Goal: Task Accomplishment & Management: Complete application form

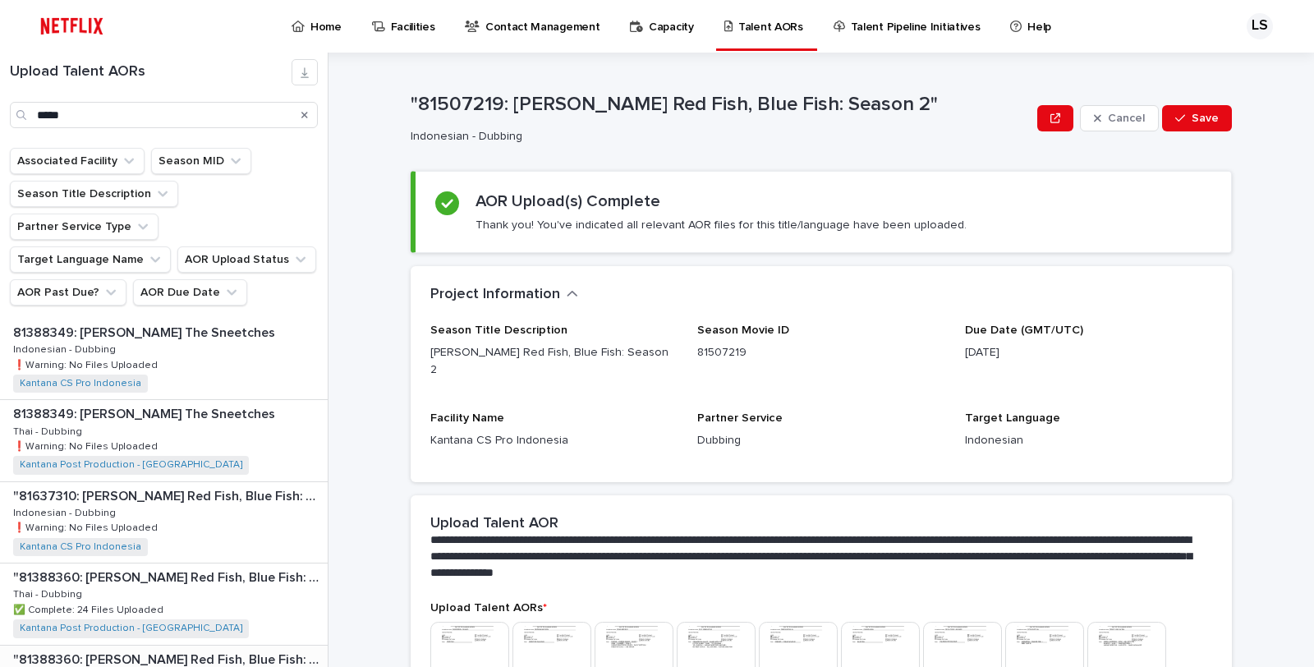
scroll to position [326, 0]
click at [232, 568] on div ""81637310: Dr. Seuss’s Red Fish, Blue Fish: Season 3" "81637310: Dr. Seuss’s Re…" at bounding box center [164, 604] width 328 height 80
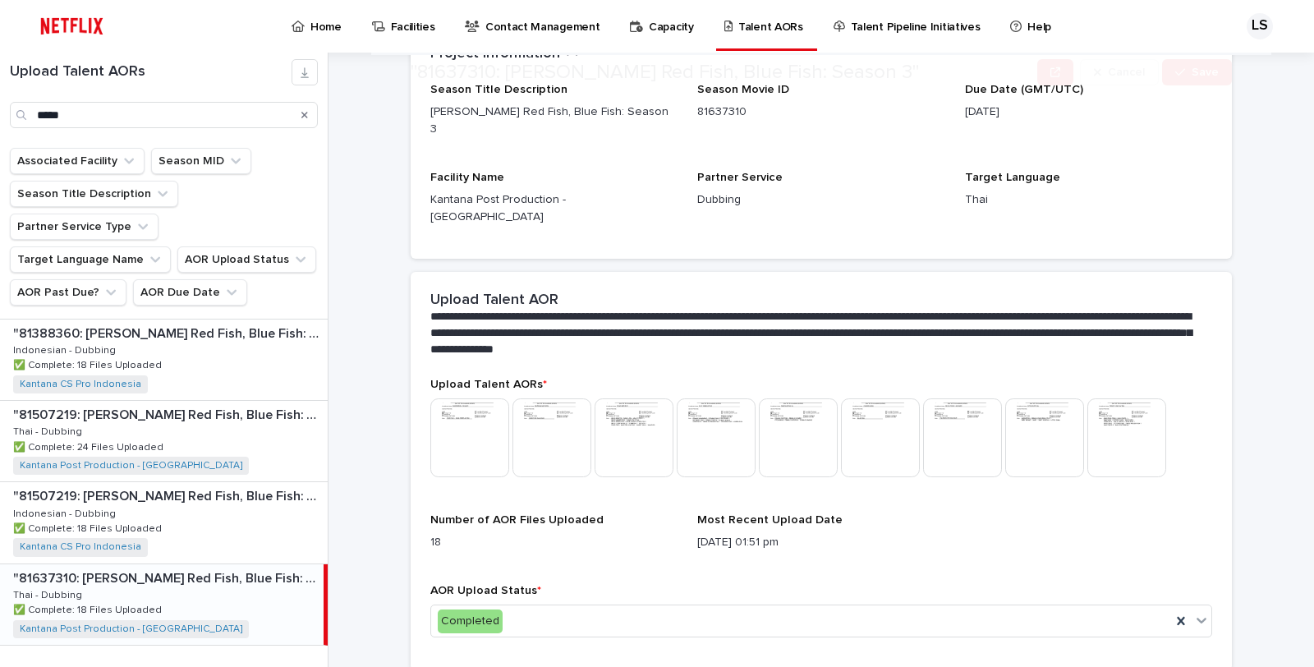
scroll to position [269, 0]
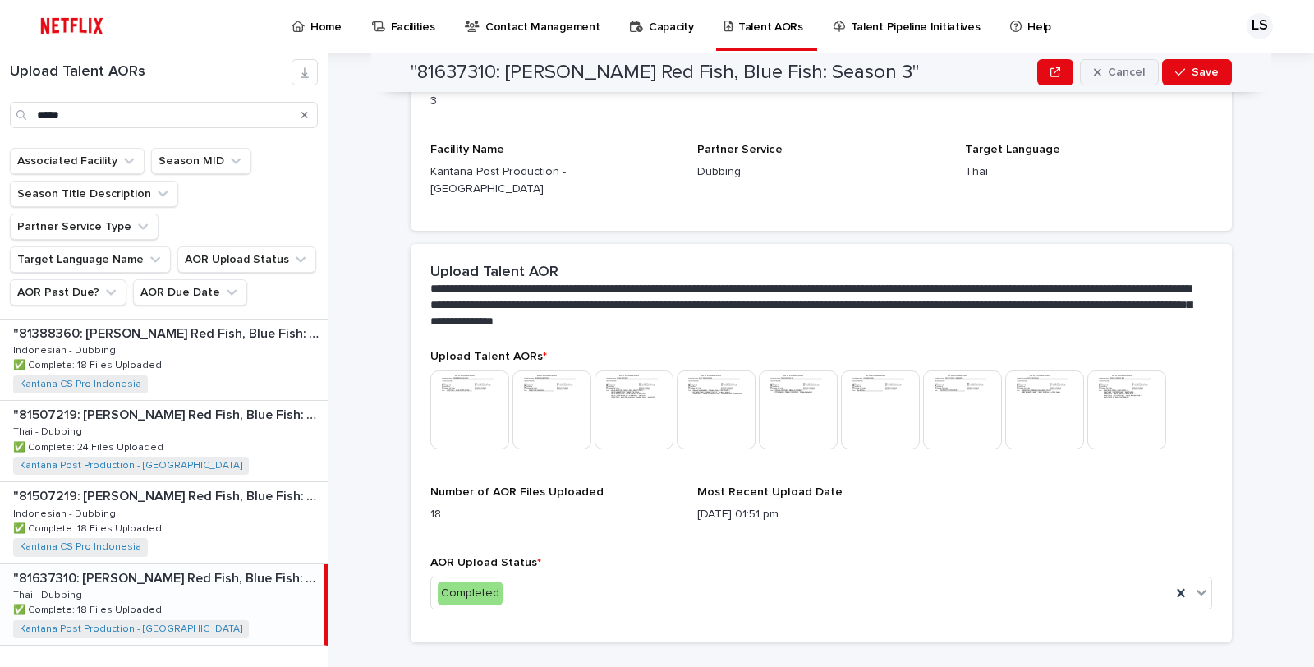
click at [1086, 80] on button "Cancel" at bounding box center [1119, 72] width 79 height 26
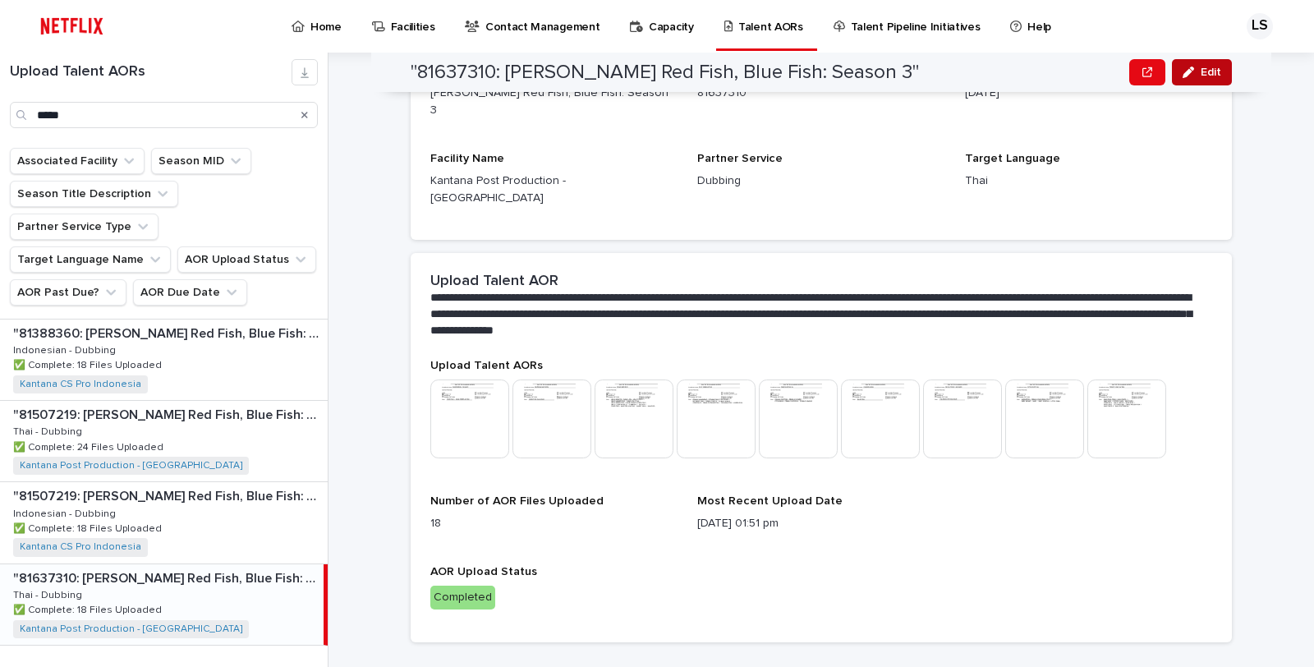
click at [1193, 76] on button "Edit" at bounding box center [1202, 72] width 60 height 26
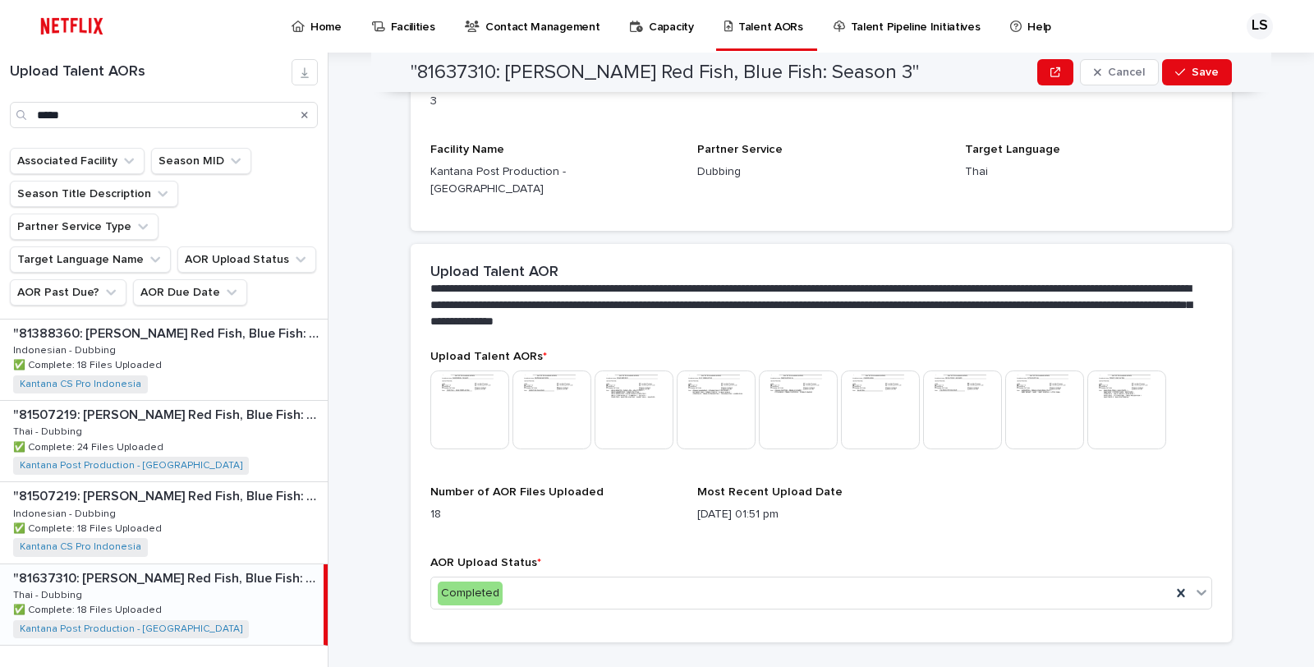
scroll to position [0, 0]
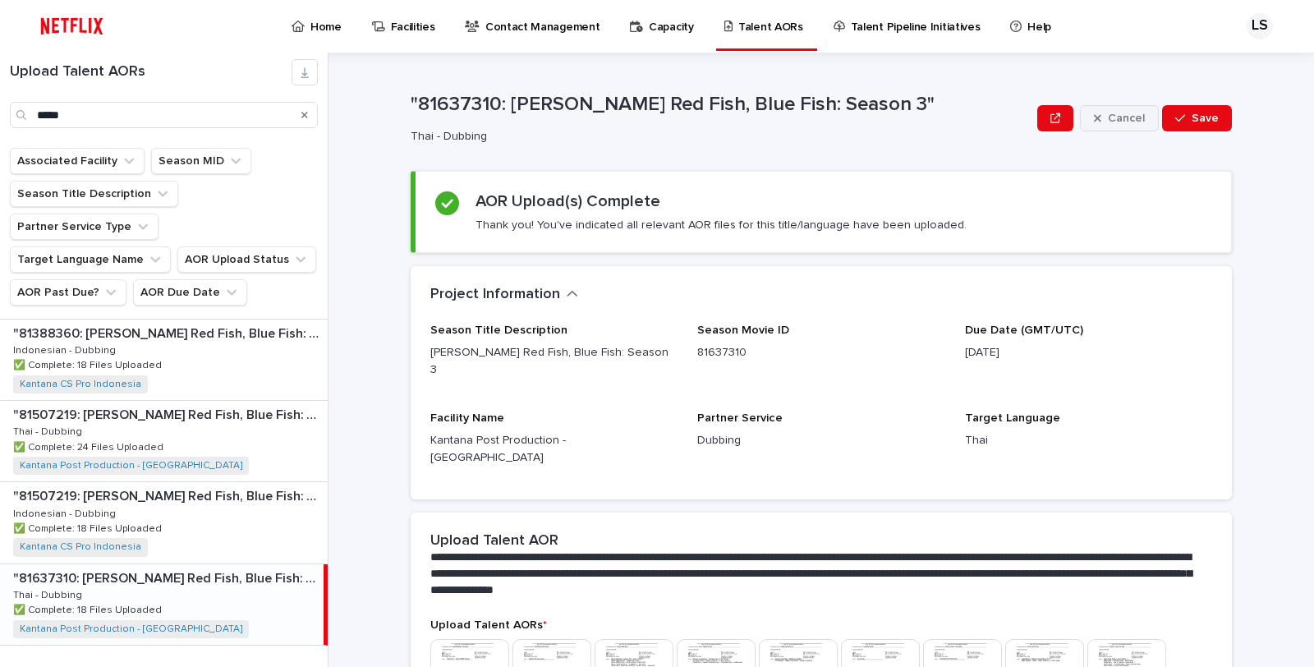
click at [1110, 119] on span "Cancel" at bounding box center [1126, 118] width 37 height 11
click at [172, 123] on input "*****" at bounding box center [164, 115] width 308 height 26
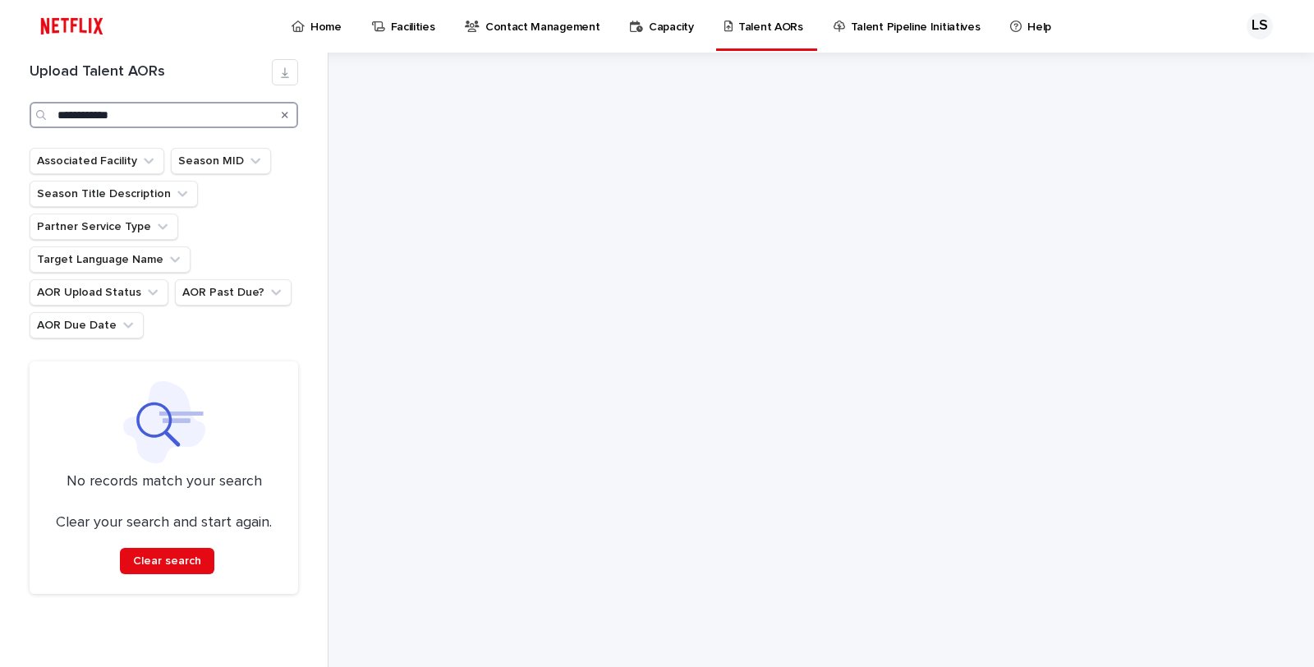
drag, startPoint x: 89, startPoint y: 113, endPoint x: 176, endPoint y: 120, distance: 87.3
click at [160, 117] on input "**********" at bounding box center [164, 115] width 269 height 26
type input "*****"
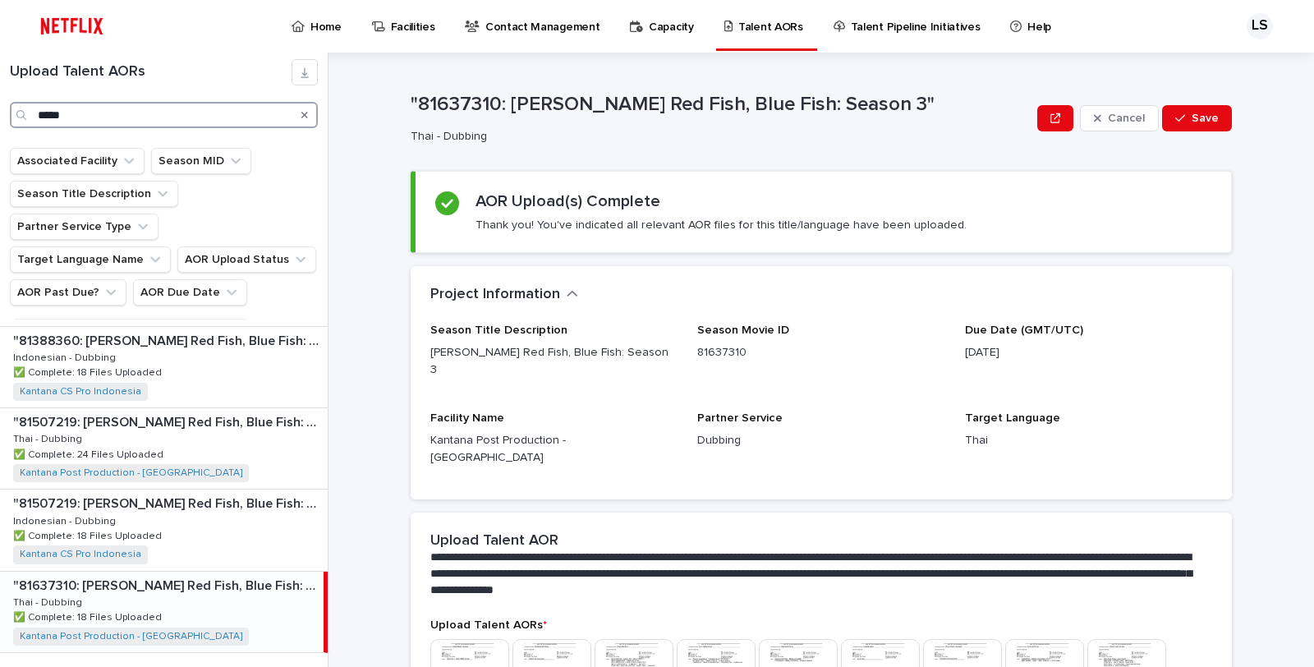
scroll to position [326, 0]
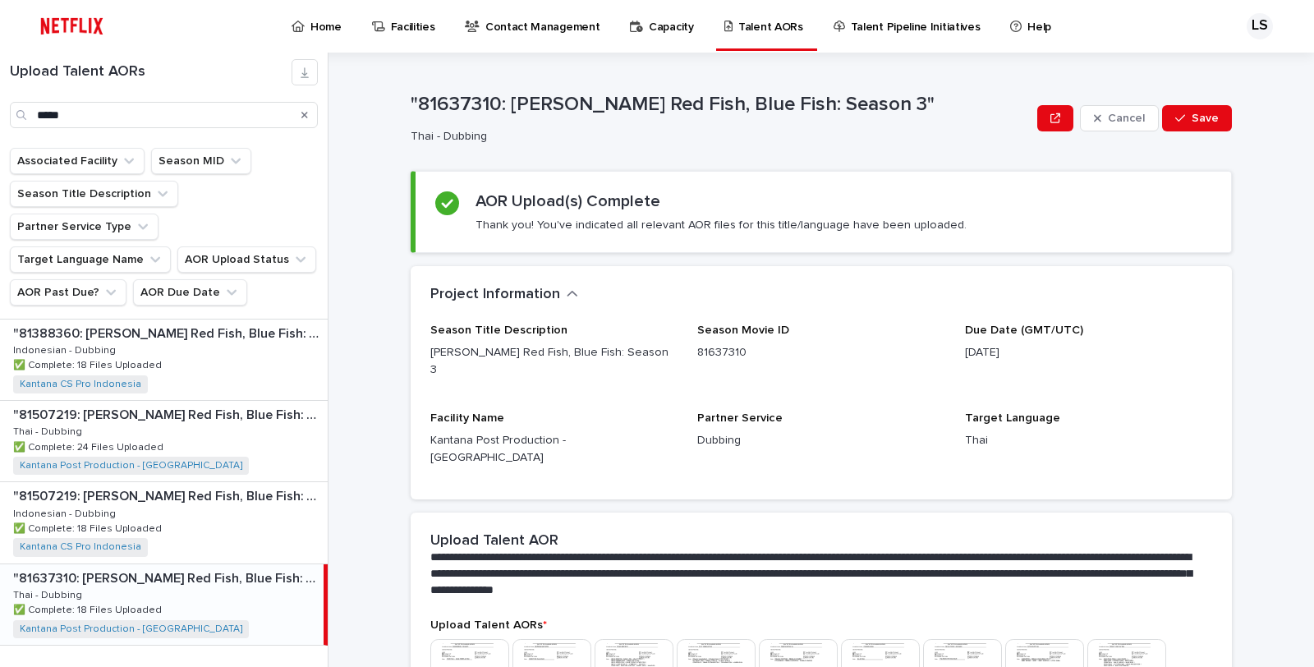
click at [233, 589] on div ""81637310: Dr. Seuss’s Red Fish, Blue Fish: Season 3" "81637310: Dr. Seuss’s Re…" at bounding box center [162, 604] width 324 height 80
click at [255, 591] on div ""81637310: Dr. Seuss’s Red Fish, Blue Fish: Season 3" "81637310: Dr. Seuss’s Re…" at bounding box center [162, 604] width 324 height 80
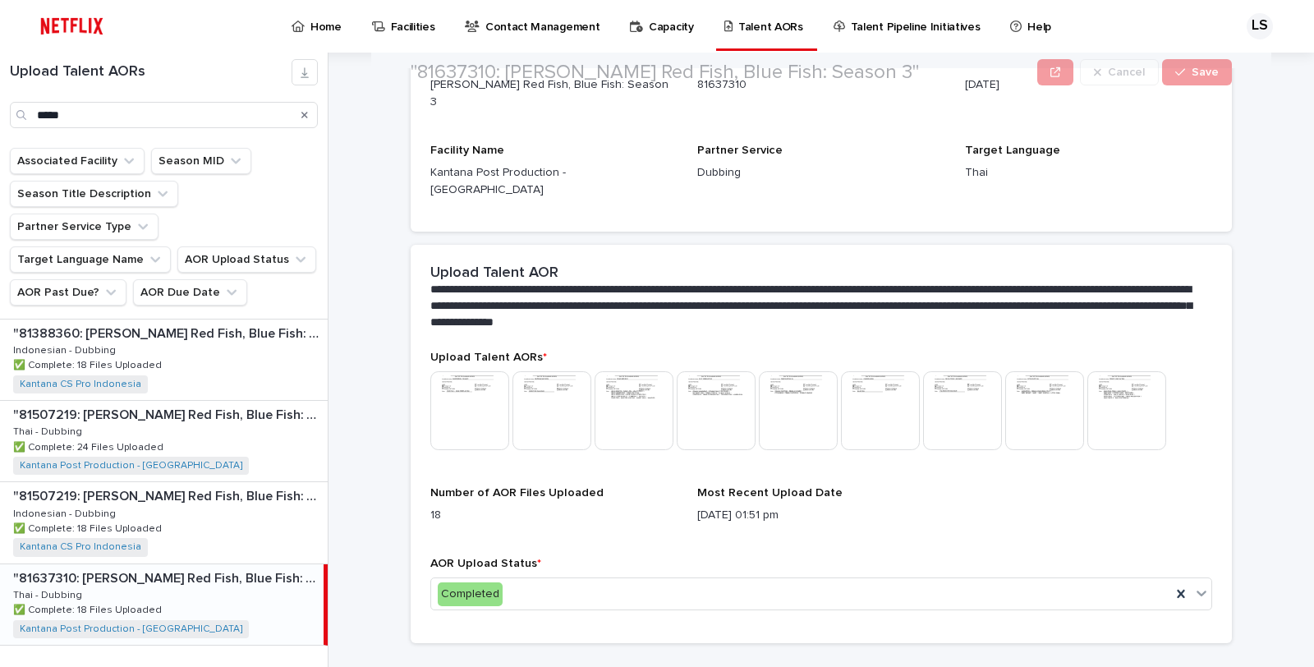
scroll to position [269, 0]
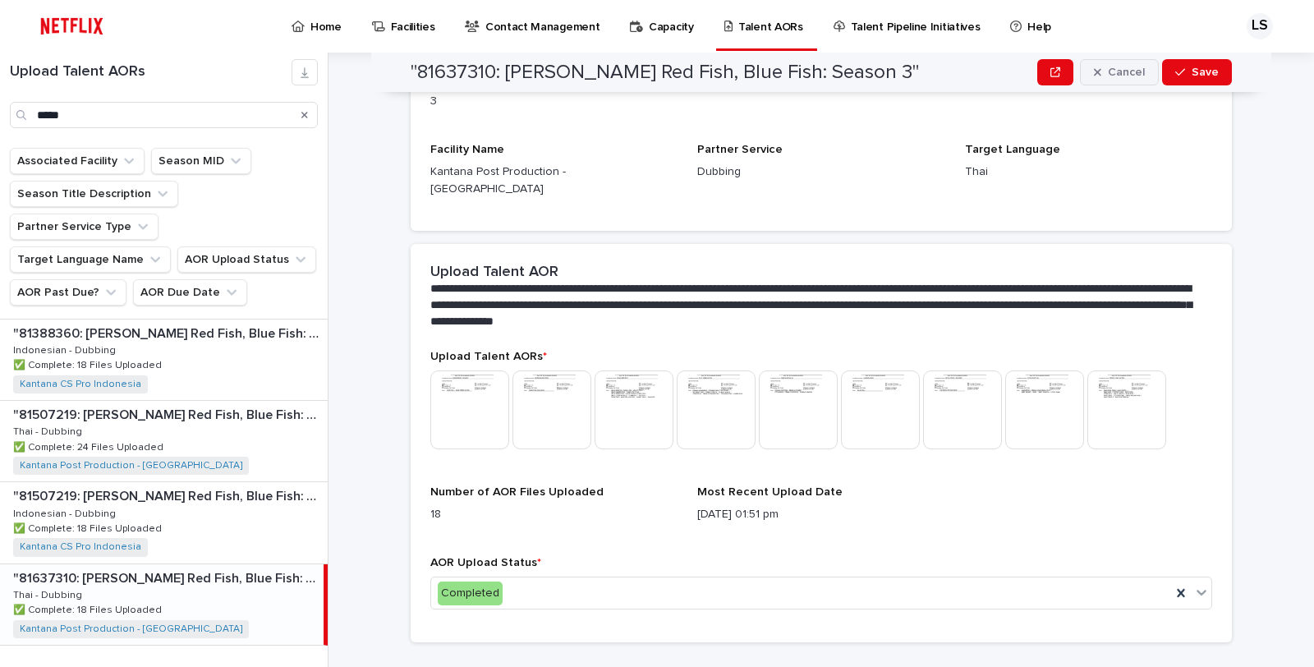
click at [1095, 76] on icon "button" at bounding box center [1097, 72] width 7 height 11
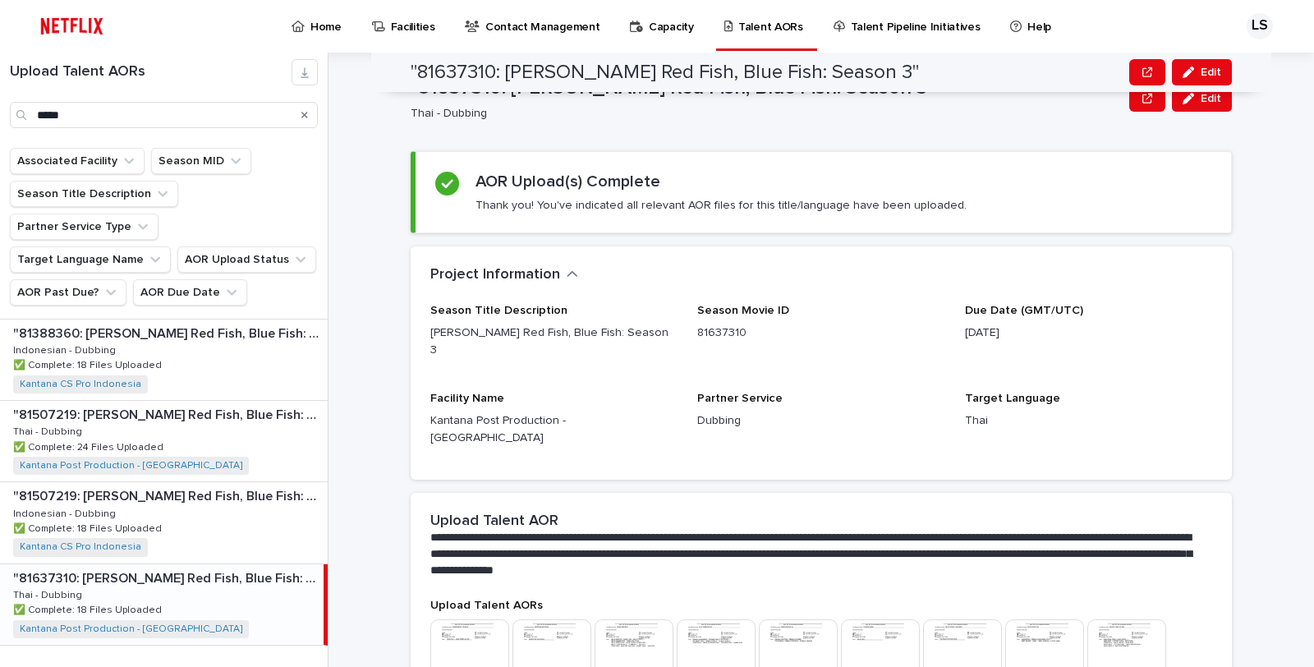
scroll to position [0, 0]
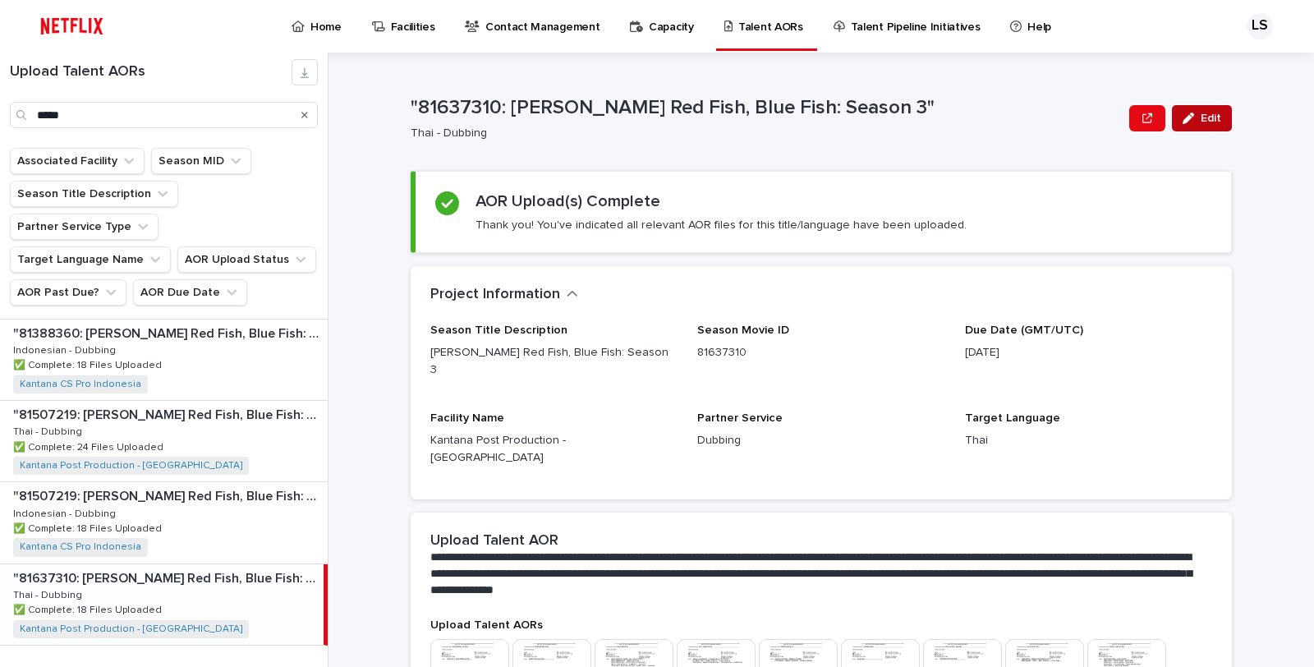
click at [1193, 129] on button "Edit" at bounding box center [1202, 118] width 60 height 26
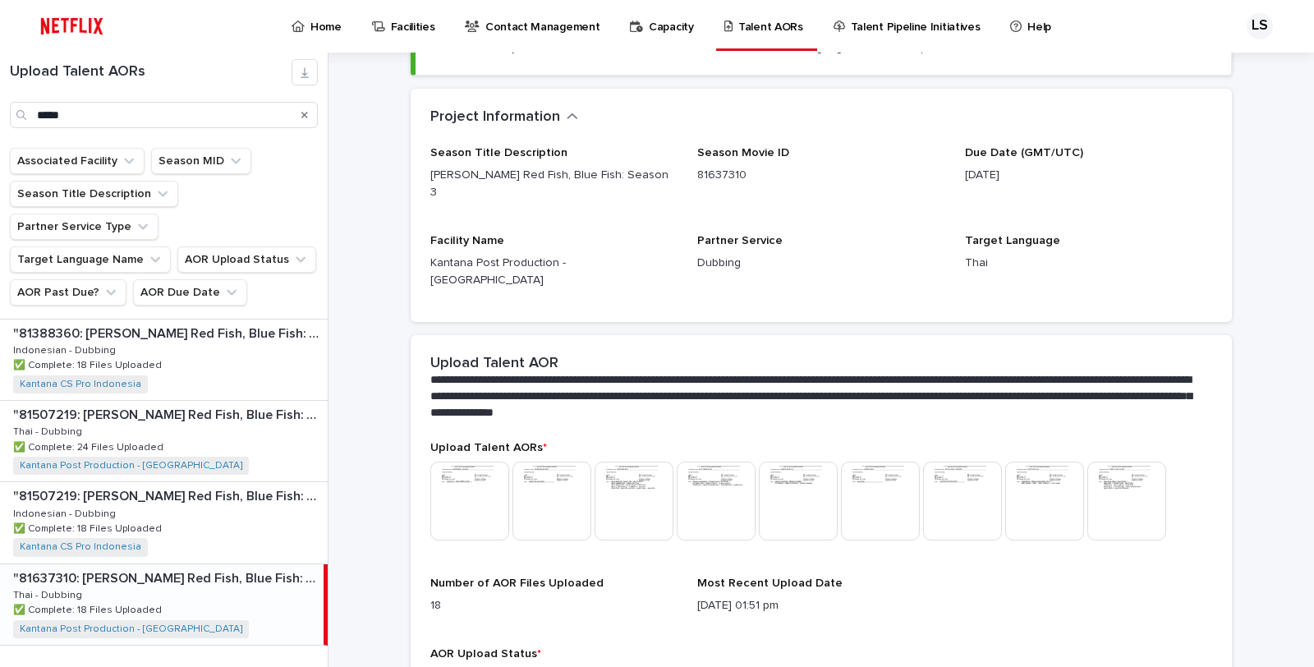
scroll to position [269, 0]
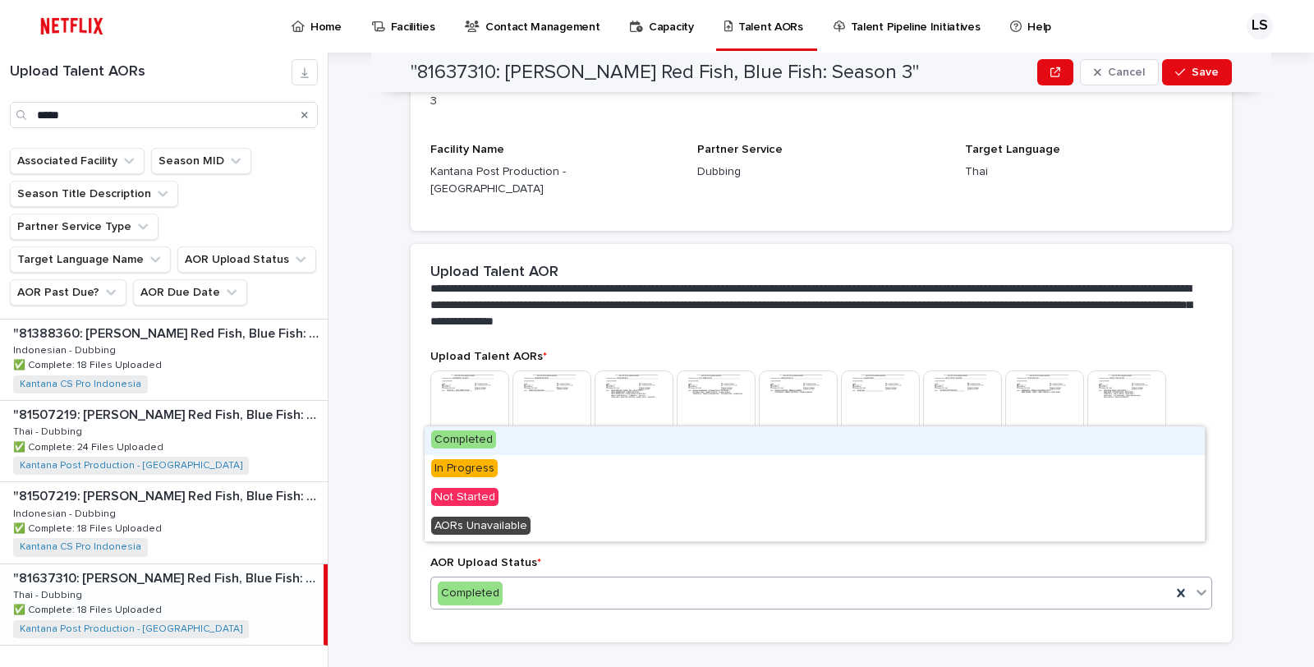
click at [655, 580] on div "Completed" at bounding box center [801, 593] width 740 height 27
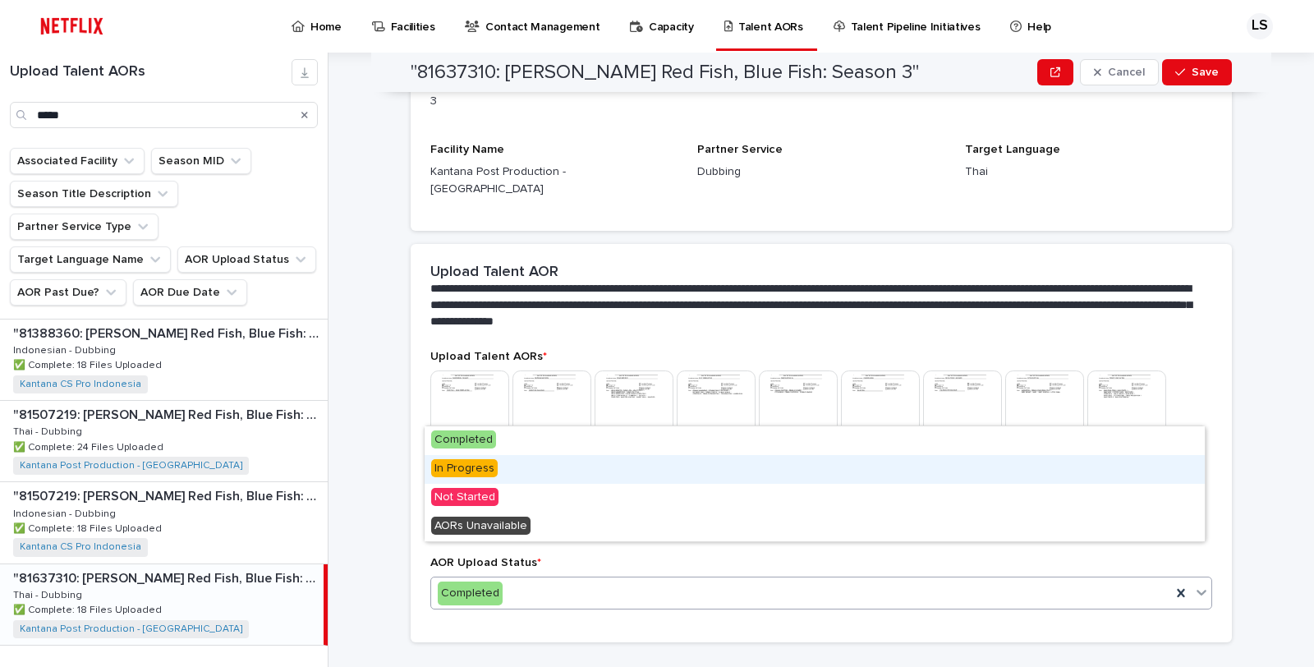
click at [600, 471] on div "In Progress" at bounding box center [815, 469] width 780 height 29
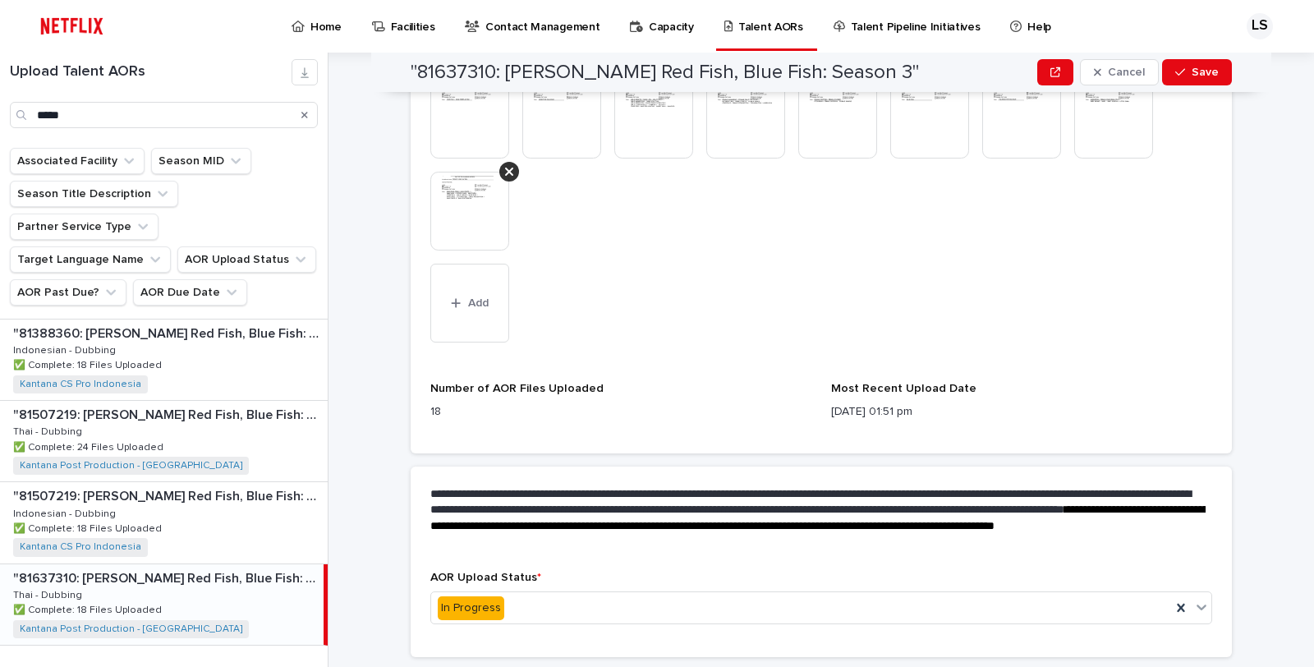
scroll to position [639, 0]
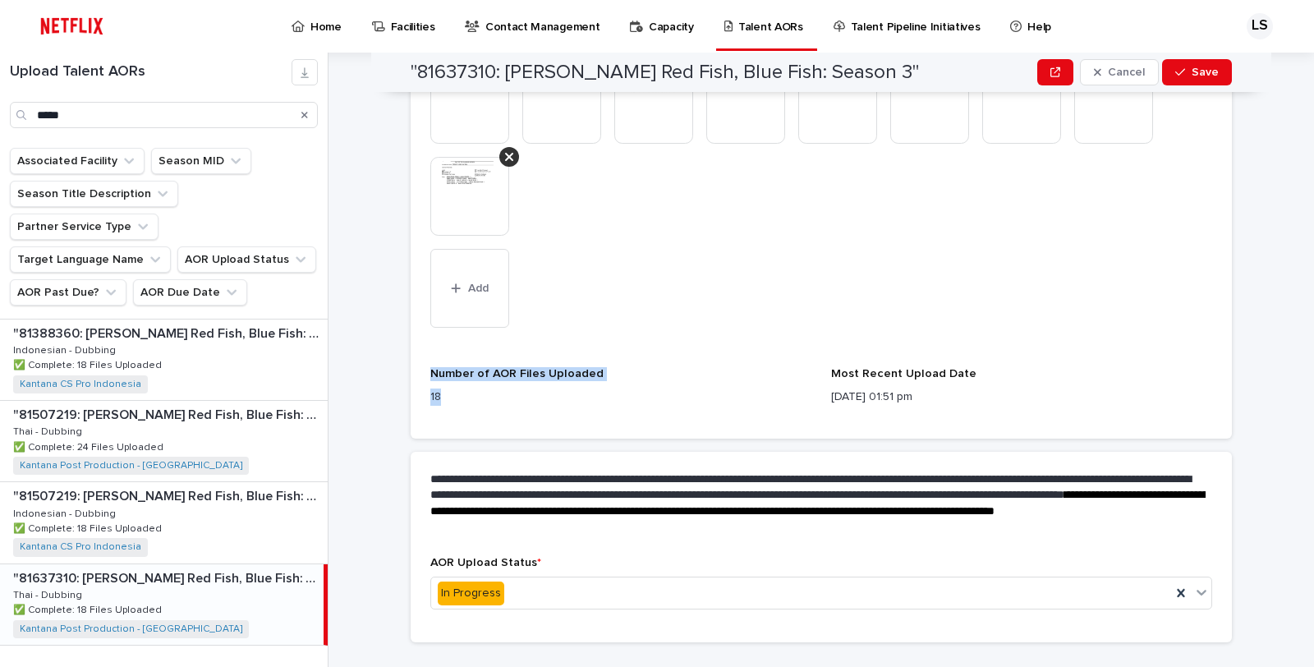
drag, startPoint x: 453, startPoint y: 381, endPoint x: 407, endPoint y: 343, distance: 60.7
click at [411, 343] on div "Upload Talent AORs * This file cannot be opened Download File Add Number of AOR…" at bounding box center [821, 240] width 821 height 393
click at [627, 388] on p "18" at bounding box center [620, 396] width 381 height 17
click at [848, 317] on div "Upload Talent AORs * This file cannot be opened Download File Add Number of AOR…" at bounding box center [821, 231] width 782 height 374
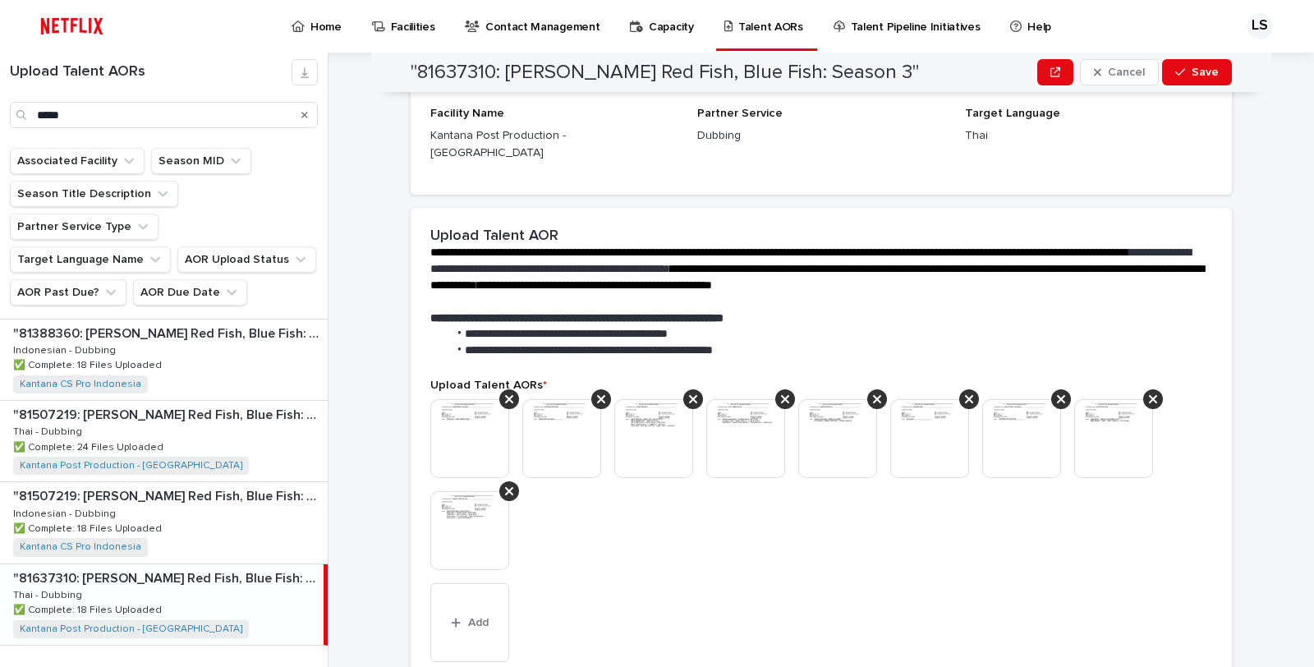
click at [462, 403] on img at bounding box center [469, 438] width 79 height 79
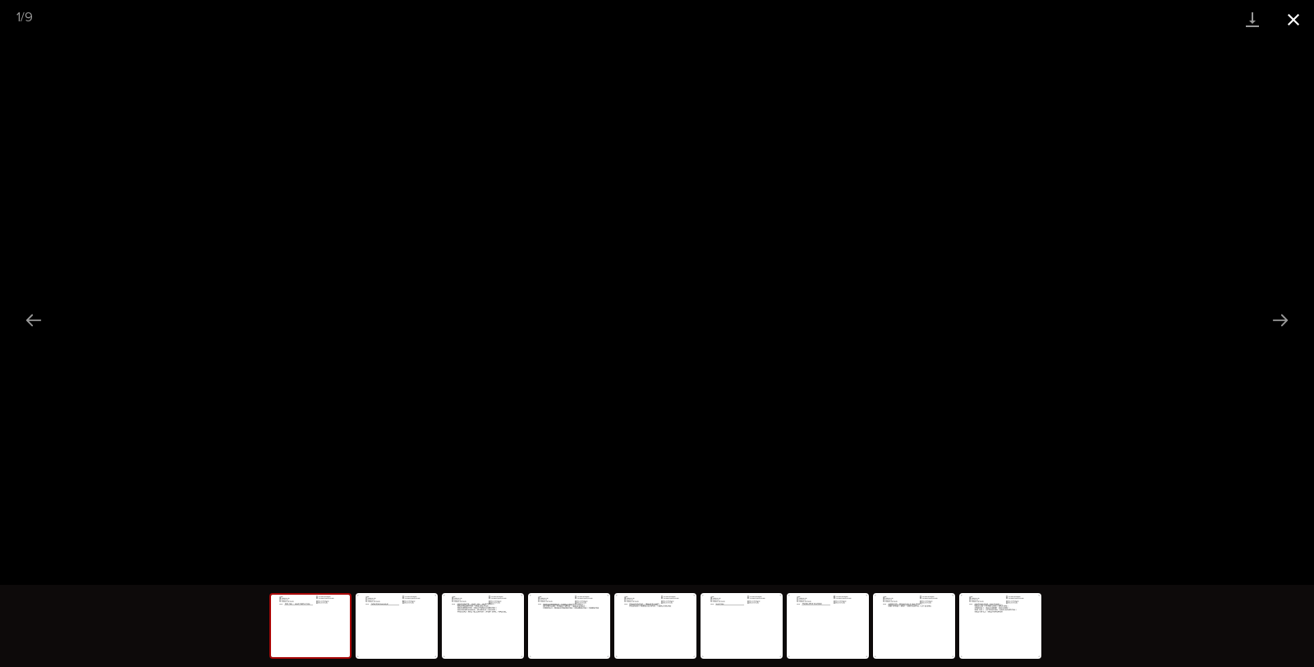
click at [1296, 20] on button "Close gallery" at bounding box center [1293, 19] width 41 height 39
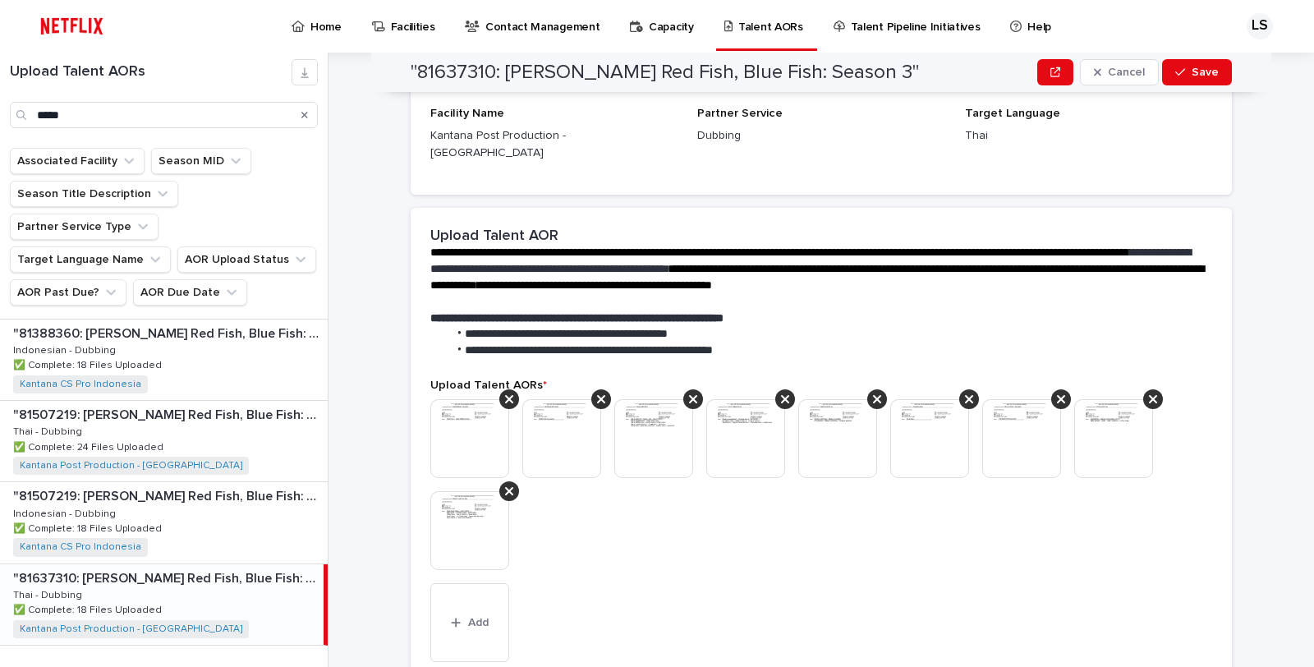
click at [553, 417] on img at bounding box center [561, 438] width 79 height 79
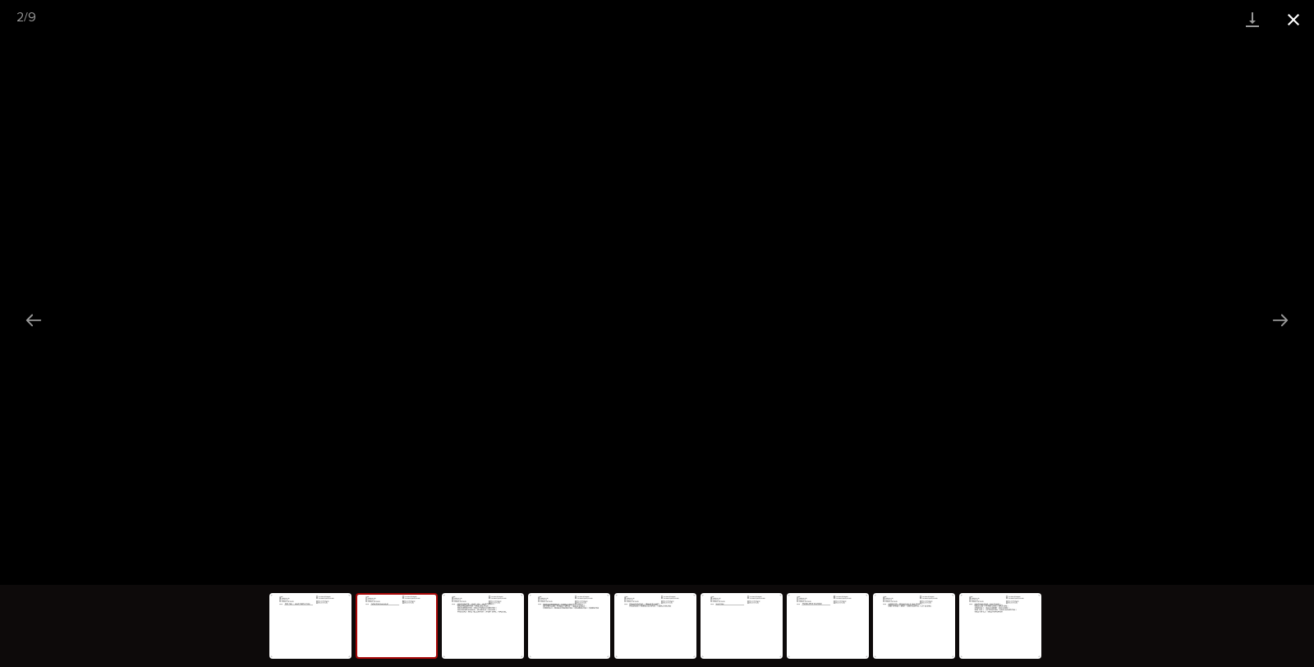
click at [1286, 21] on button "Close gallery" at bounding box center [1293, 19] width 41 height 39
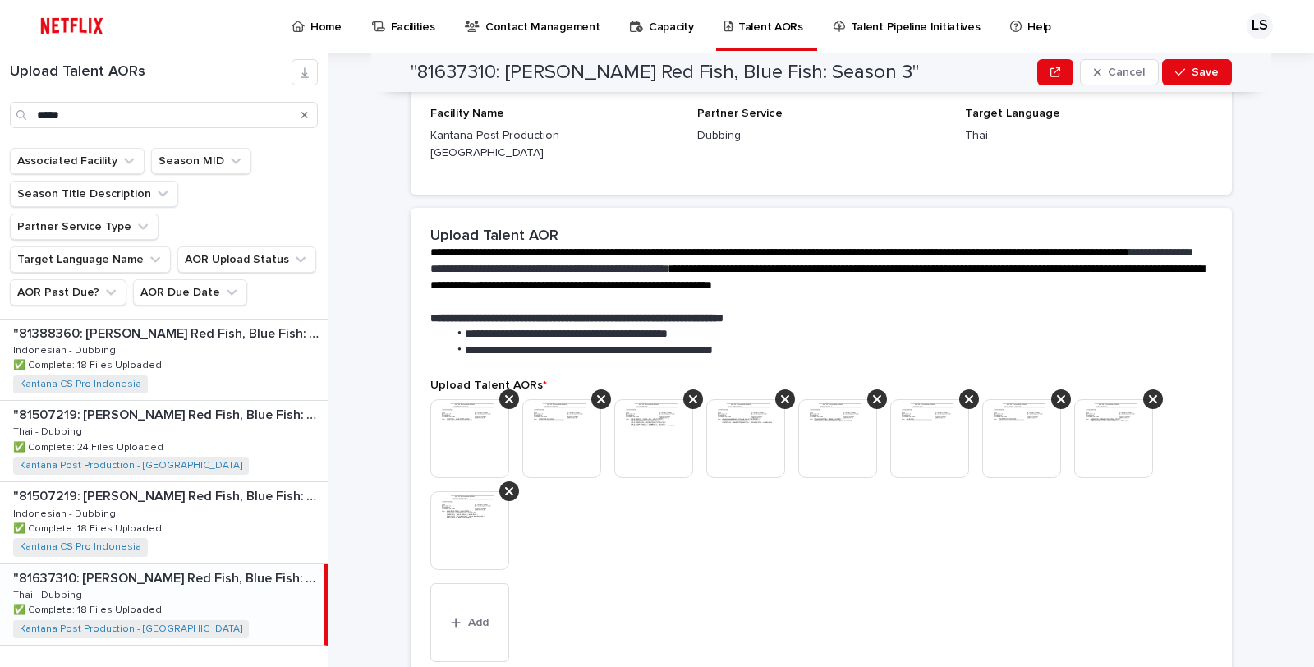
click at [646, 421] on img at bounding box center [653, 438] width 79 height 79
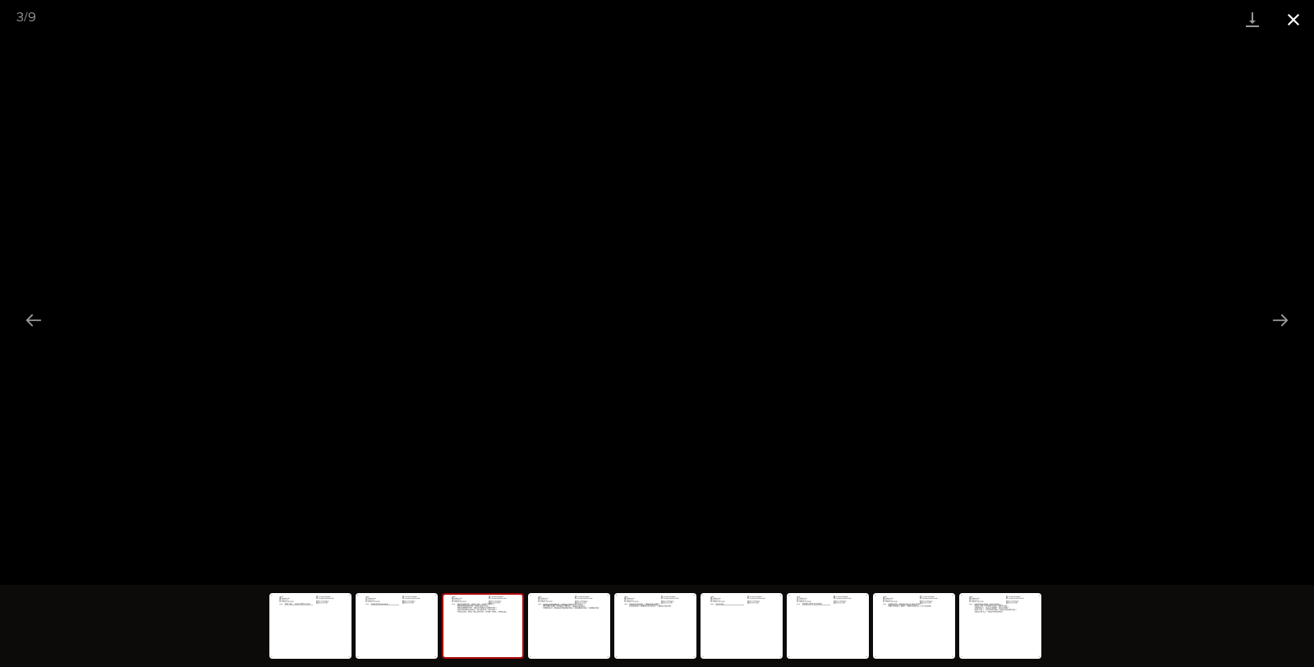
click at [1294, 15] on button "Close gallery" at bounding box center [1293, 19] width 41 height 39
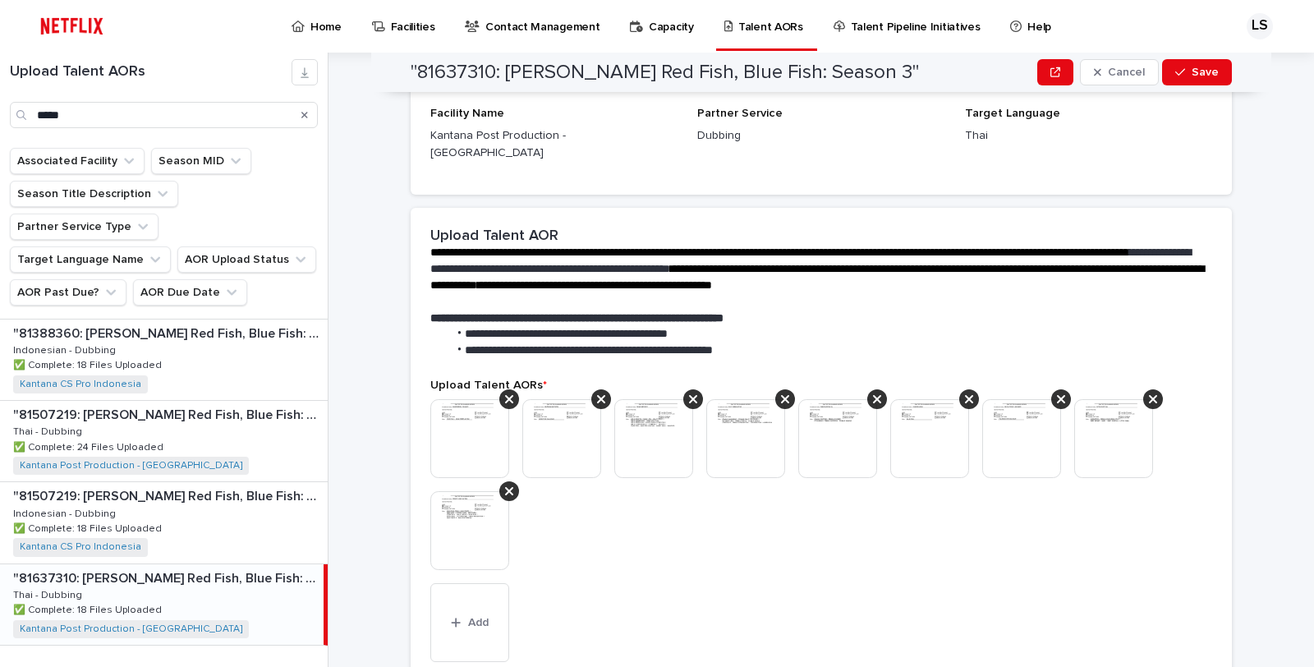
click at [742, 406] on img at bounding box center [745, 438] width 79 height 79
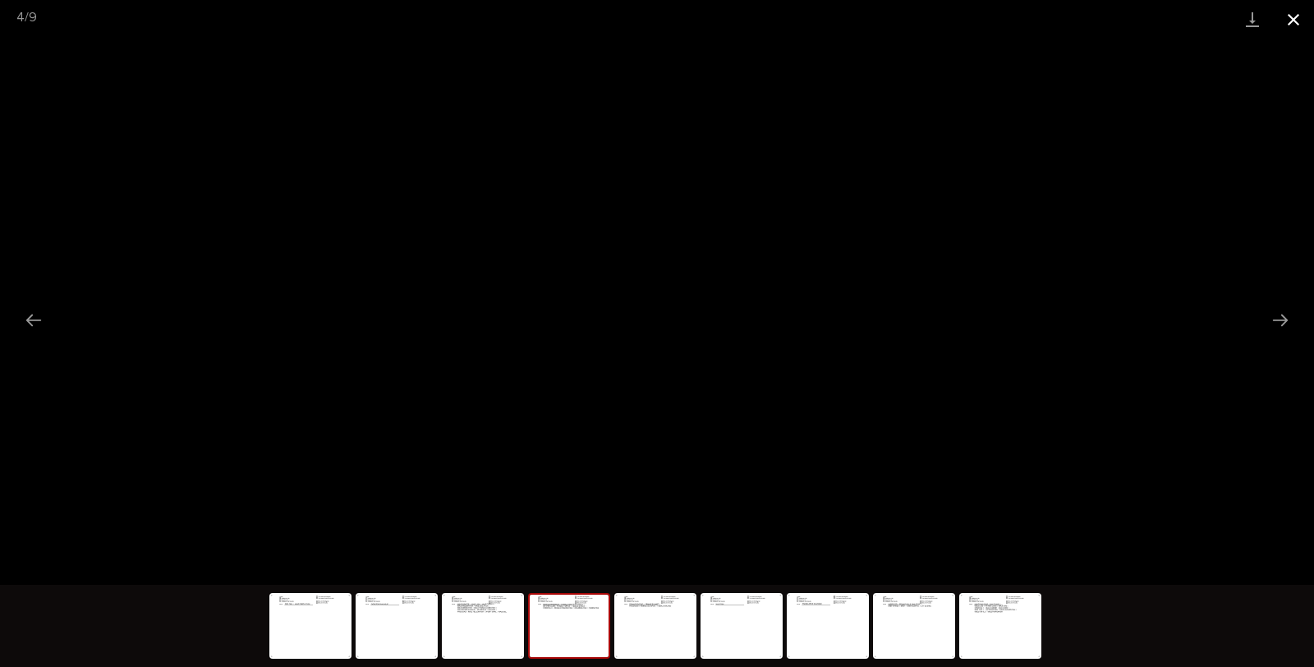
click at [1286, 16] on button "Close gallery" at bounding box center [1293, 19] width 41 height 39
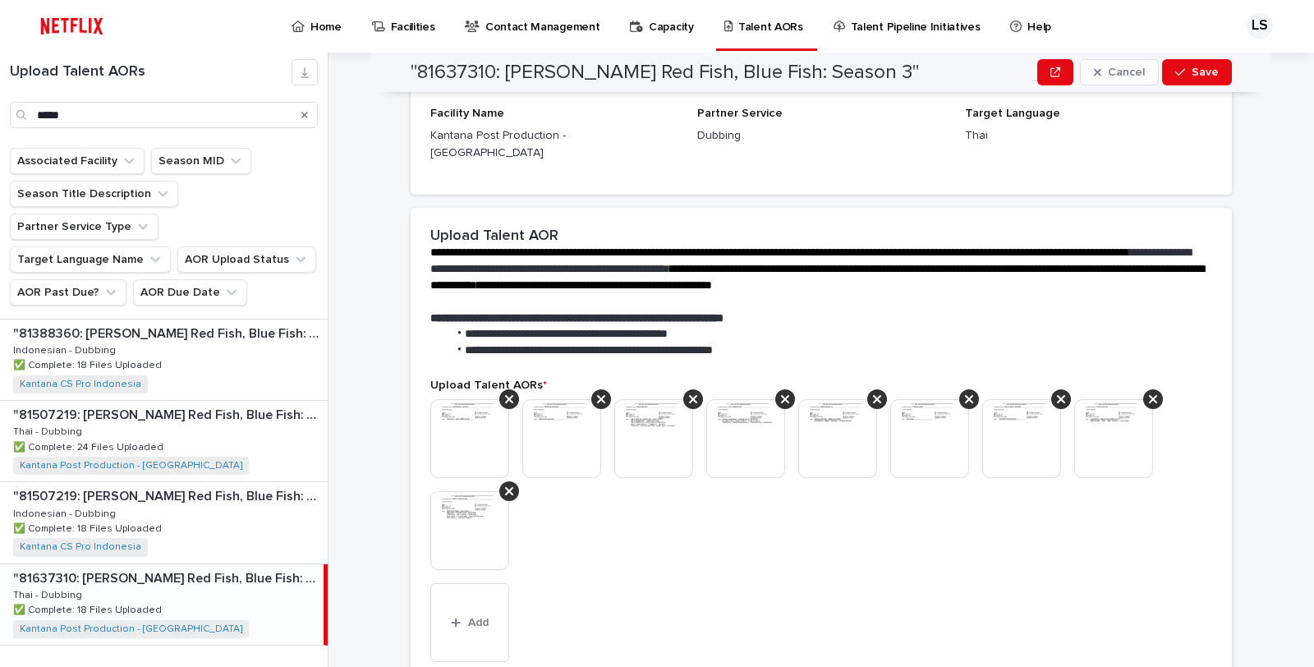
click at [828, 399] on img at bounding box center [837, 438] width 79 height 79
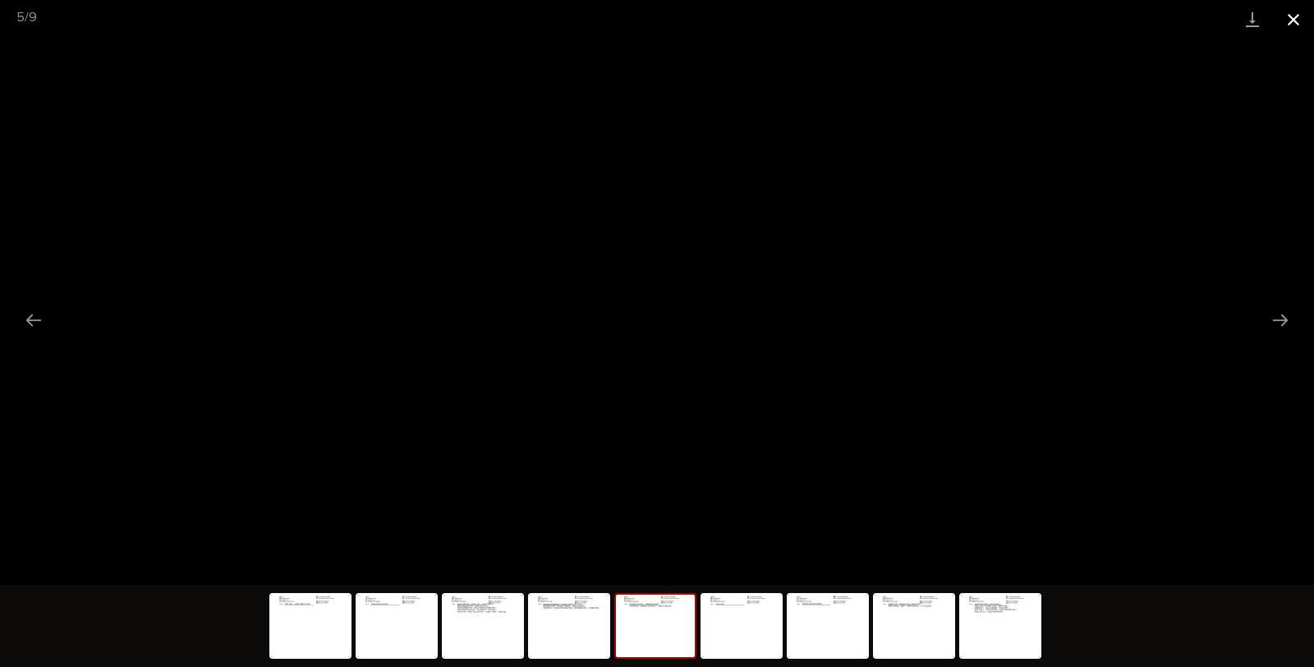
click at [1299, 15] on button "Close gallery" at bounding box center [1293, 19] width 41 height 39
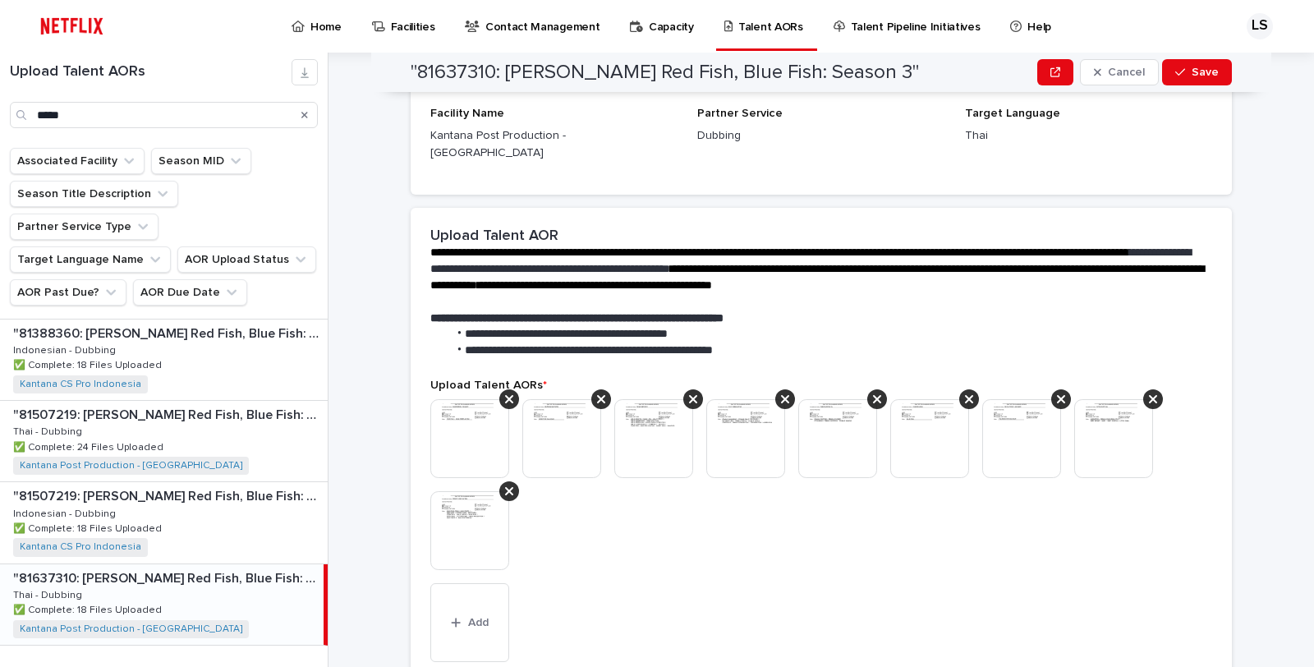
click at [838, 409] on img at bounding box center [837, 438] width 79 height 79
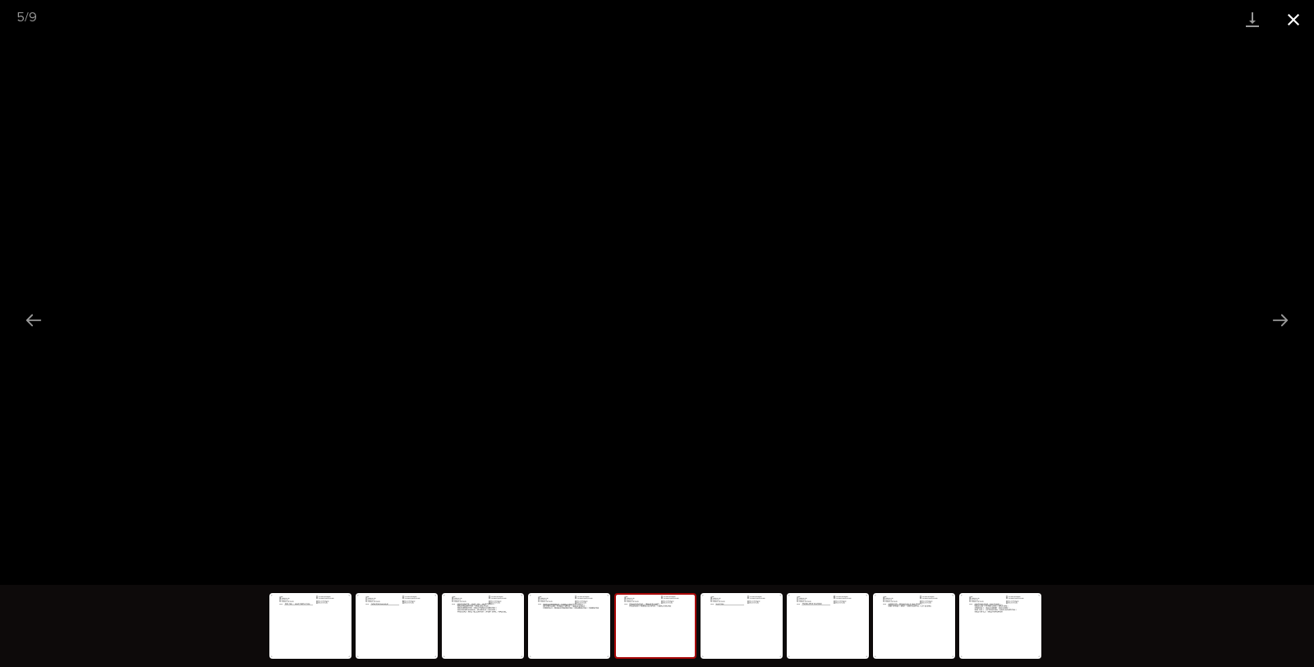
click at [1292, 15] on button "Close gallery" at bounding box center [1293, 19] width 41 height 39
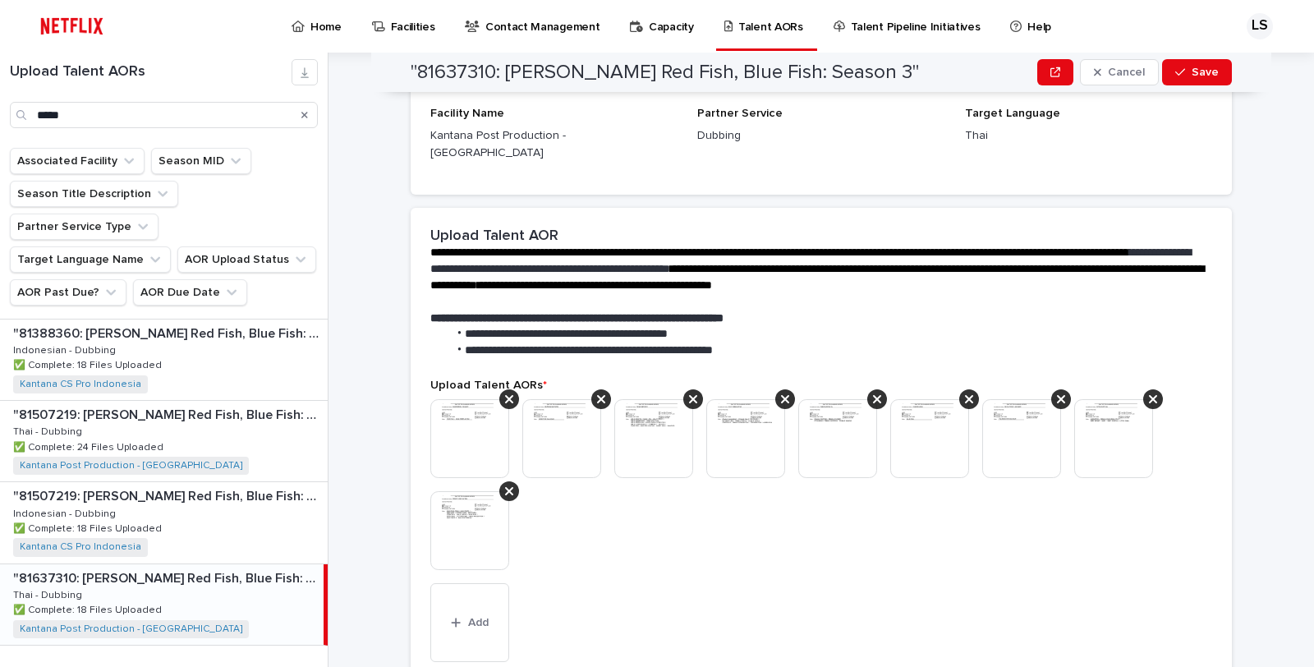
click at [909, 414] on img at bounding box center [929, 438] width 79 height 79
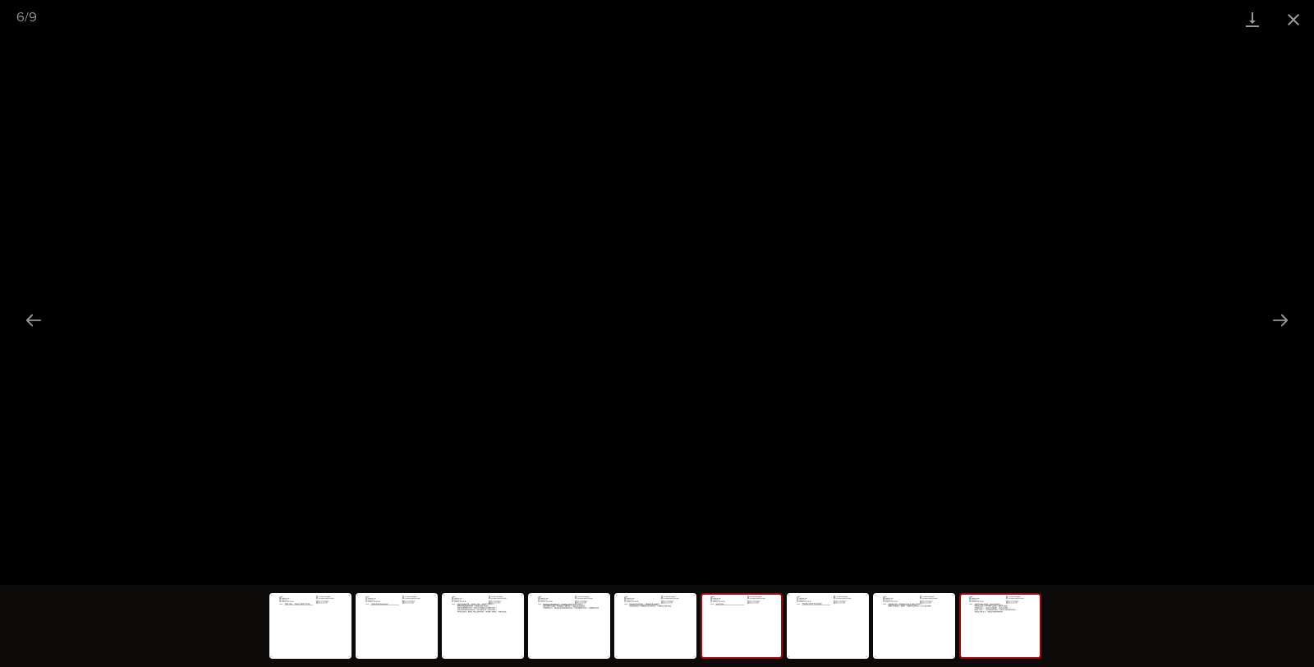
click at [1005, 624] on img at bounding box center [1000, 626] width 79 height 62
click at [899, 628] on img at bounding box center [914, 626] width 79 height 62
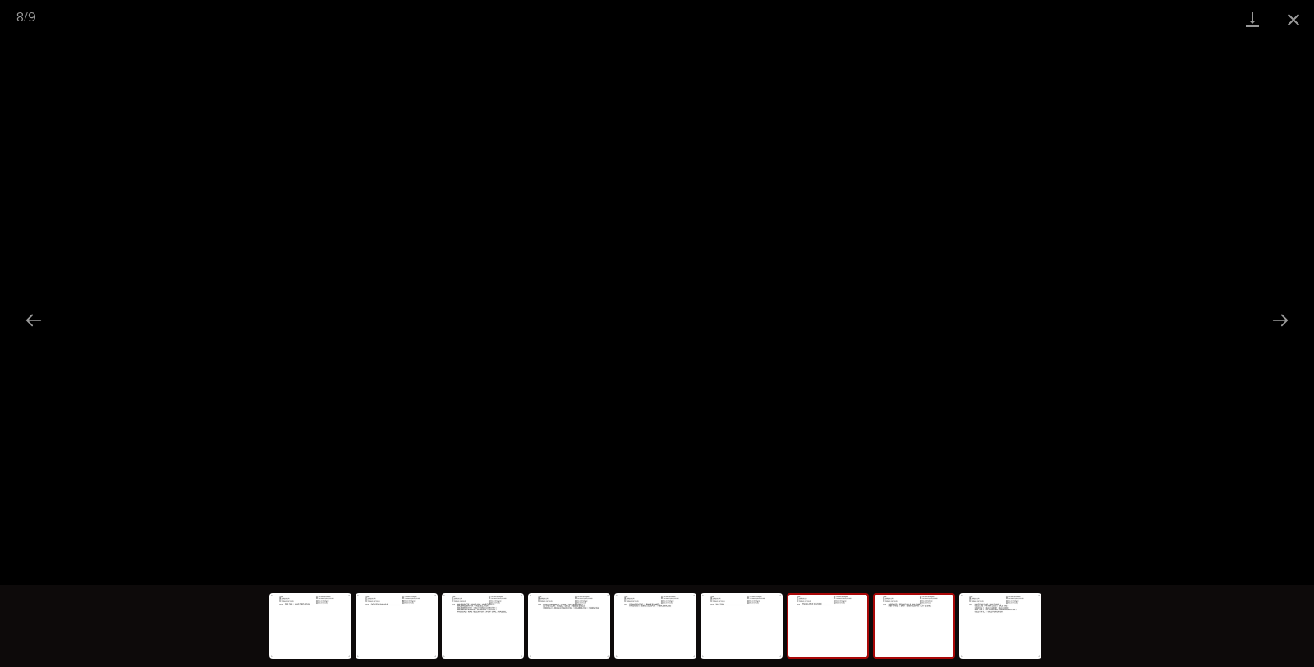
click at [824, 637] on img at bounding box center [827, 626] width 79 height 62
click at [741, 635] on img at bounding box center [741, 626] width 79 height 62
click at [1295, 18] on button "Close gallery" at bounding box center [1293, 19] width 41 height 39
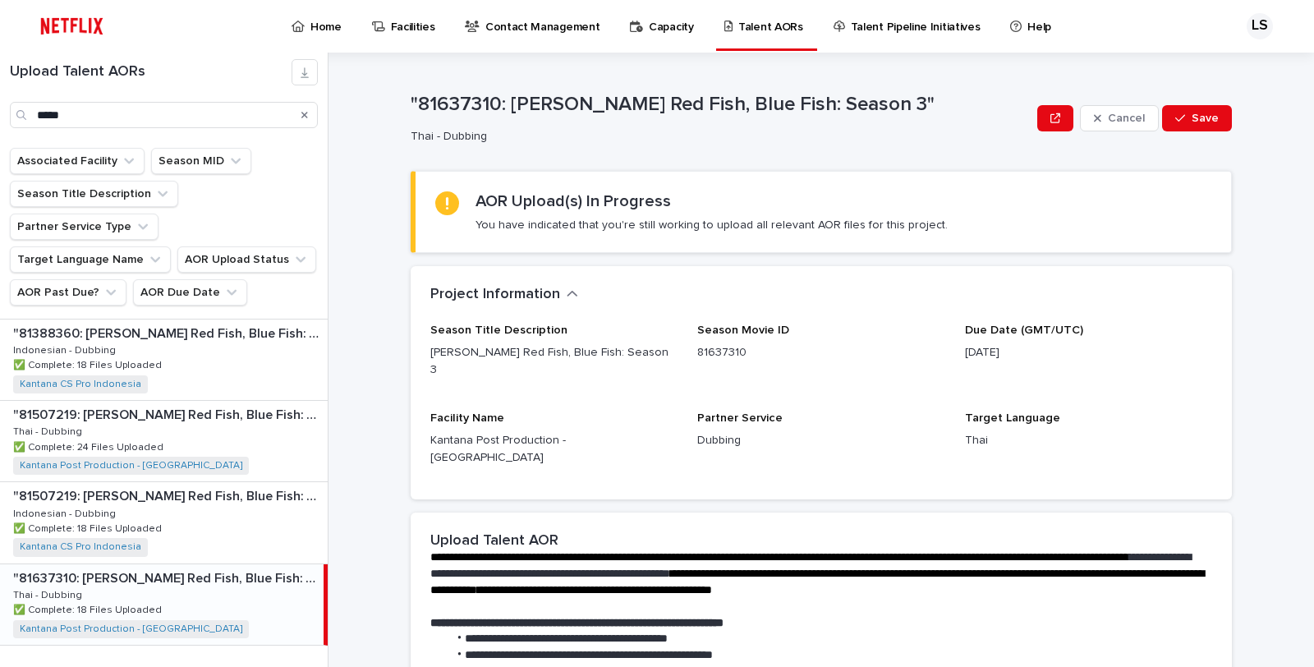
scroll to position [334, 0]
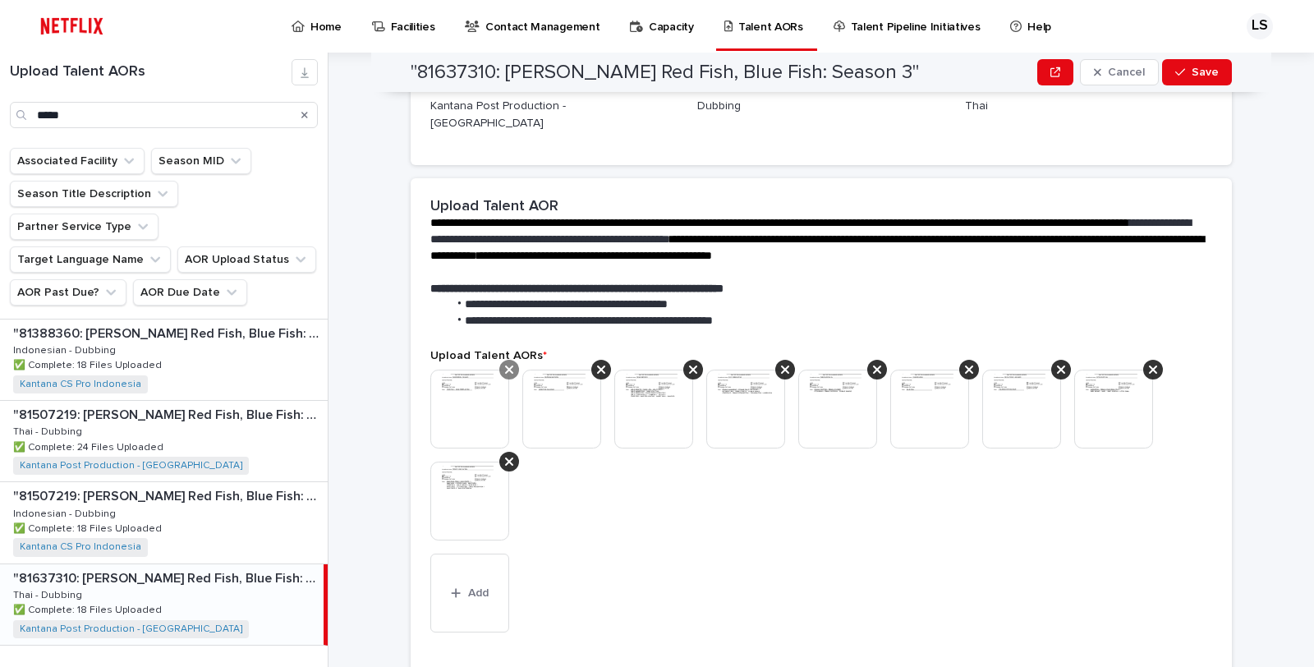
click at [505, 363] on icon at bounding box center [509, 369] width 8 height 13
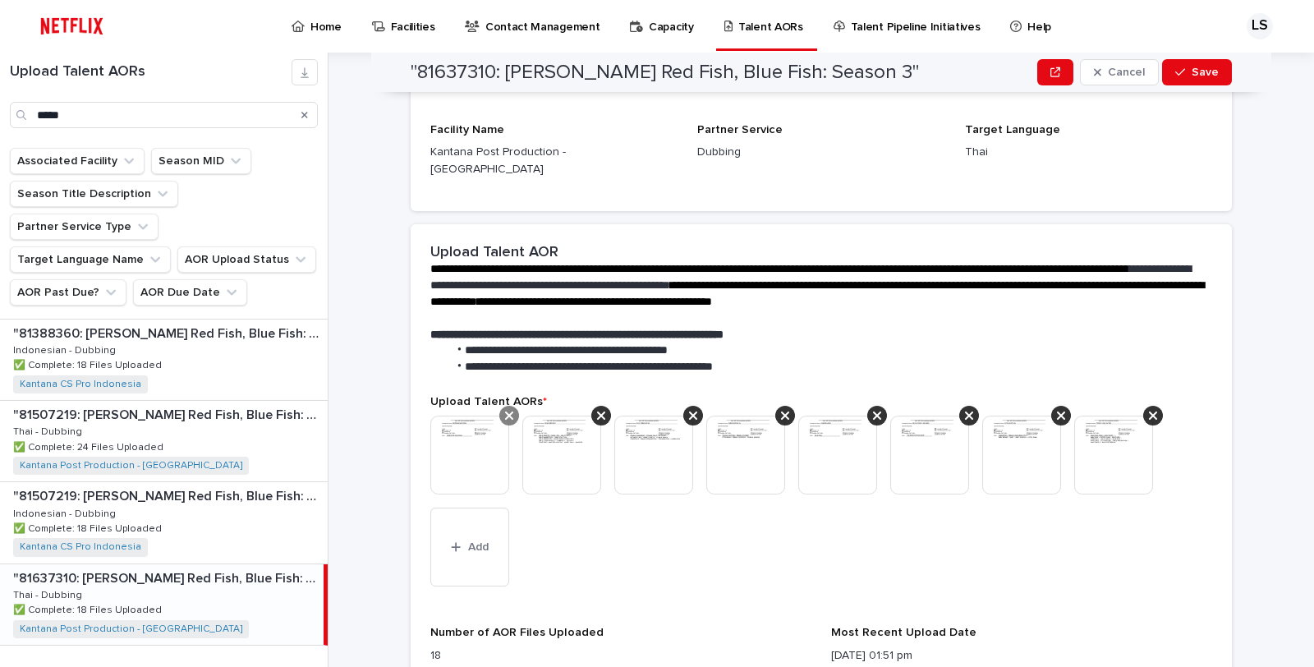
click at [499, 406] on div at bounding box center [509, 416] width 20 height 20
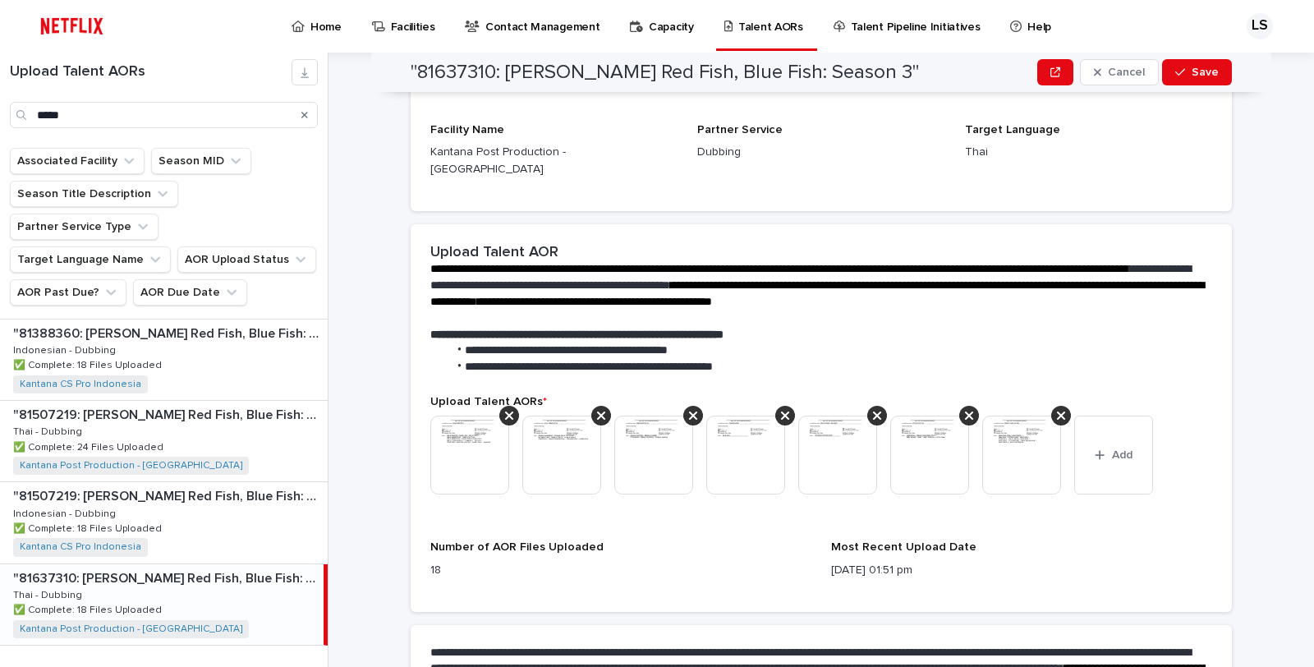
scroll to position [246, 0]
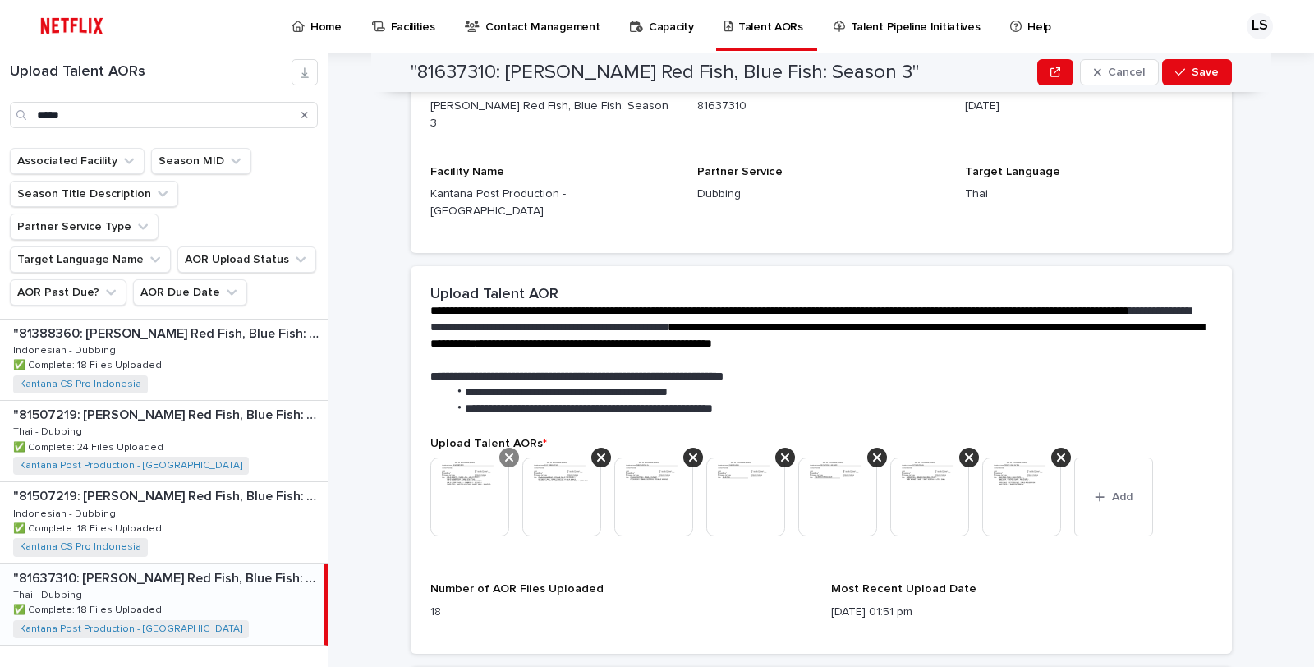
click at [505, 451] on icon at bounding box center [509, 457] width 8 height 13
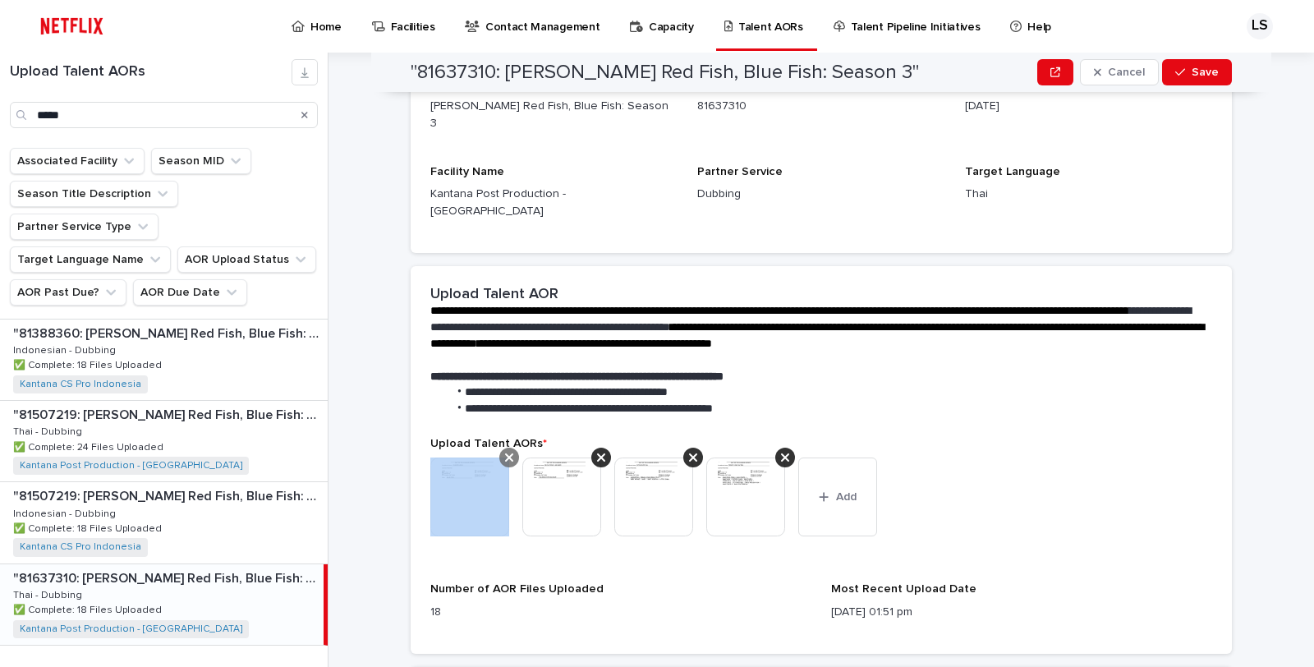
click at [505, 451] on icon at bounding box center [509, 457] width 8 height 13
click at [597, 451] on icon at bounding box center [601, 457] width 8 height 13
click at [505, 451] on icon at bounding box center [509, 457] width 8 height 13
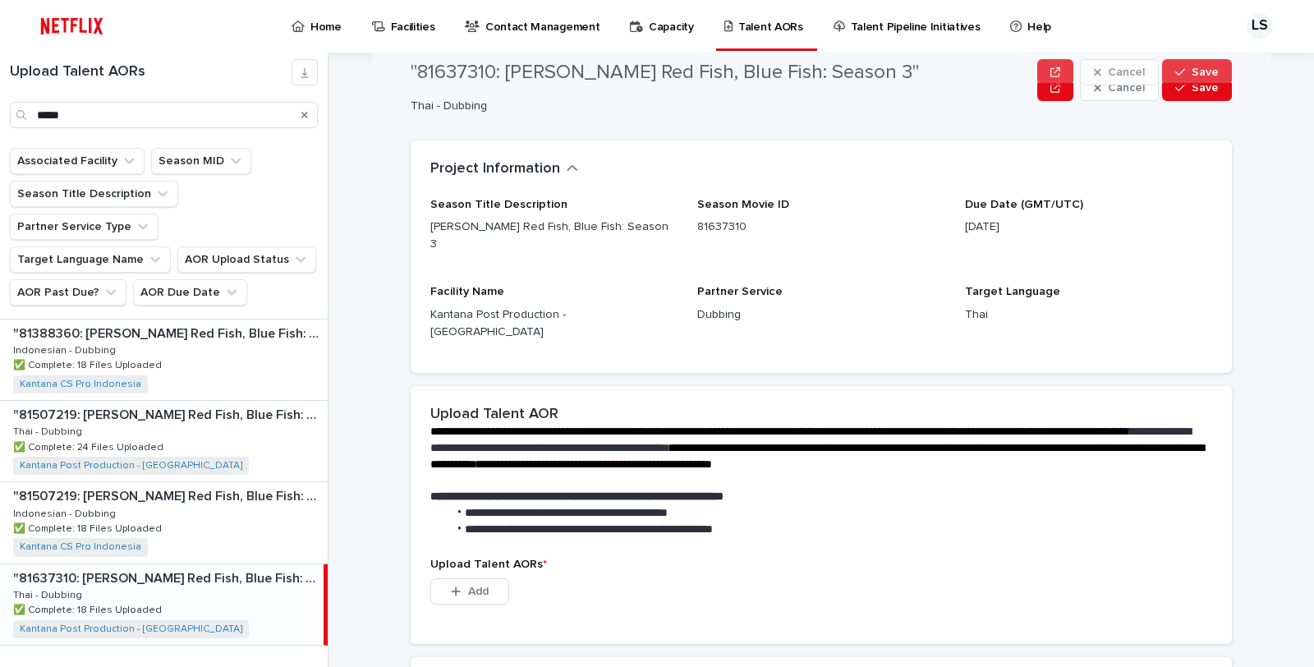
scroll to position [0, 0]
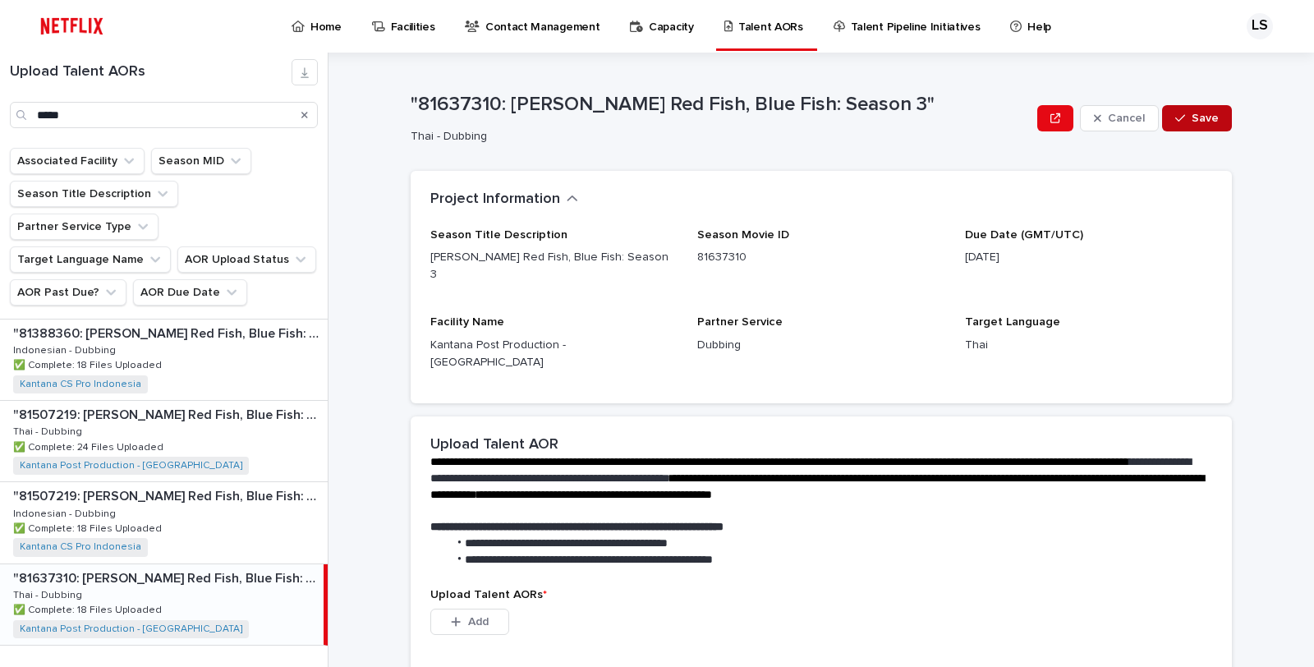
click at [1200, 120] on span "Save" at bounding box center [1205, 118] width 27 height 11
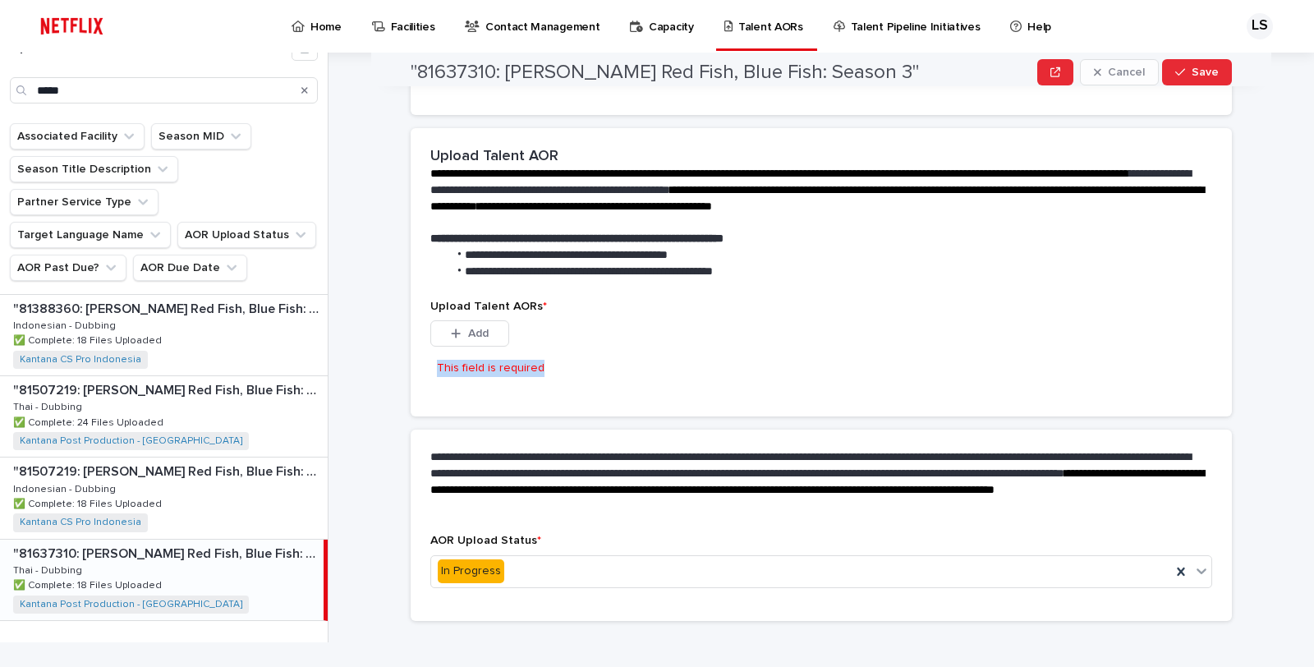
scroll to position [281, 0]
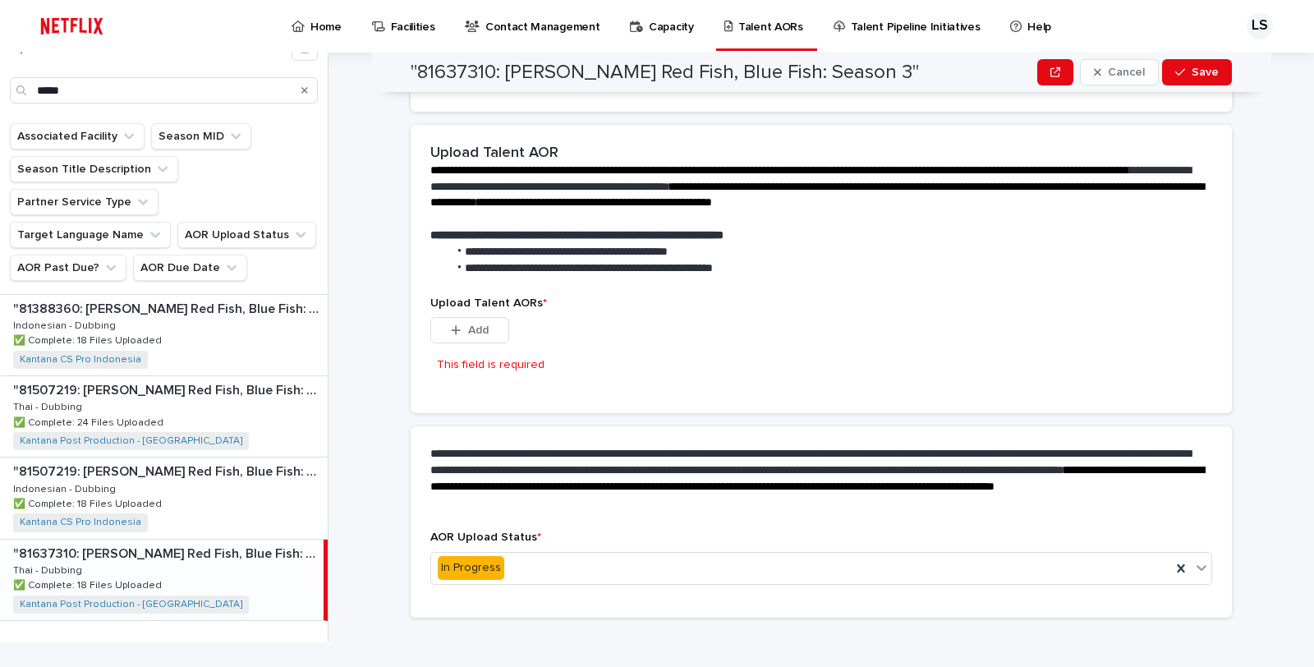
click at [555, 262] on span "**********" at bounding box center [589, 267] width 248 height 11
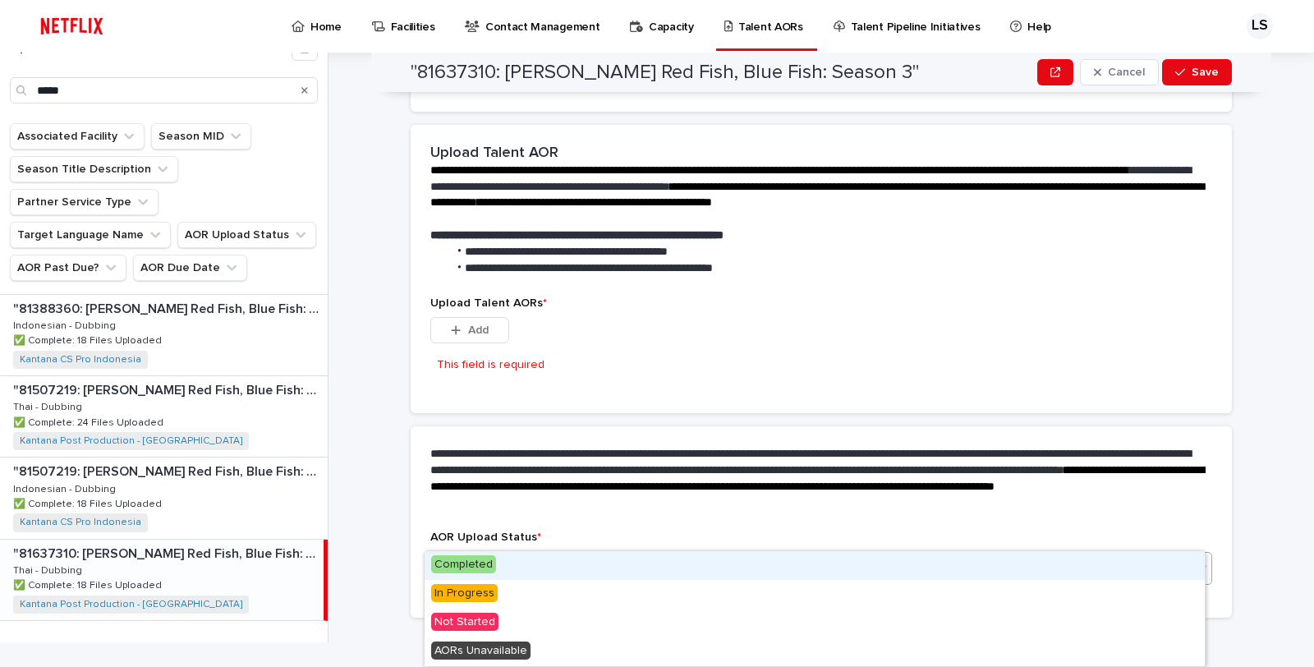
click at [552, 554] on div "In Progress" at bounding box center [801, 567] width 740 height 27
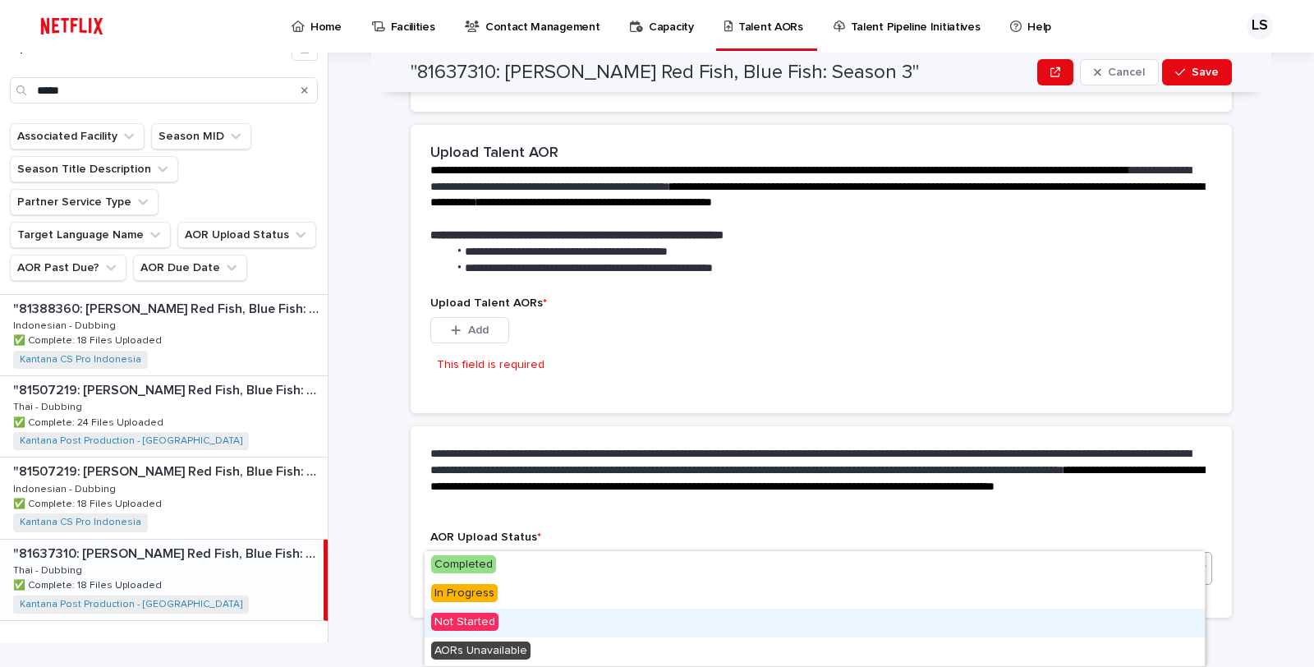
click at [496, 627] on div "Not Started" at bounding box center [815, 623] width 780 height 29
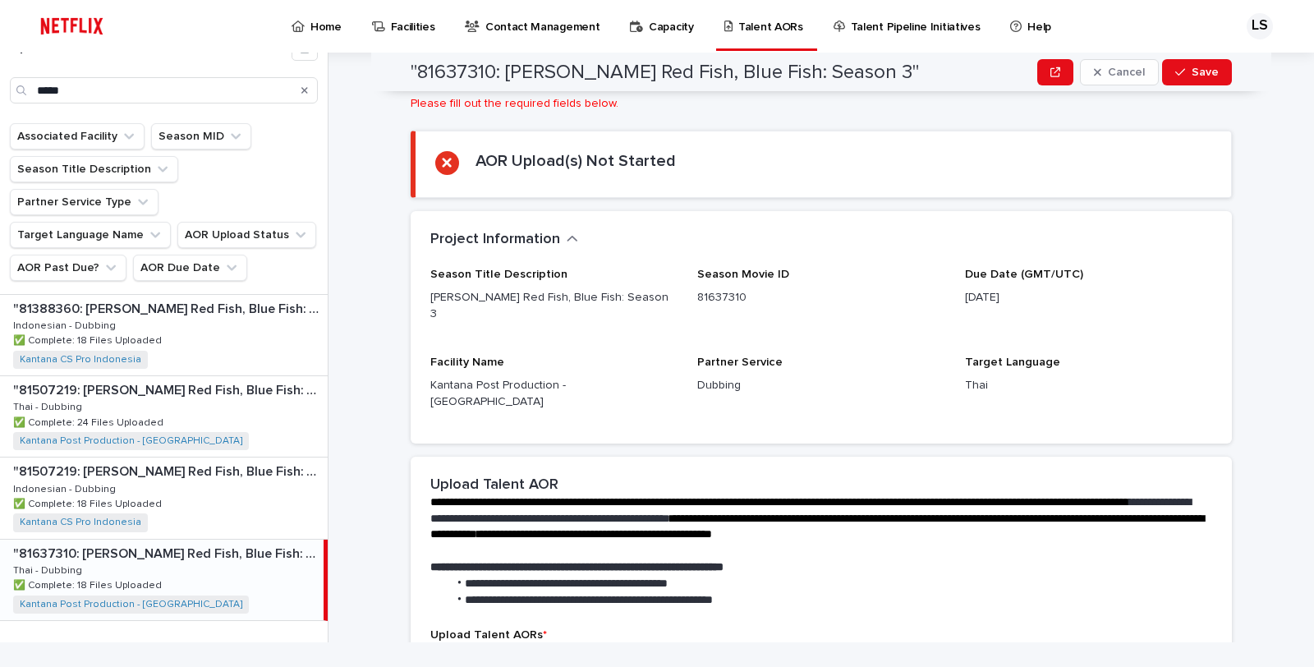
scroll to position [0, 0]
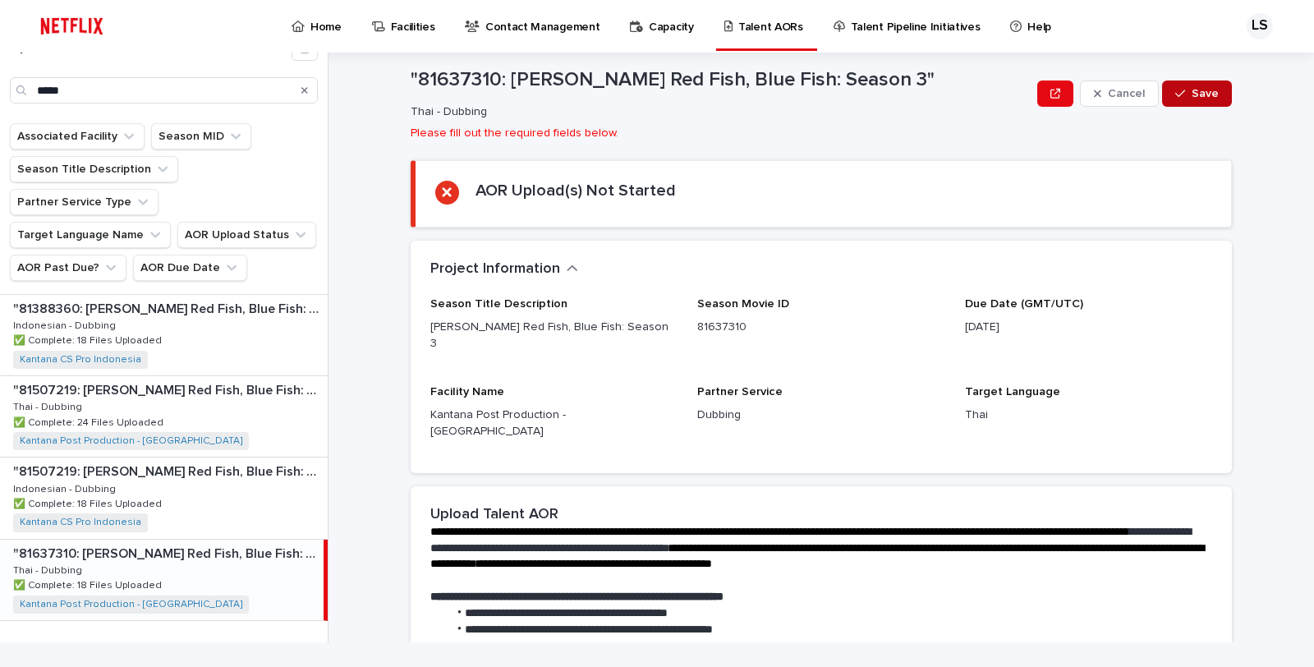
click at [1197, 92] on span "Save" at bounding box center [1205, 93] width 27 height 11
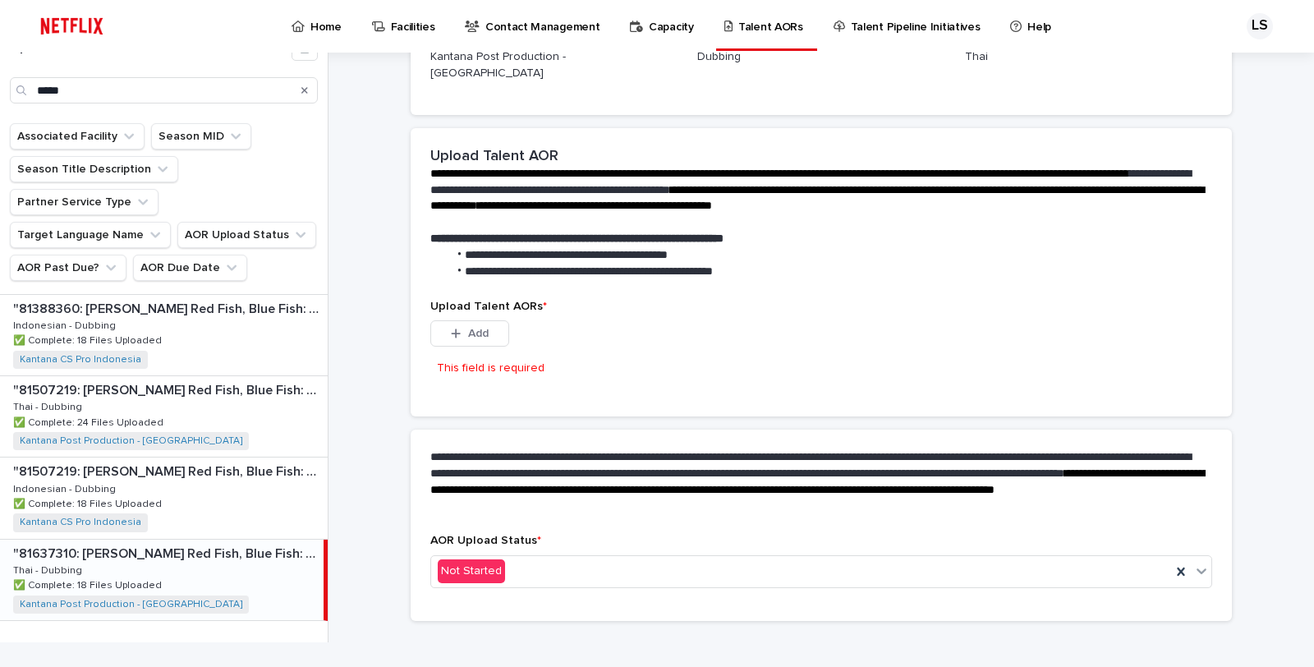
scroll to position [361, 0]
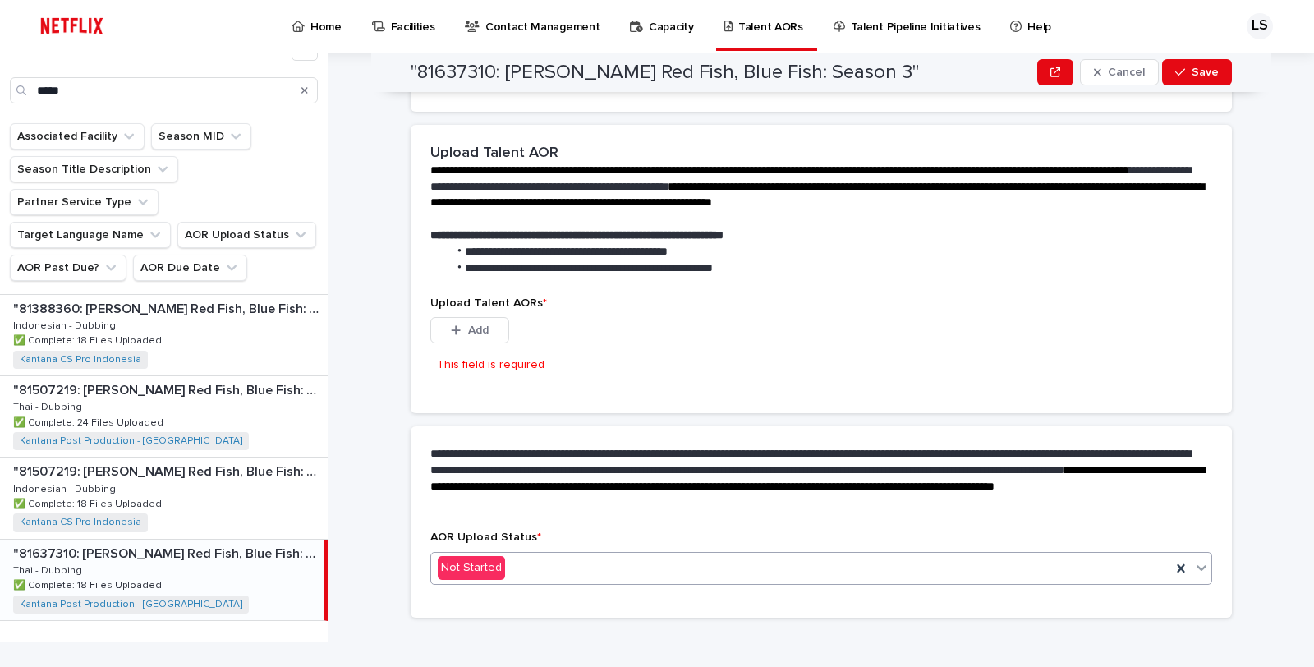
click at [518, 554] on div "Not Started" at bounding box center [801, 567] width 740 height 27
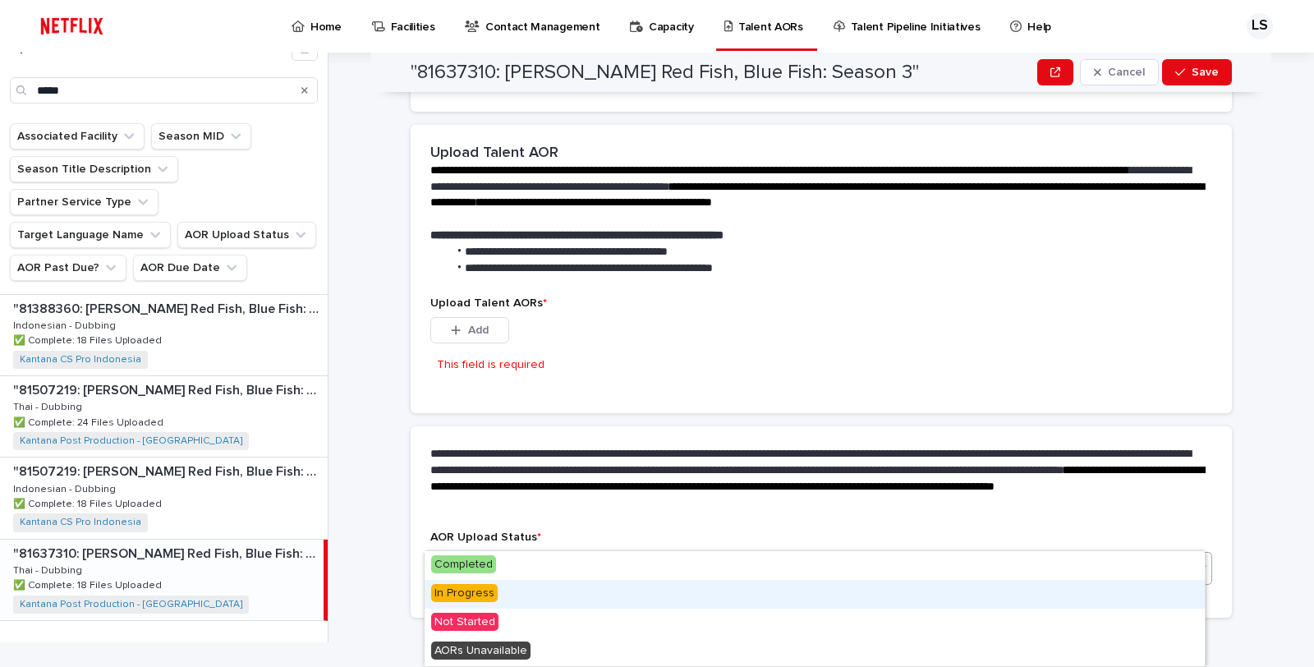
click at [494, 605] on div "In Progress" at bounding box center [815, 594] width 780 height 29
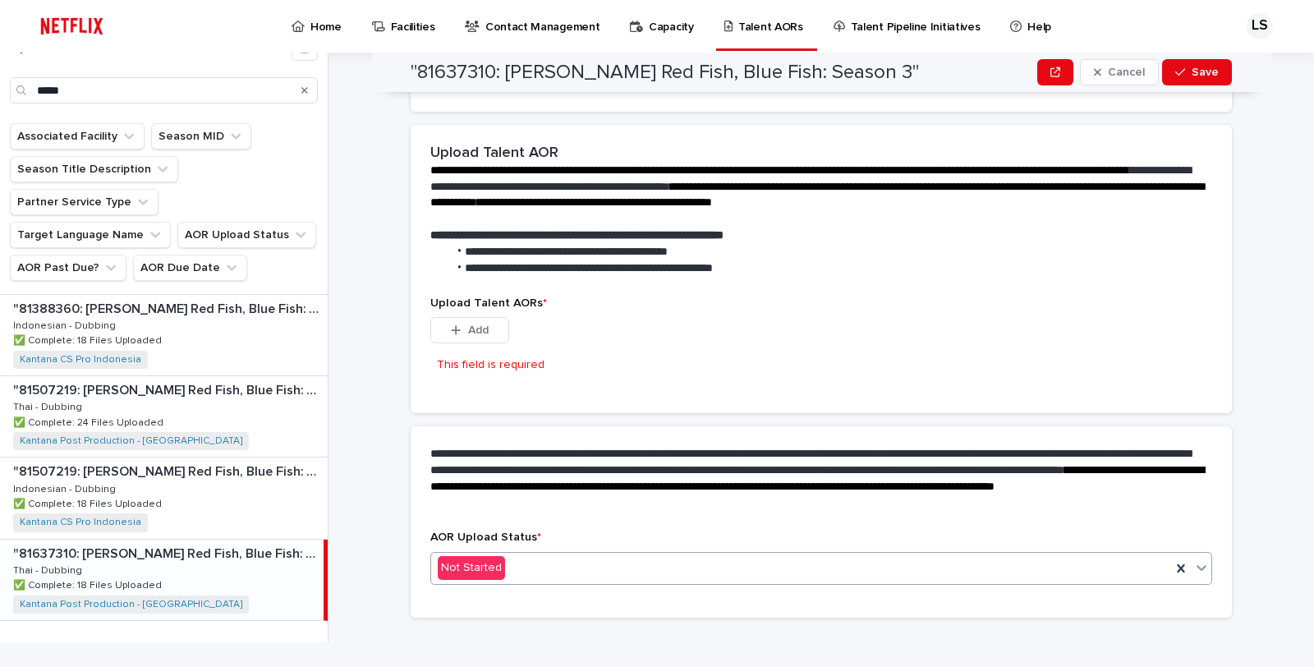
click at [743, 352] on div "Upload Talent AORs * This file cannot be opened Download File Add This field is…" at bounding box center [821, 345] width 782 height 97
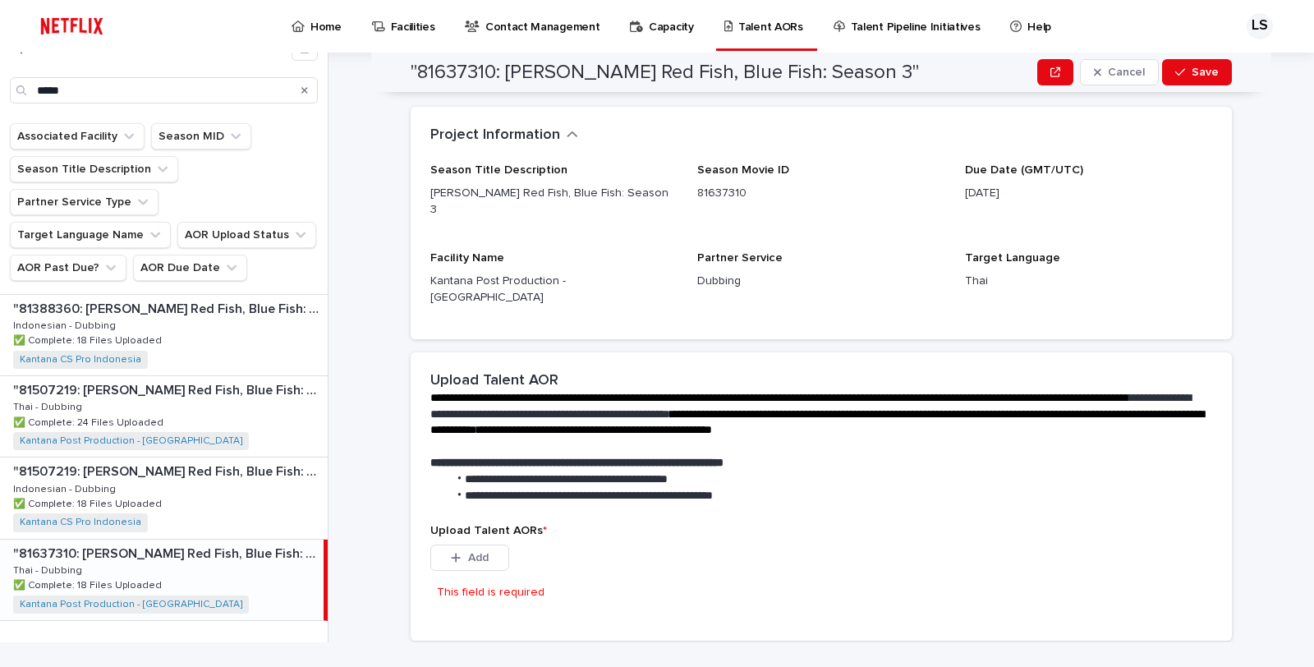
scroll to position [0, 0]
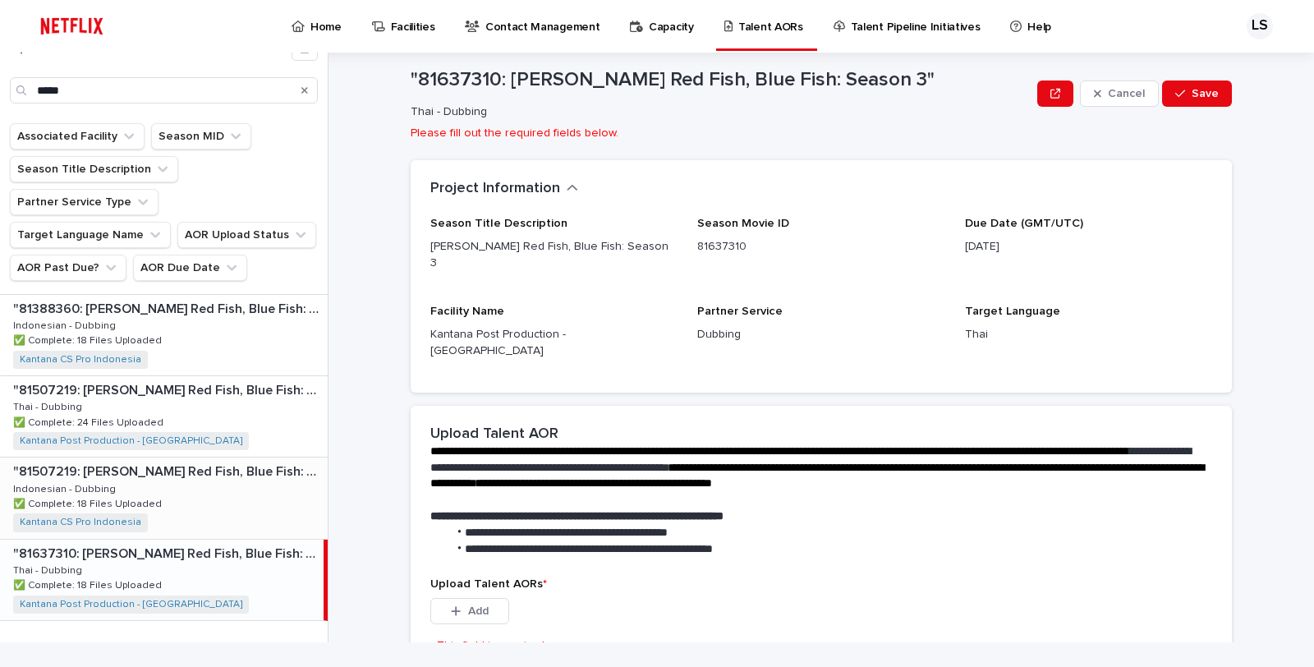
click at [243, 471] on div ""81507219: Dr. Seuss’s Red Fish, Blue Fish: Season 2" "81507219: Dr. Seuss’s Re…" at bounding box center [164, 497] width 328 height 80
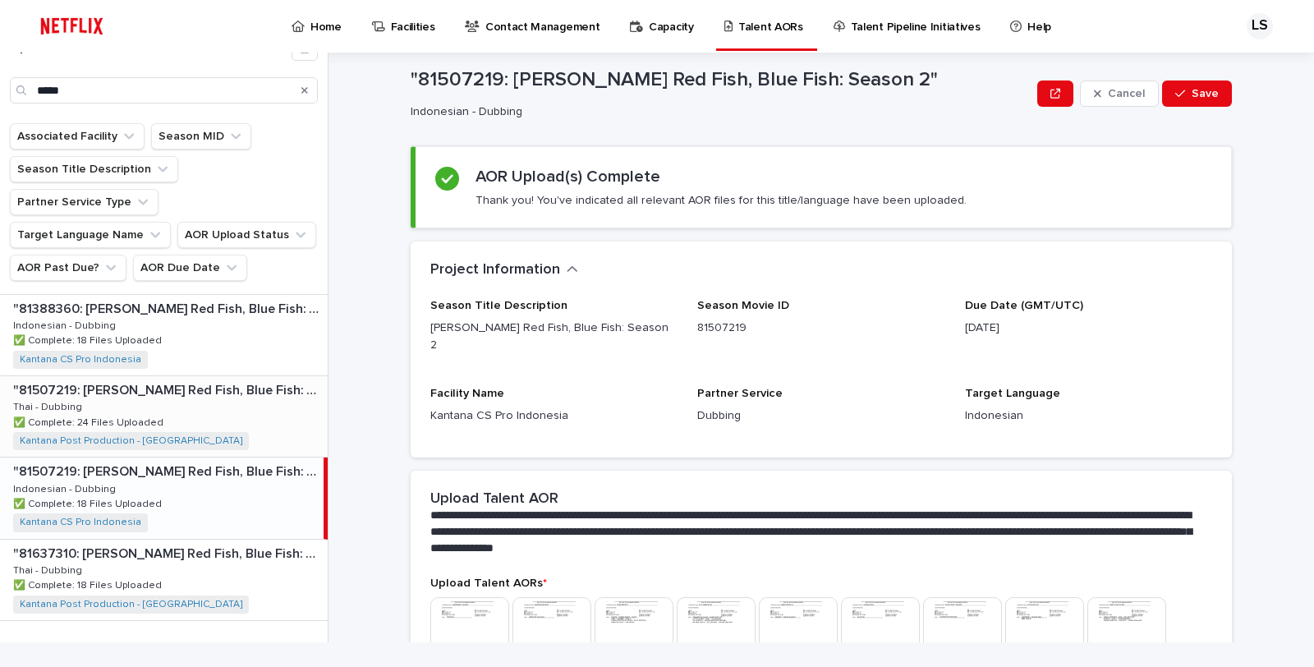
click at [241, 389] on div ""81507219: Dr. Seuss’s Red Fish, Blue Fish: Season 2" "81507219: Dr. Seuss’s Re…" at bounding box center [164, 416] width 328 height 80
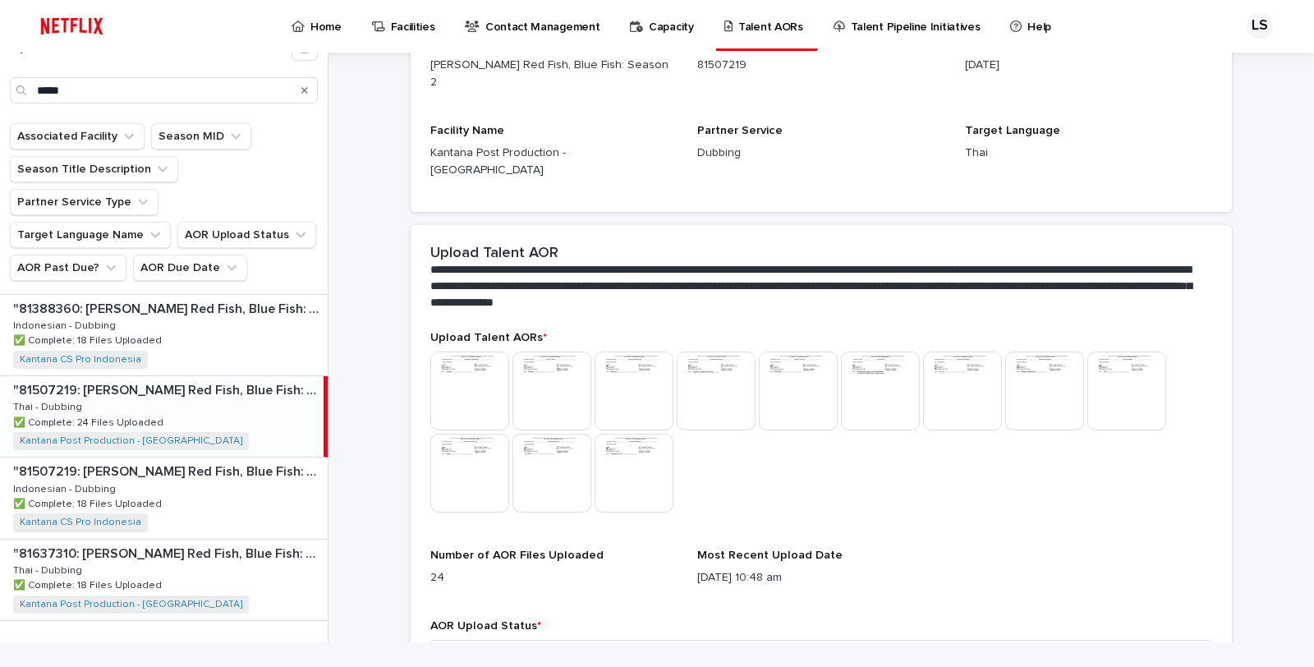
scroll to position [334, 0]
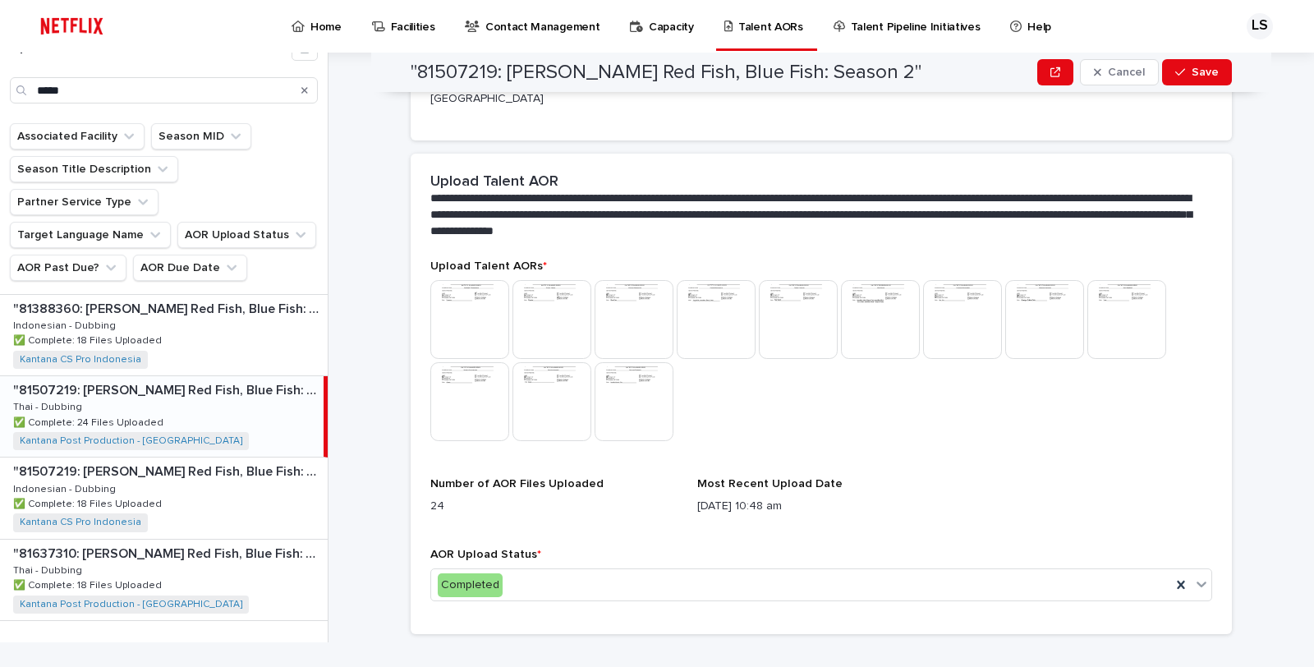
click at [465, 285] on img at bounding box center [469, 319] width 79 height 79
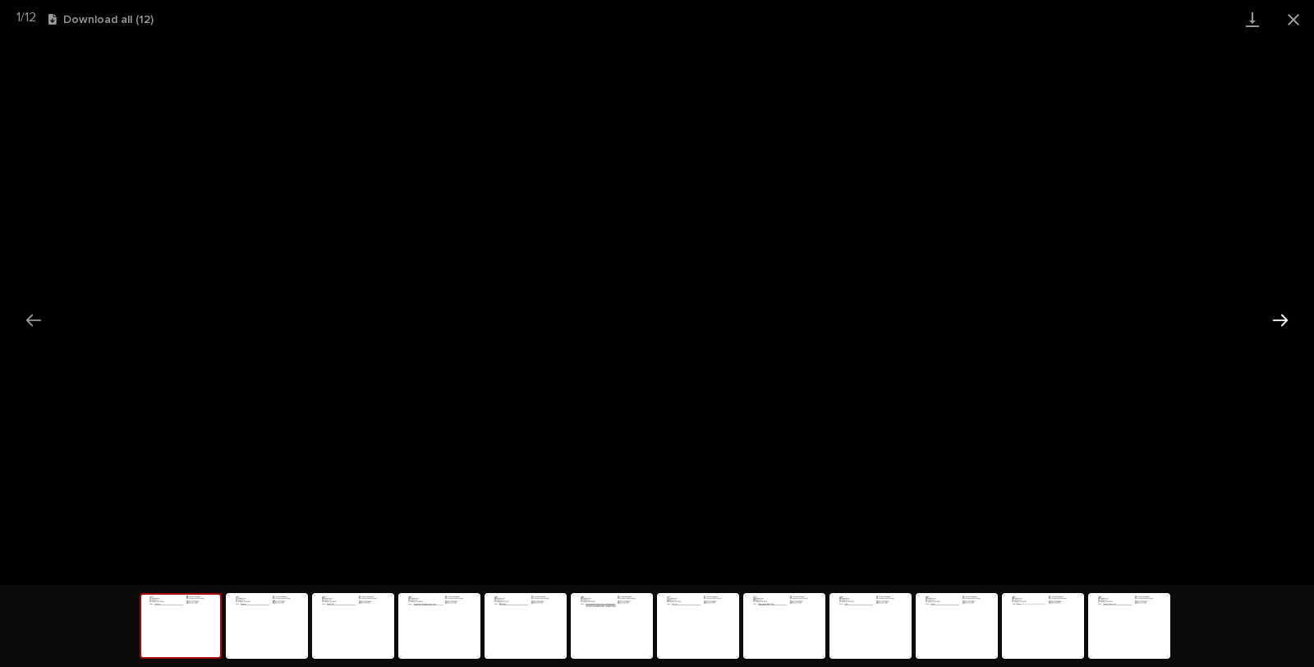
click at [1282, 321] on button "Next slide" at bounding box center [1280, 320] width 34 height 32
click at [1268, 324] on button "Next slide" at bounding box center [1280, 320] width 34 height 32
click at [1271, 315] on button "Next slide" at bounding box center [1280, 320] width 34 height 32
click at [1274, 313] on button "Next slide" at bounding box center [1280, 320] width 34 height 32
click at [1271, 315] on button "Next slide" at bounding box center [1280, 320] width 34 height 32
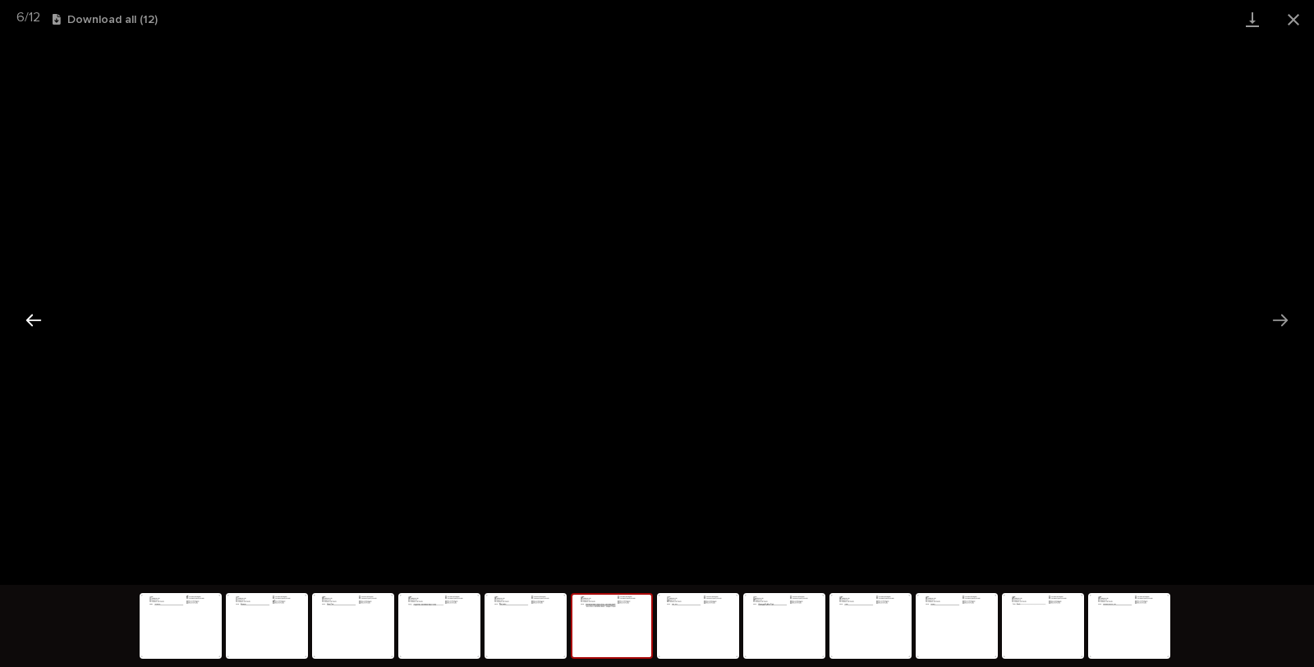
click at [34, 315] on button "Previous slide" at bounding box center [33, 320] width 34 height 32
click at [1278, 329] on button "Next slide" at bounding box center [1280, 320] width 34 height 32
click at [1281, 327] on button "Next slide" at bounding box center [1280, 320] width 34 height 32
click at [1274, 319] on button "Next slide" at bounding box center [1280, 320] width 34 height 32
click at [1284, 319] on button "Next slide" at bounding box center [1280, 320] width 34 height 32
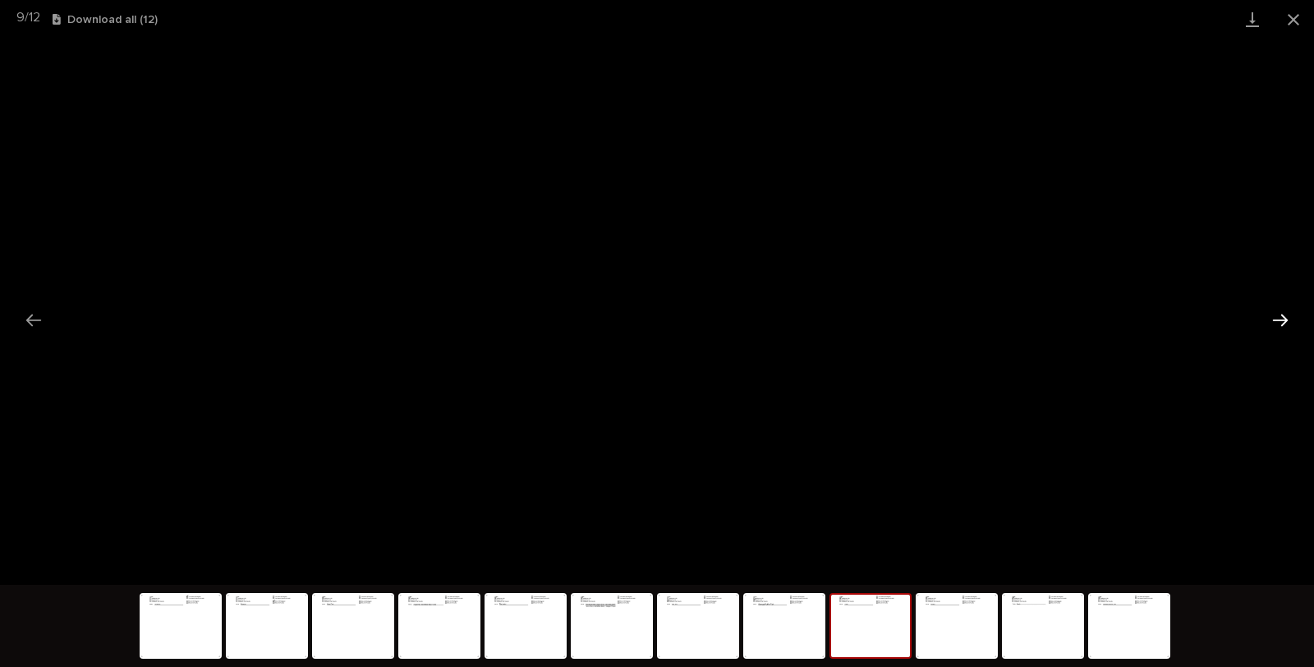
click at [1283, 316] on button "Next slide" at bounding box center [1280, 320] width 34 height 32
click at [1275, 321] on button "Next slide" at bounding box center [1280, 320] width 34 height 32
click at [116, 21] on button "Download all ( 12 )" at bounding box center [108, 19] width 105 height 11
click at [1279, 21] on button "Close gallery" at bounding box center [1293, 19] width 41 height 39
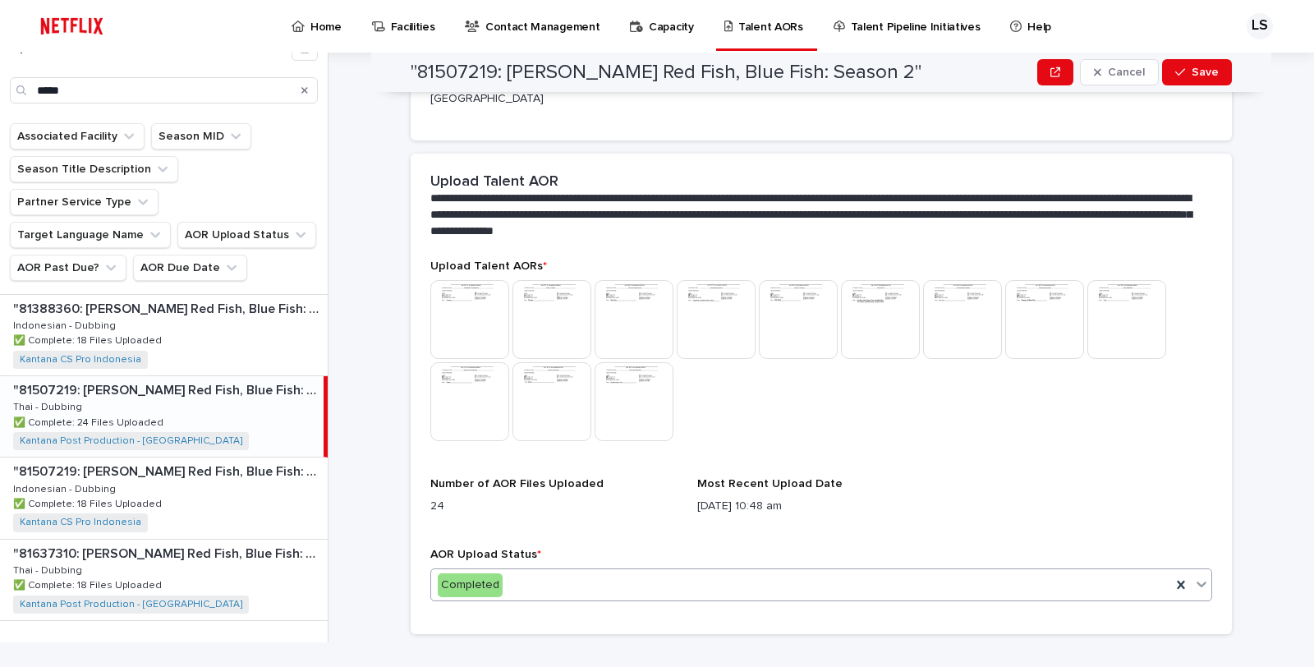
click at [999, 572] on div "Completed" at bounding box center [801, 585] width 740 height 27
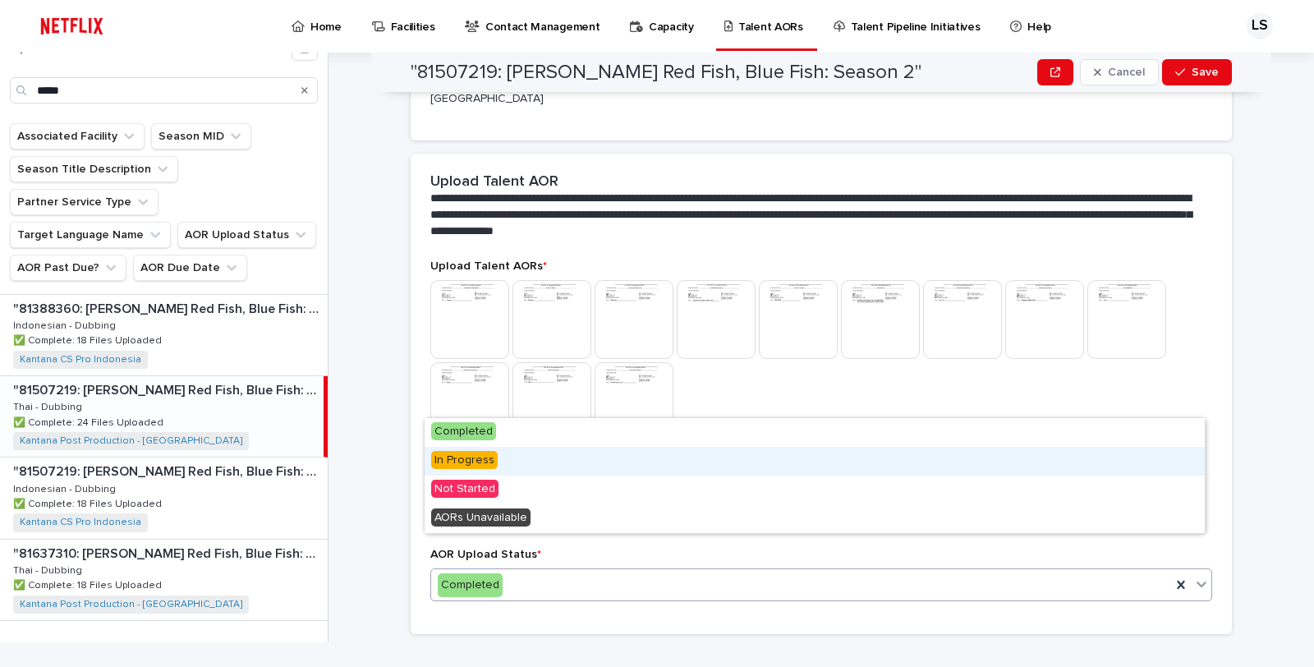
click at [581, 450] on div "In Progress" at bounding box center [815, 461] width 780 height 29
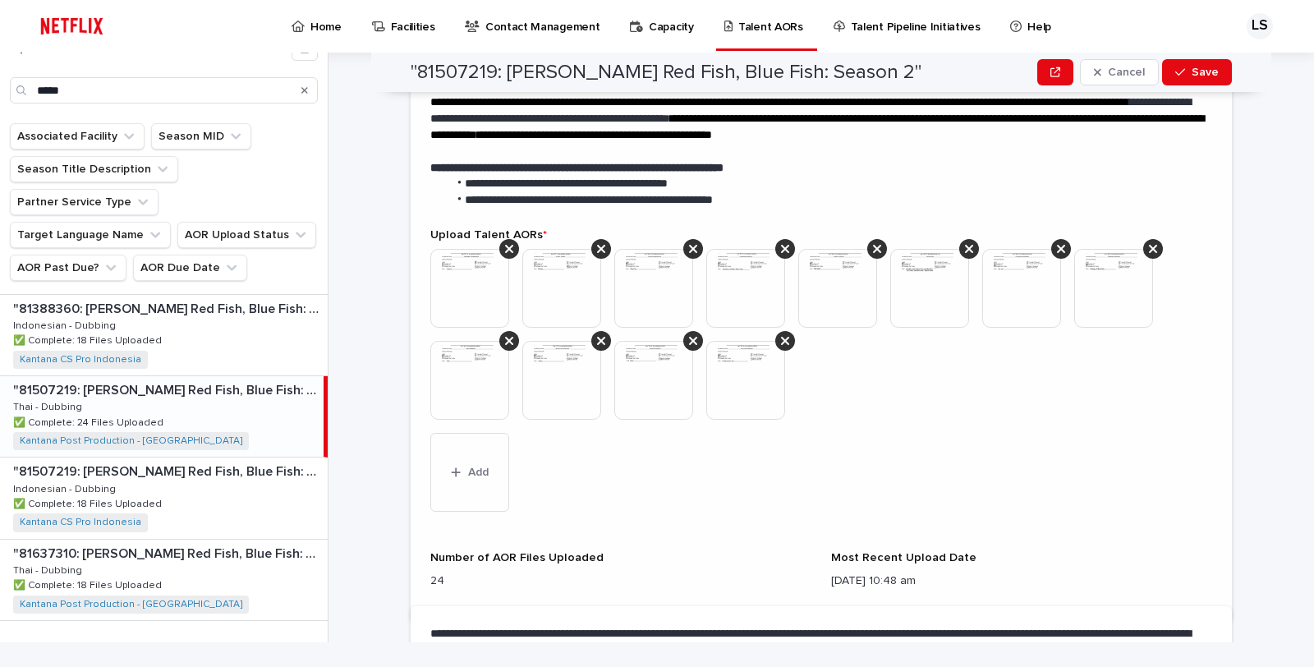
scroll to position [479, 0]
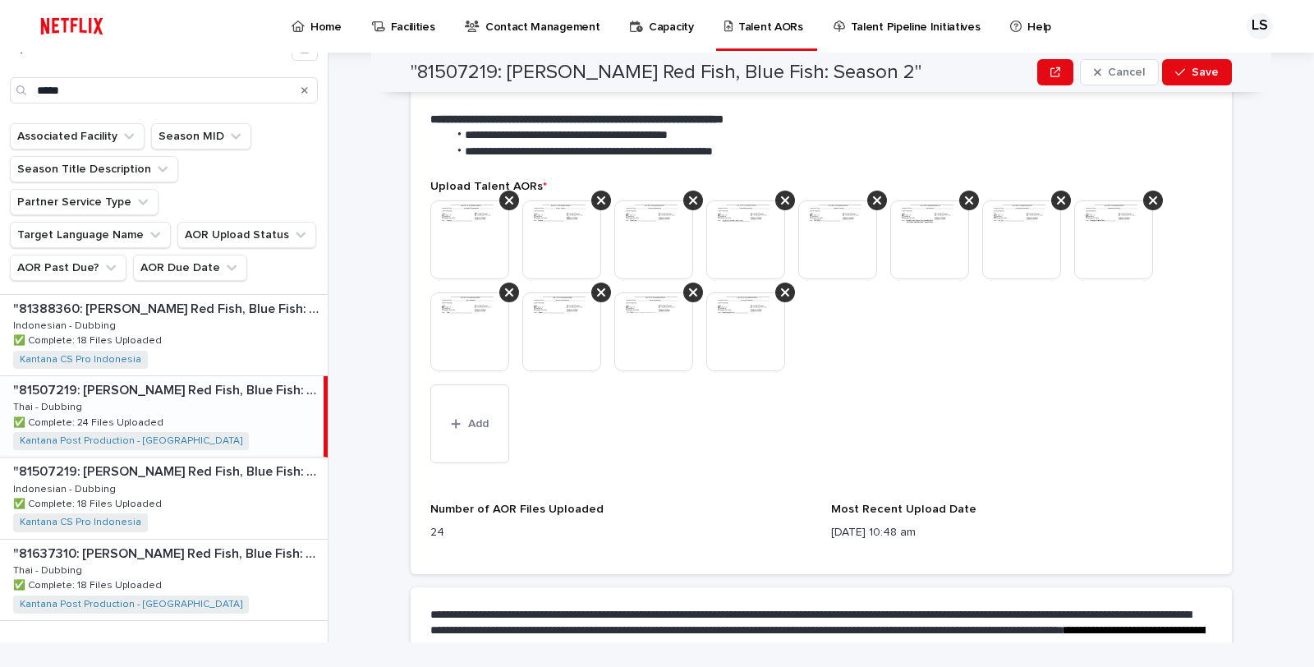
click at [454, 207] on img at bounding box center [469, 239] width 79 height 79
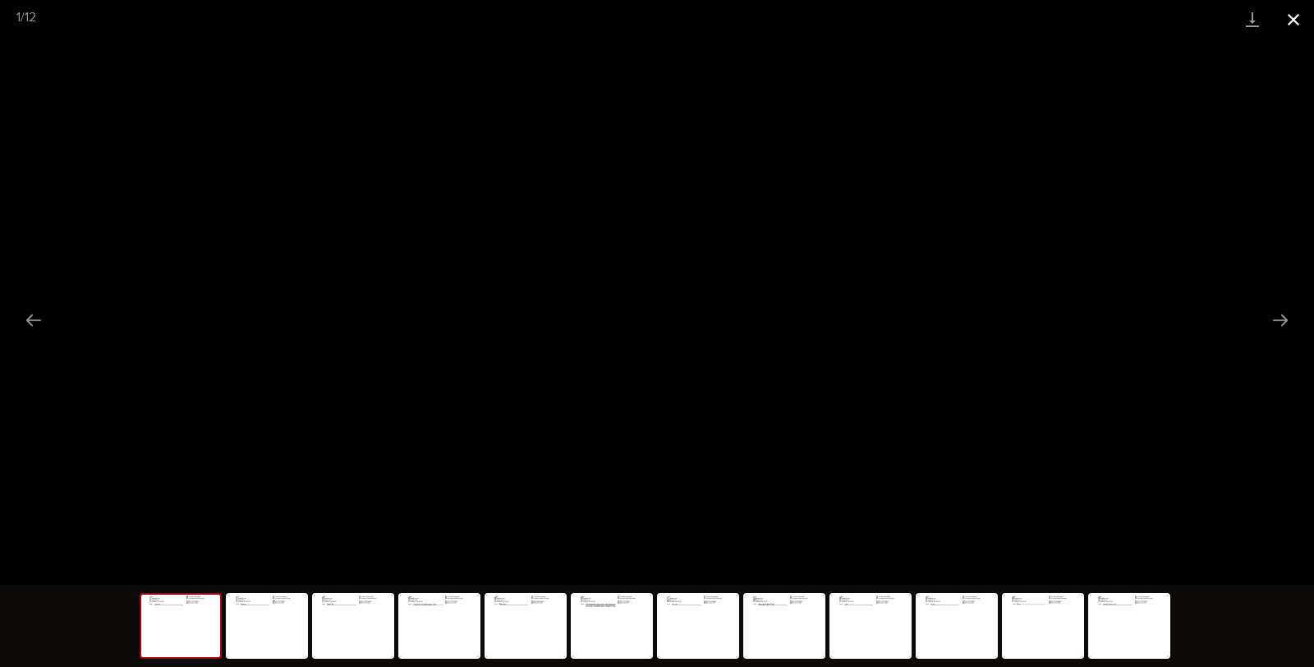
click at [1294, 13] on button "Close gallery" at bounding box center [1293, 19] width 41 height 39
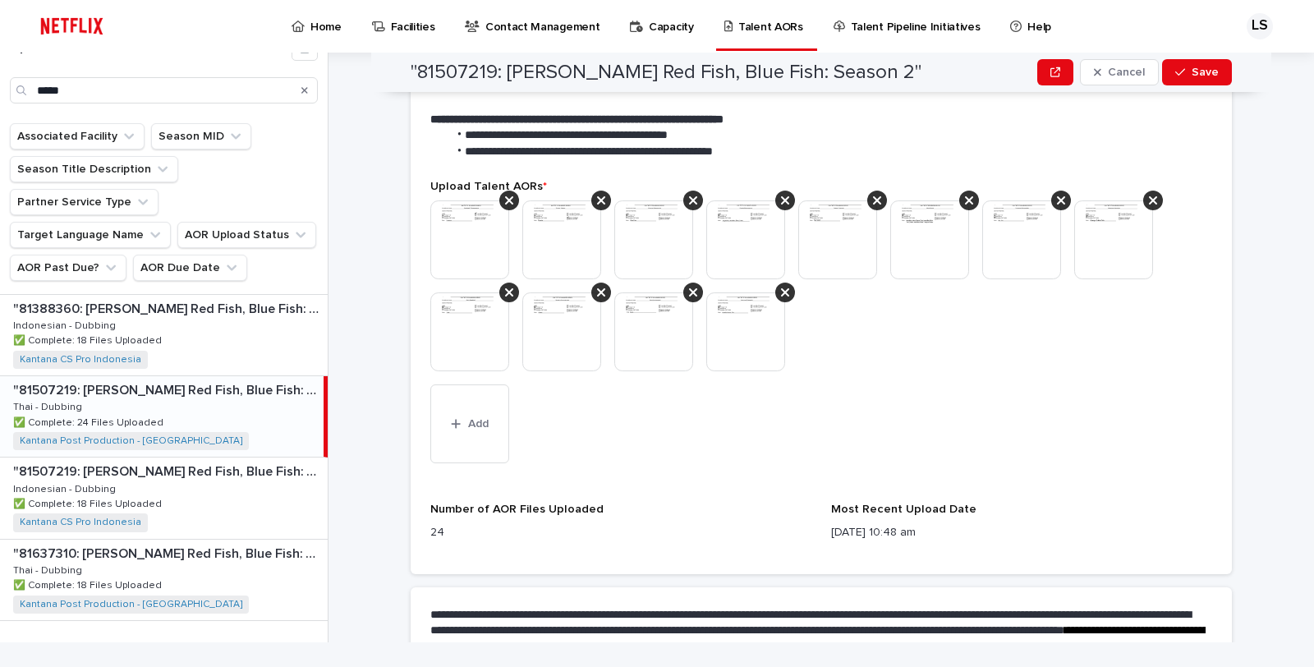
click at [505, 194] on icon at bounding box center [509, 200] width 8 height 13
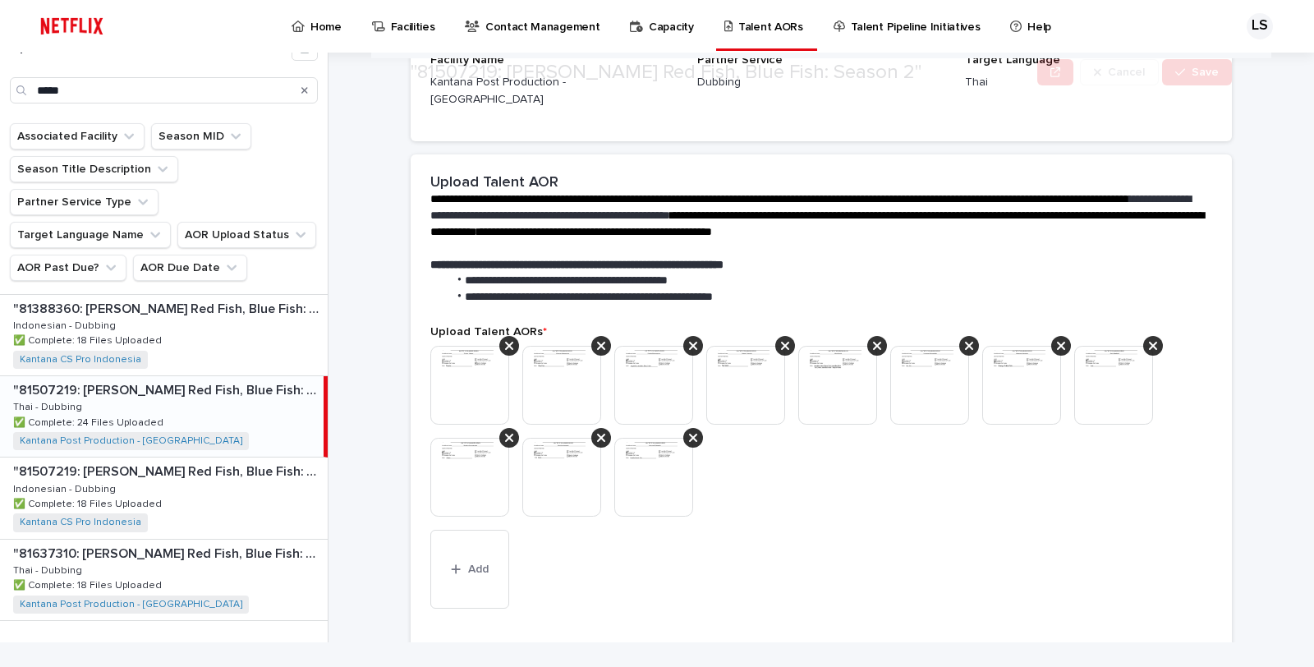
scroll to position [334, 0]
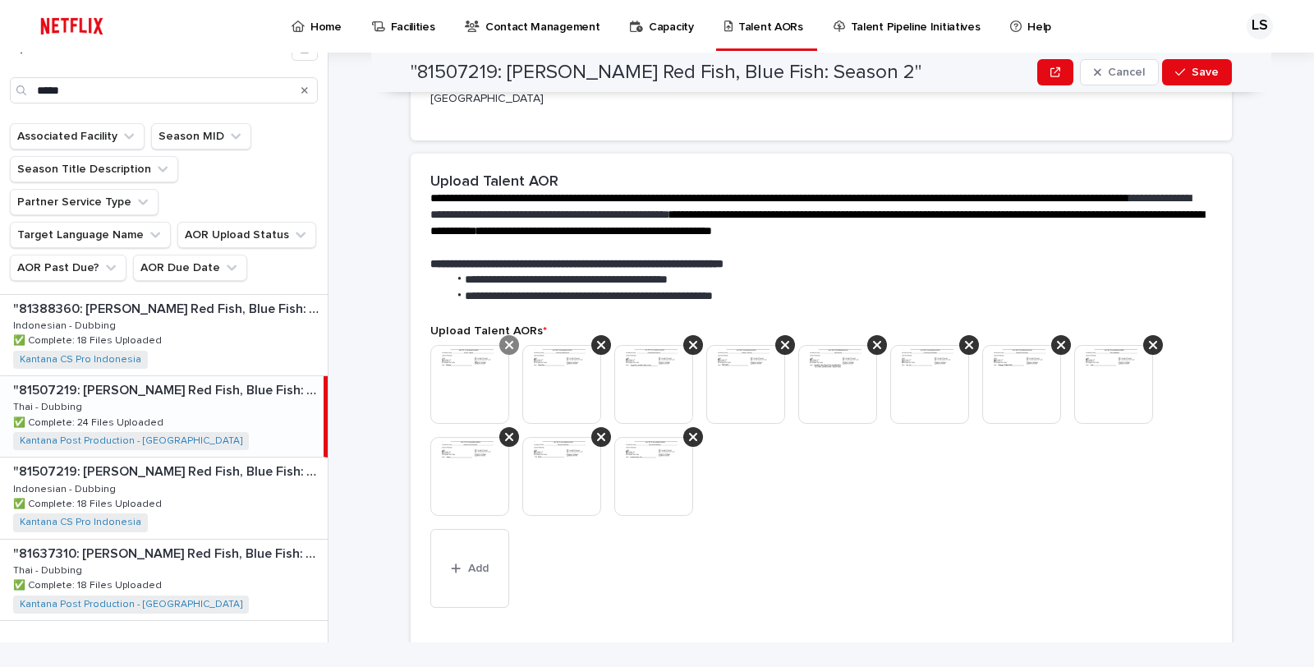
click at [499, 335] on div at bounding box center [509, 345] width 20 height 20
click at [505, 341] on icon at bounding box center [509, 345] width 8 height 8
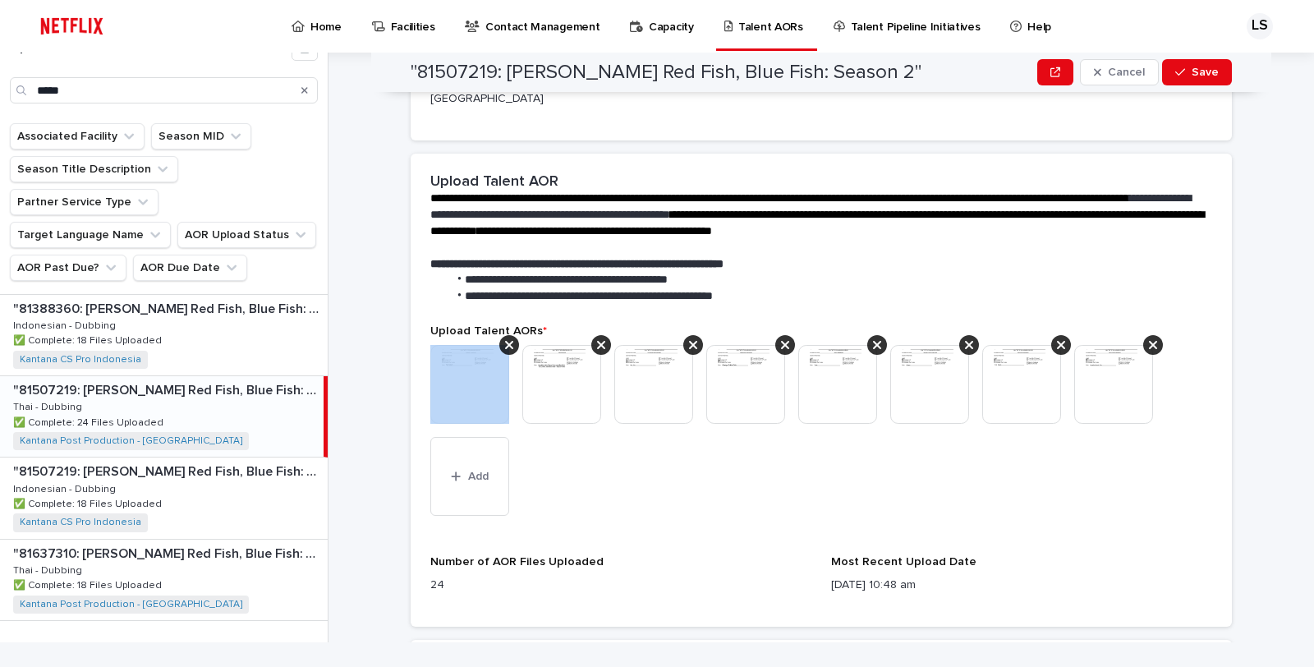
scroll to position [288, 0]
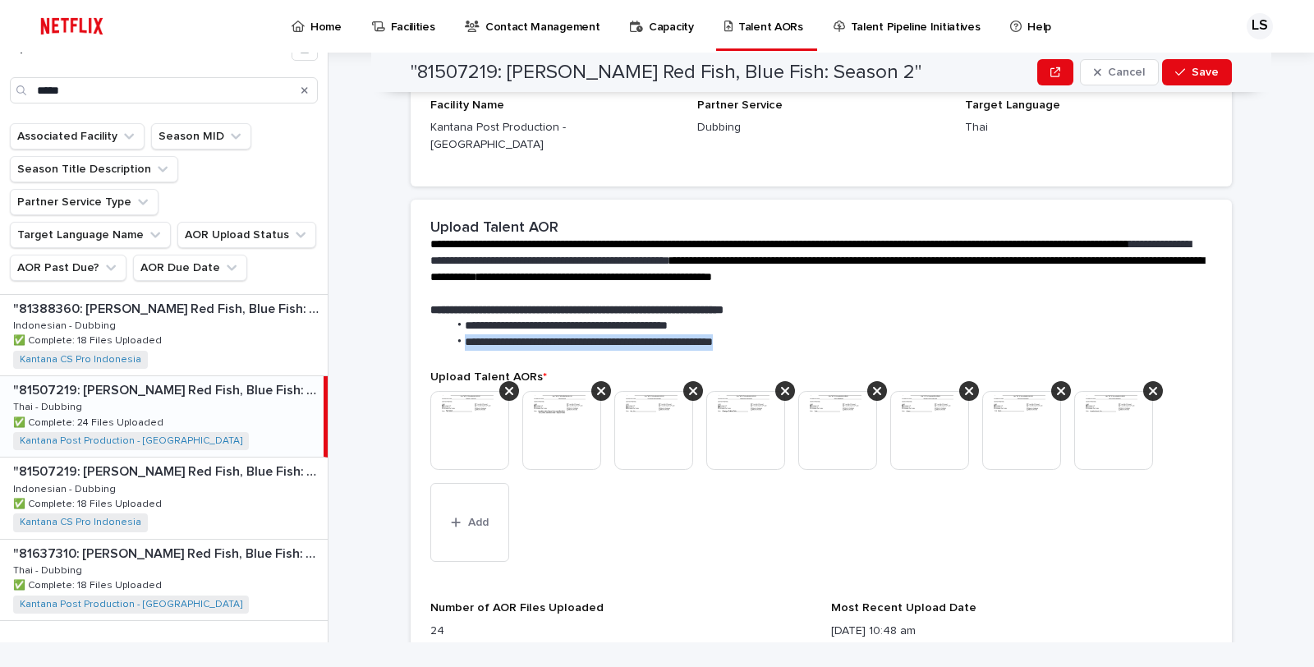
click at [503, 336] on span "**********" at bounding box center [589, 341] width 248 height 11
drag, startPoint x: 509, startPoint y: 345, endPoint x: 505, endPoint y: 353, distance: 9.2
click at [508, 371] on span "Upload Talent AORs *" at bounding box center [488, 376] width 117 height 11
click at [505, 387] on icon at bounding box center [509, 391] width 8 height 8
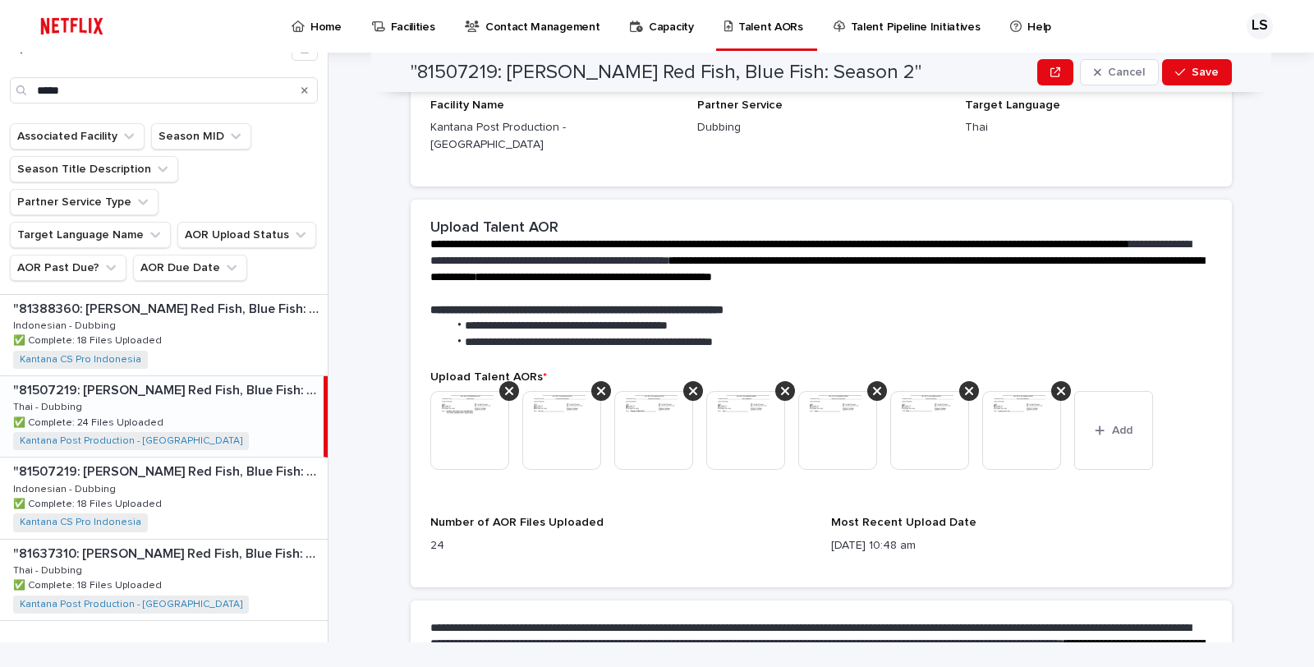
scroll to position [246, 0]
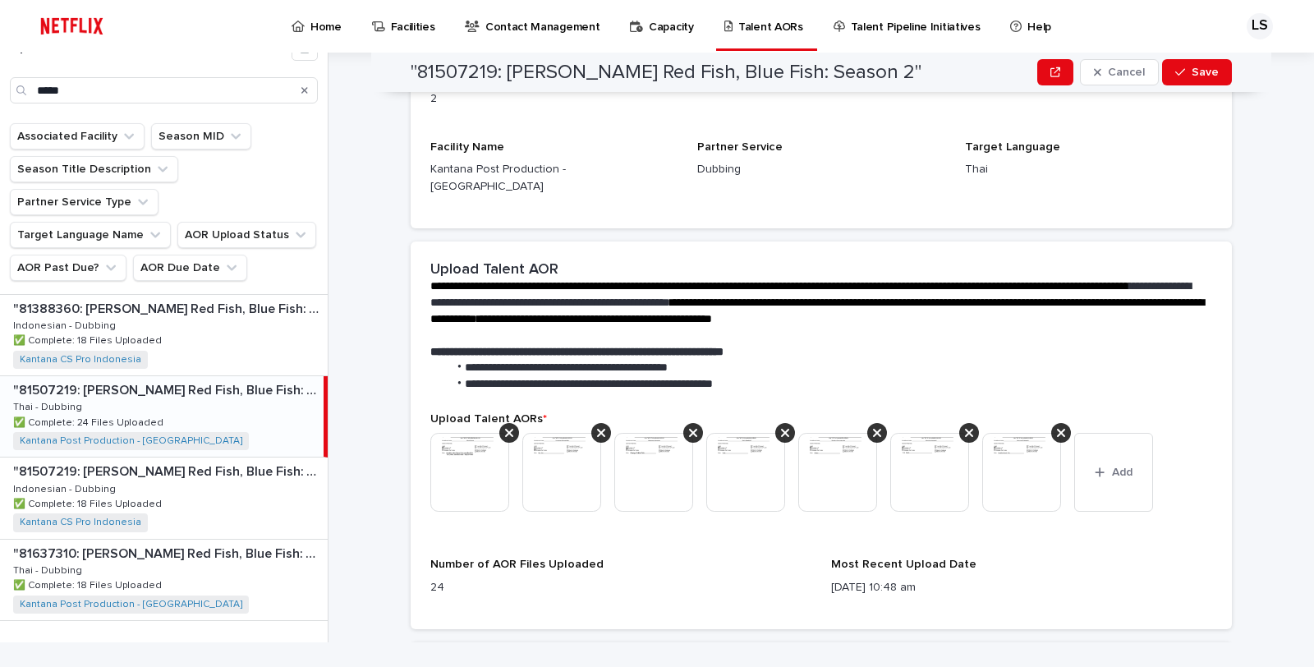
click at [496, 413] on span "Upload Talent AORs *" at bounding box center [488, 418] width 117 height 11
click at [505, 429] on icon at bounding box center [509, 433] width 8 height 8
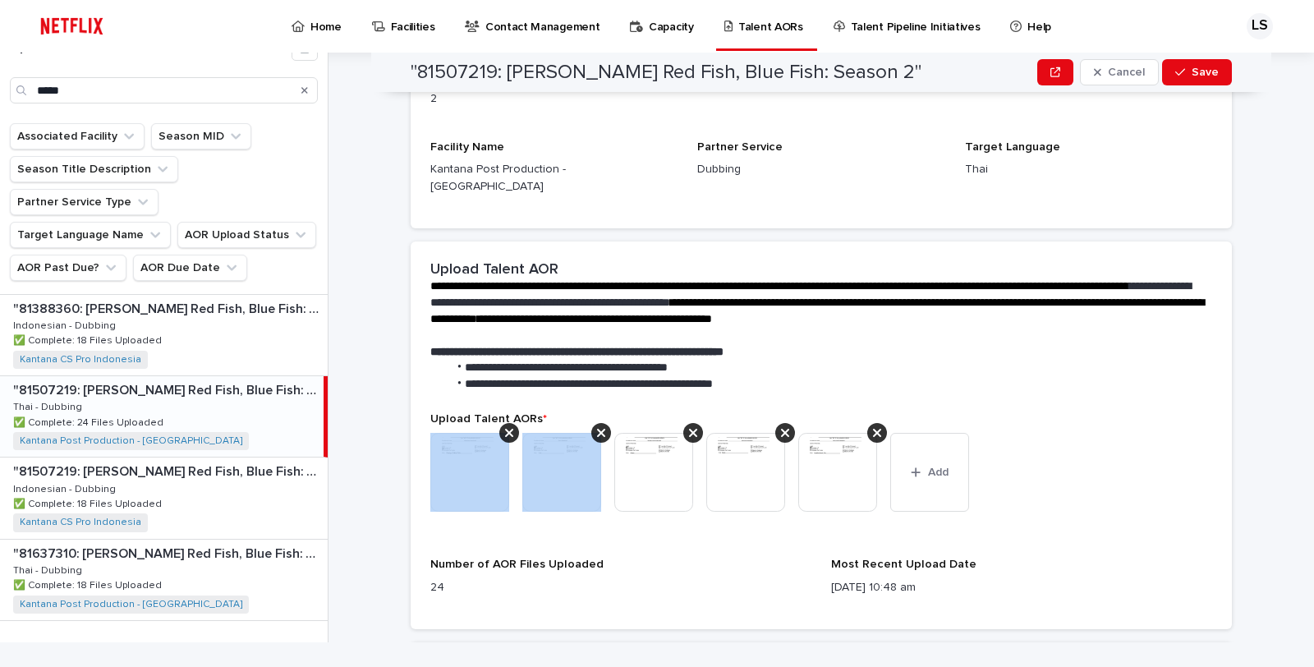
click at [505, 429] on icon at bounding box center [509, 433] width 8 height 8
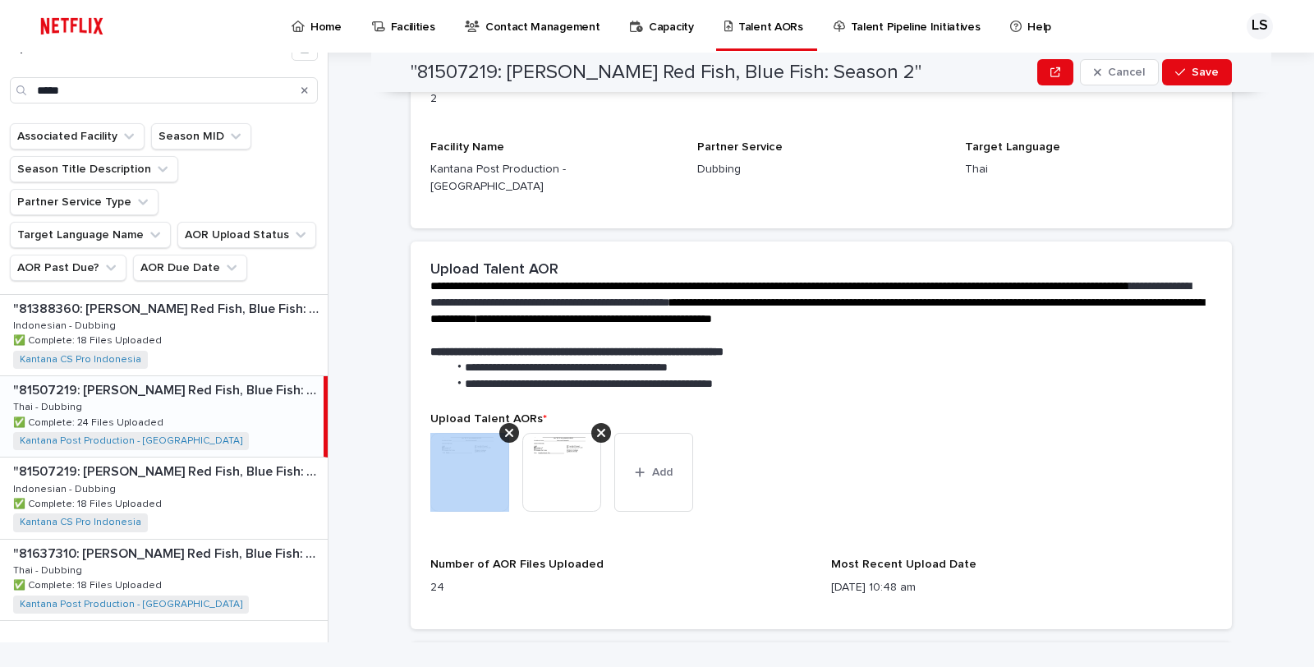
click at [505, 429] on icon at bounding box center [509, 433] width 8 height 8
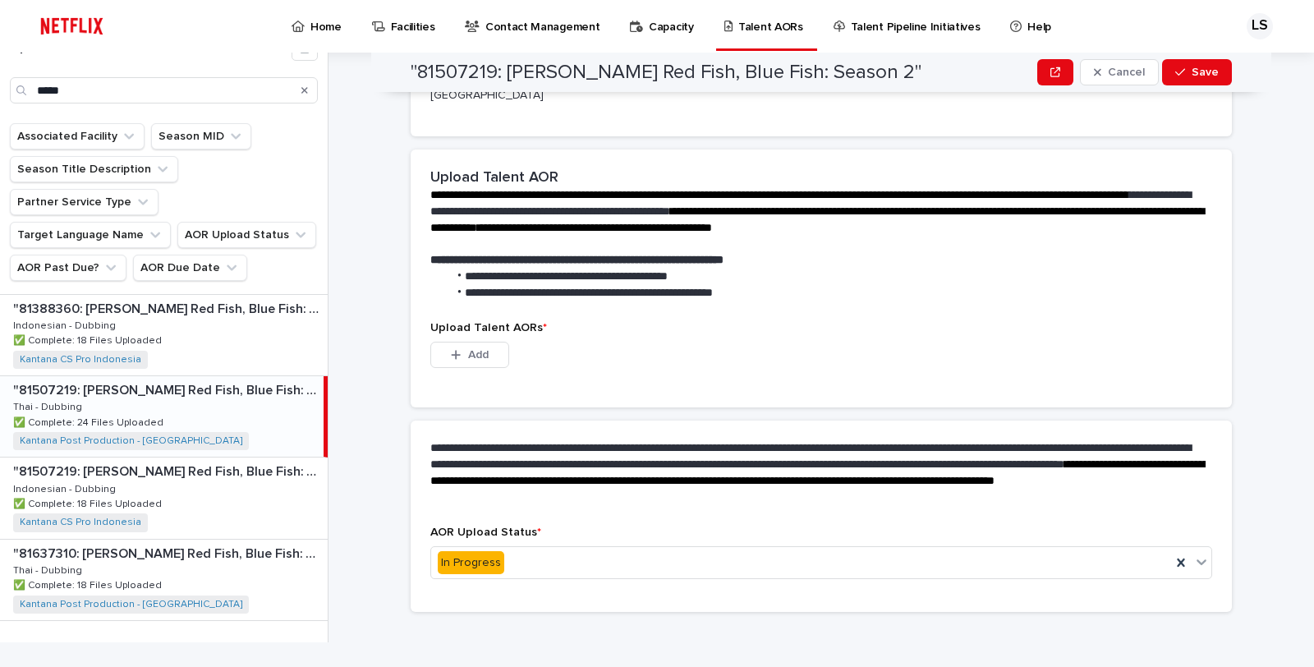
scroll to position [133, 0]
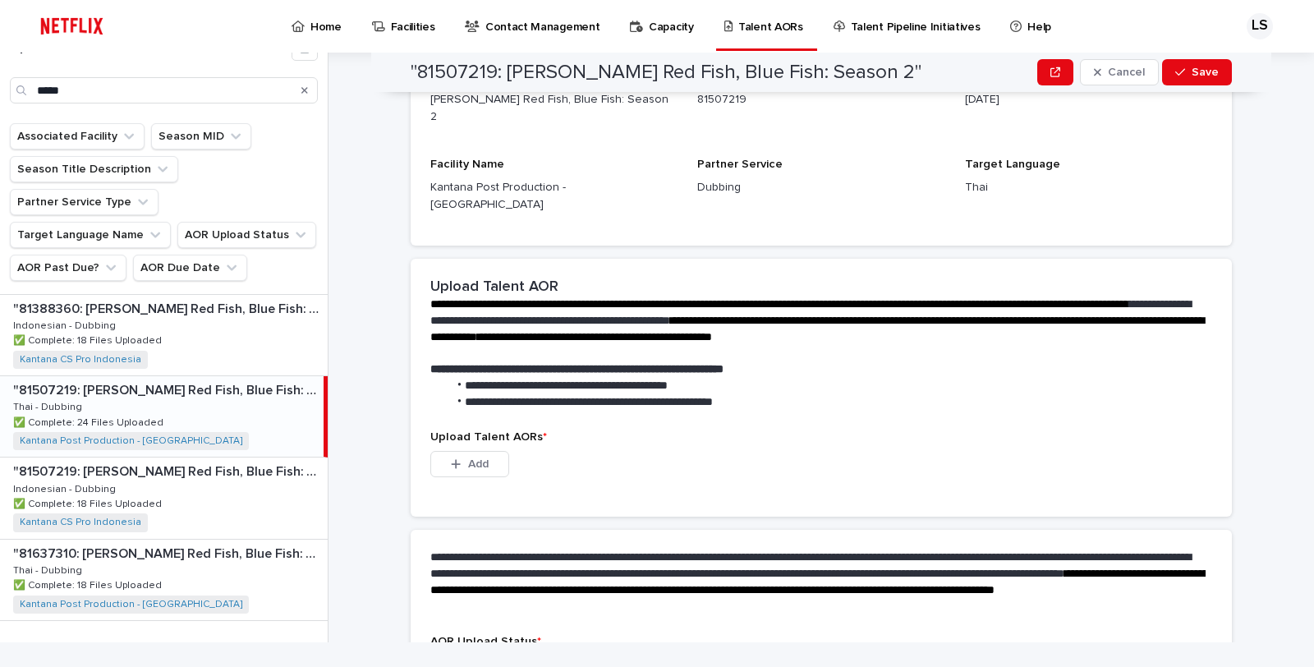
click at [724, 363] on strong "**********" at bounding box center [576, 368] width 293 height 11
click at [436, 451] on button "Add" at bounding box center [469, 464] width 79 height 26
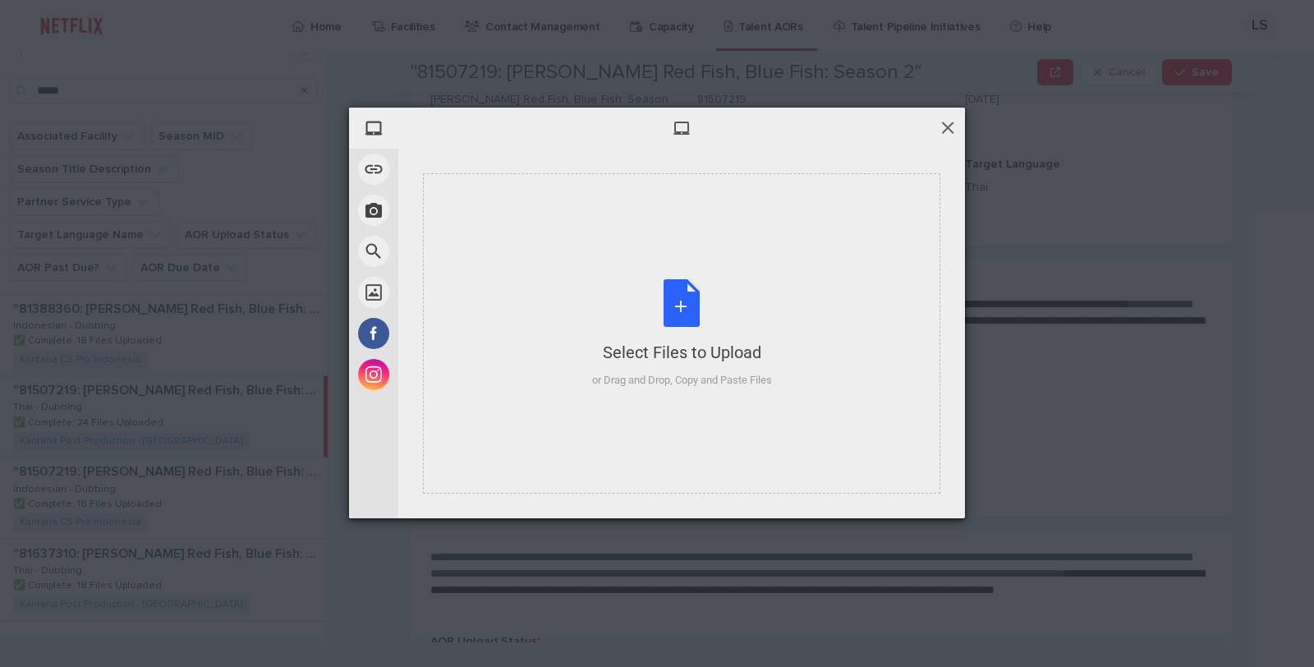
click at [942, 129] on span at bounding box center [948, 127] width 18 height 18
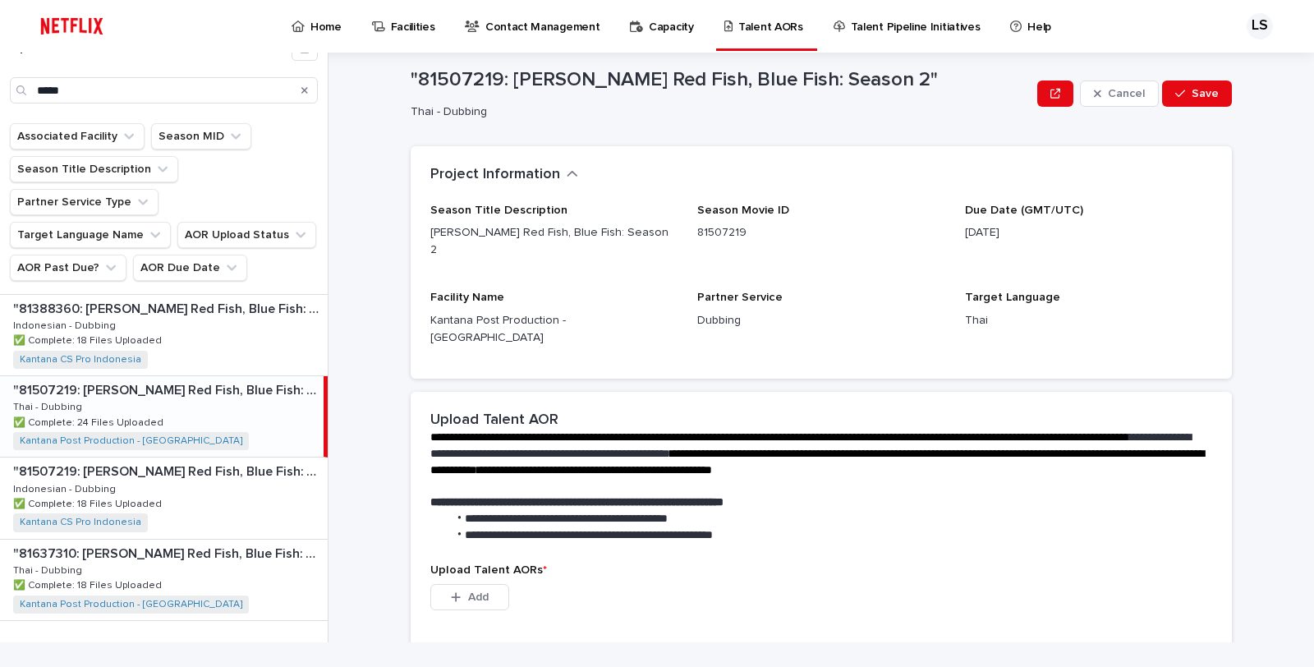
scroll to position [237, 0]
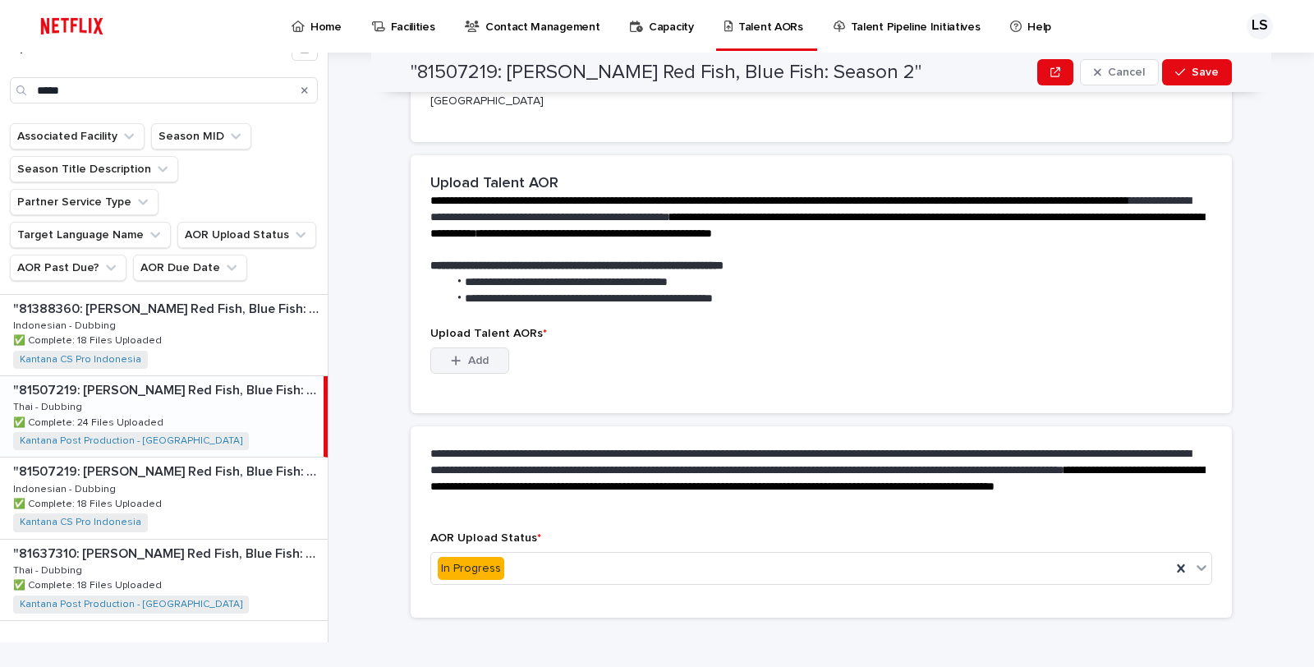
click at [468, 355] on span "Add" at bounding box center [478, 360] width 21 height 11
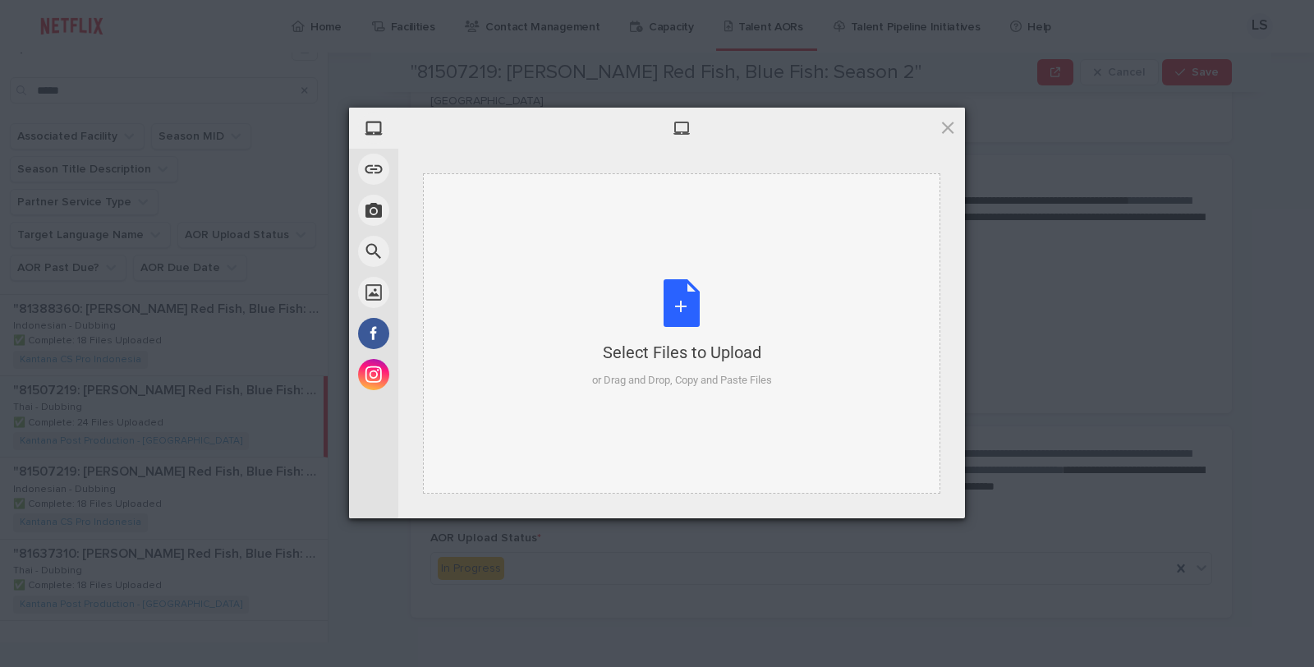
click at [691, 342] on div "Select Files to Upload" at bounding box center [682, 352] width 180 height 23
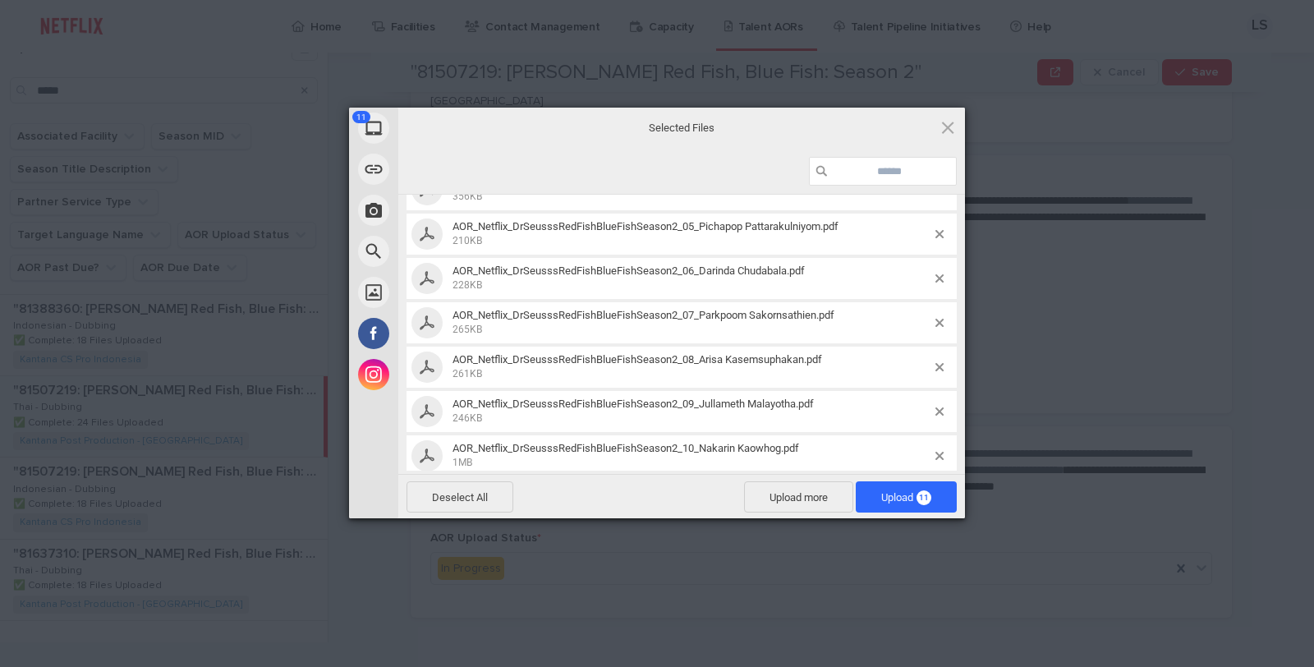
scroll to position [261, 0]
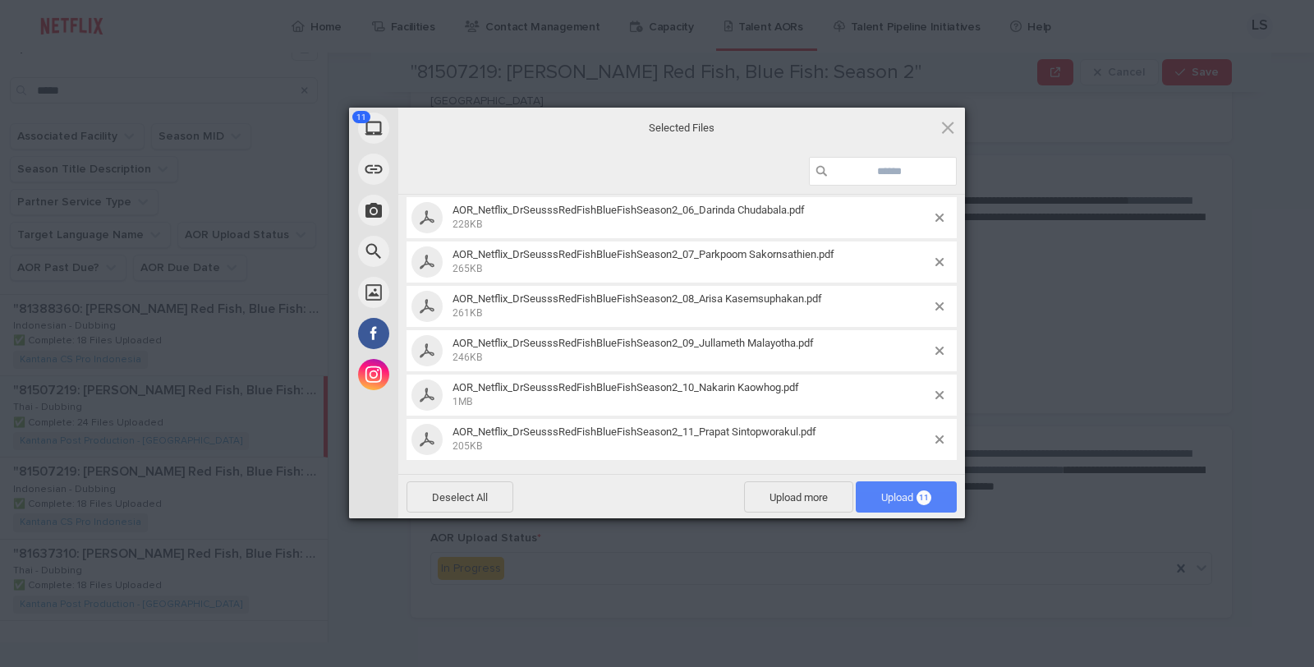
click at [881, 502] on span "Upload 11" at bounding box center [906, 497] width 50 height 12
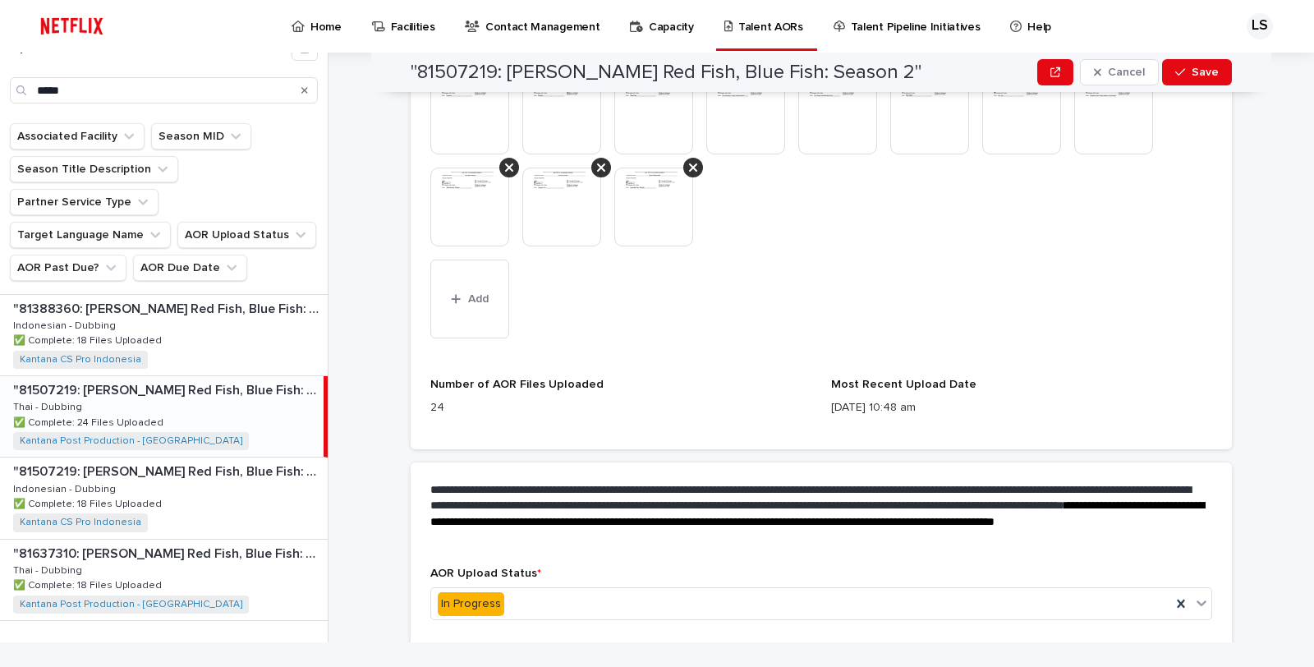
scroll to position [639, 0]
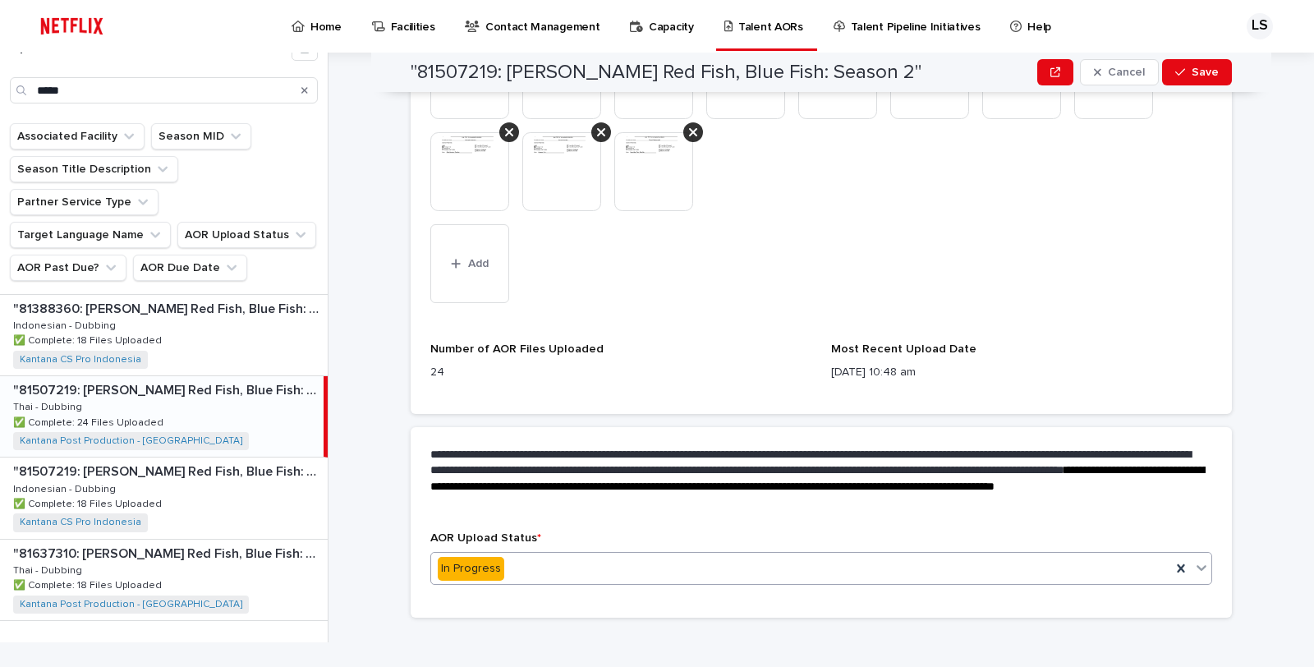
click at [600, 555] on div "In Progress" at bounding box center [801, 568] width 740 height 27
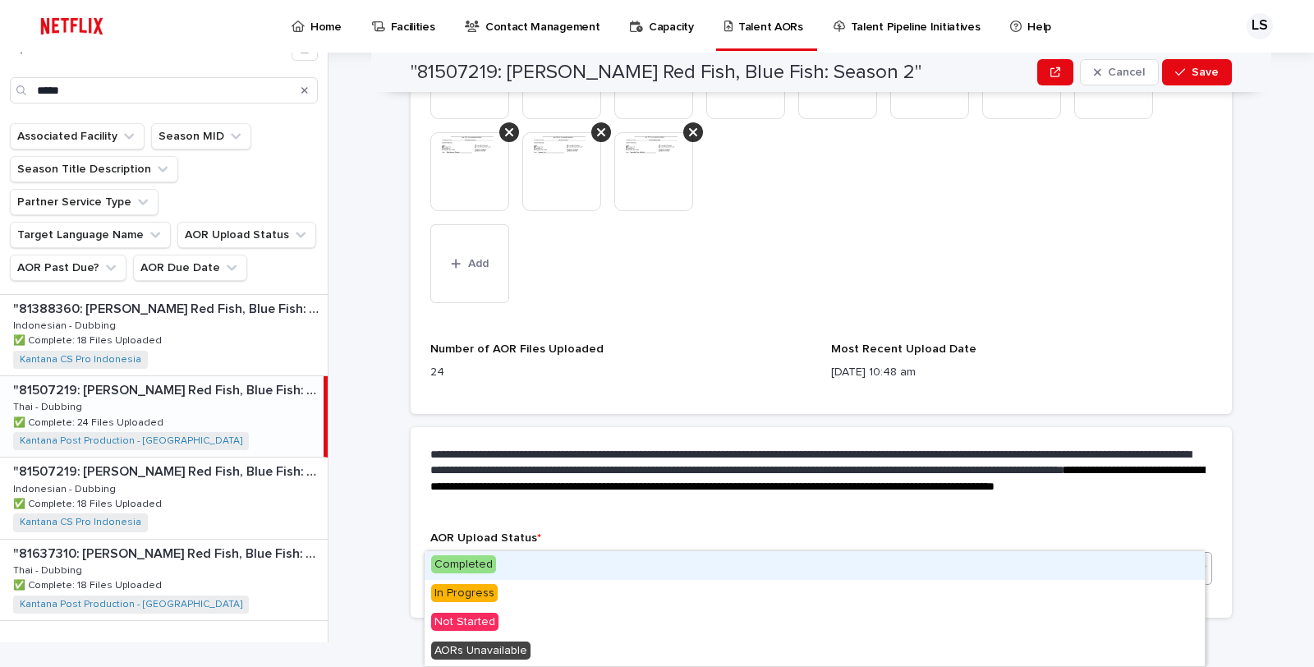
click at [576, 563] on div "Completed" at bounding box center [815, 565] width 780 height 29
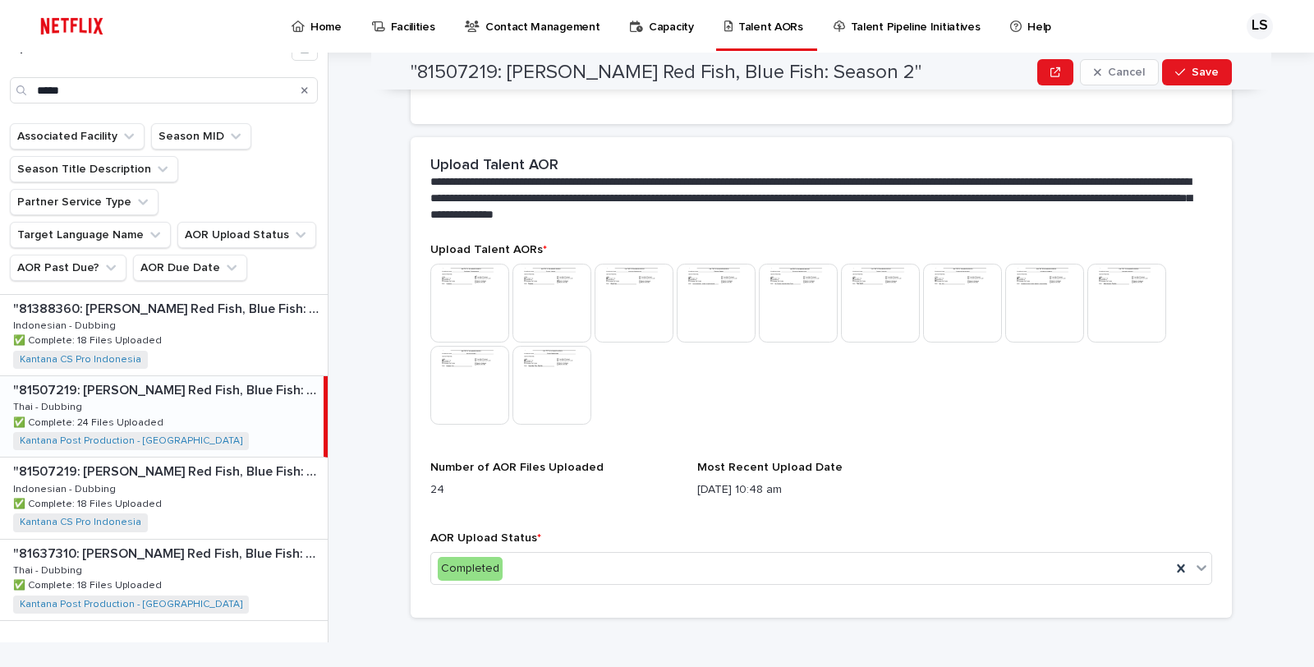
scroll to position [0, 0]
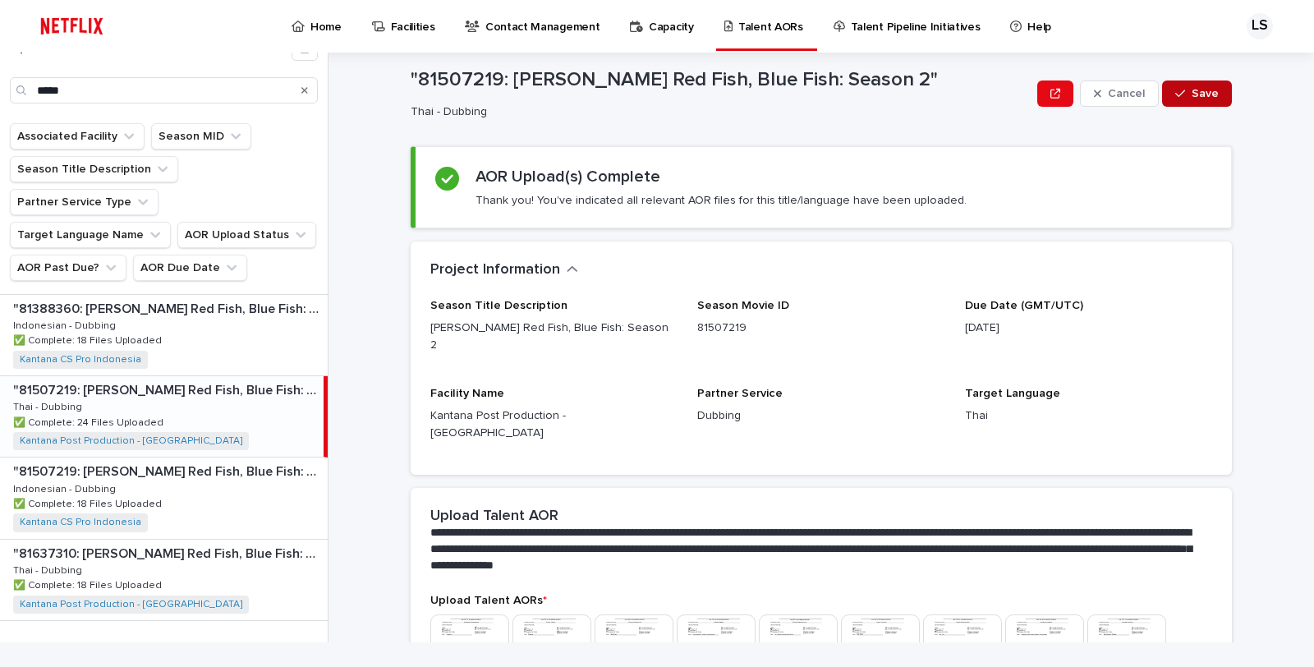
click at [1192, 91] on span "Save" at bounding box center [1205, 93] width 27 height 11
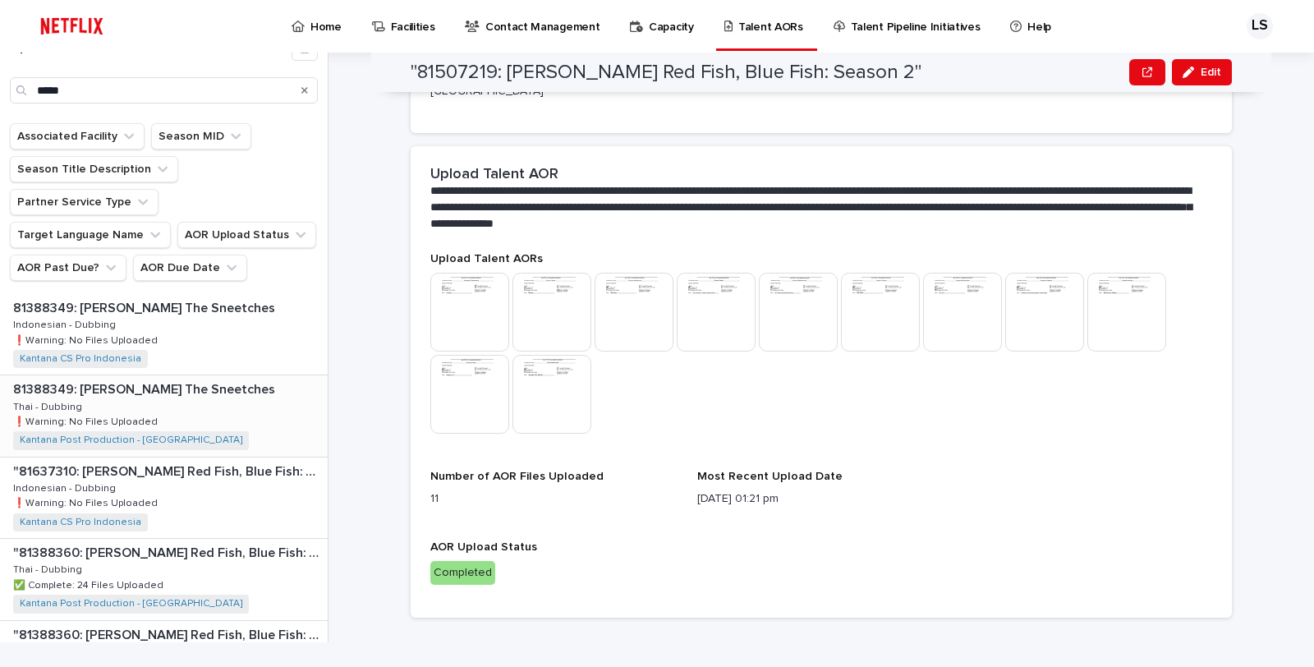
click at [215, 379] on div "81388349: Dr. Seuss's The Sneetches 81388349: Dr. Seuss's The Sneetches Thai - …" at bounding box center [164, 415] width 328 height 80
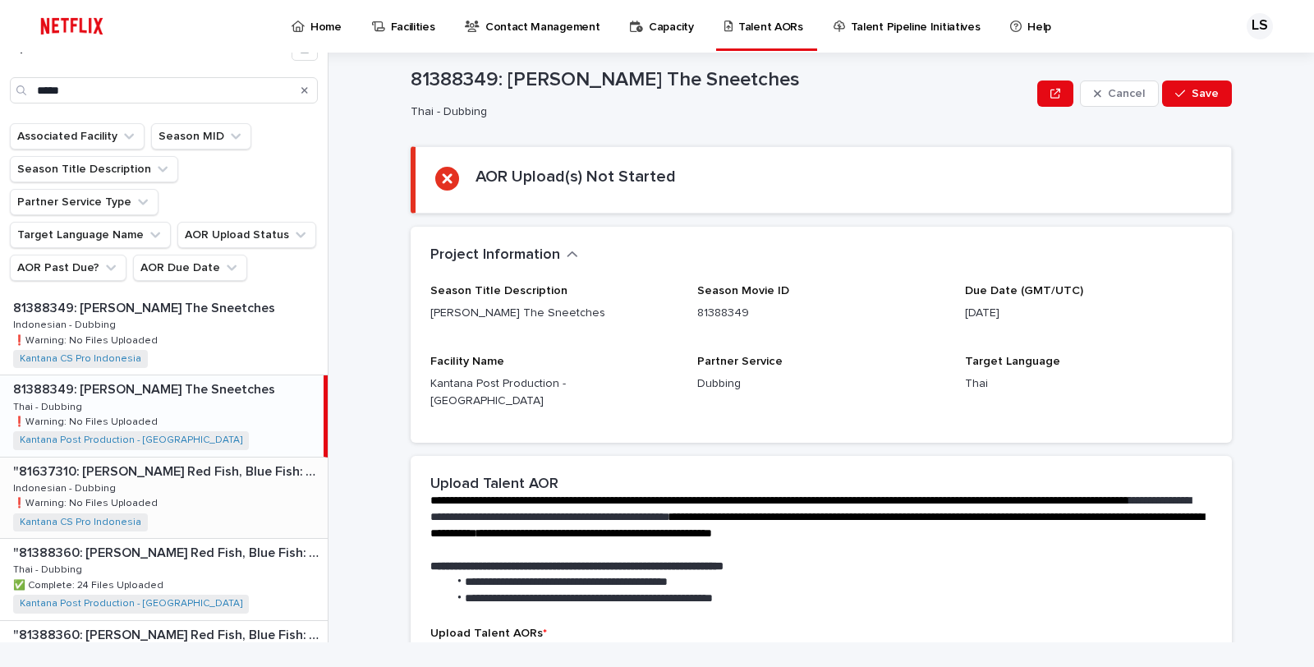
click at [153, 457] on div ""81637310: Dr. Seuss’s Red Fish, Blue Fish: Season 3" "81637310: Dr. Seuss’s Re…" at bounding box center [164, 497] width 328 height 80
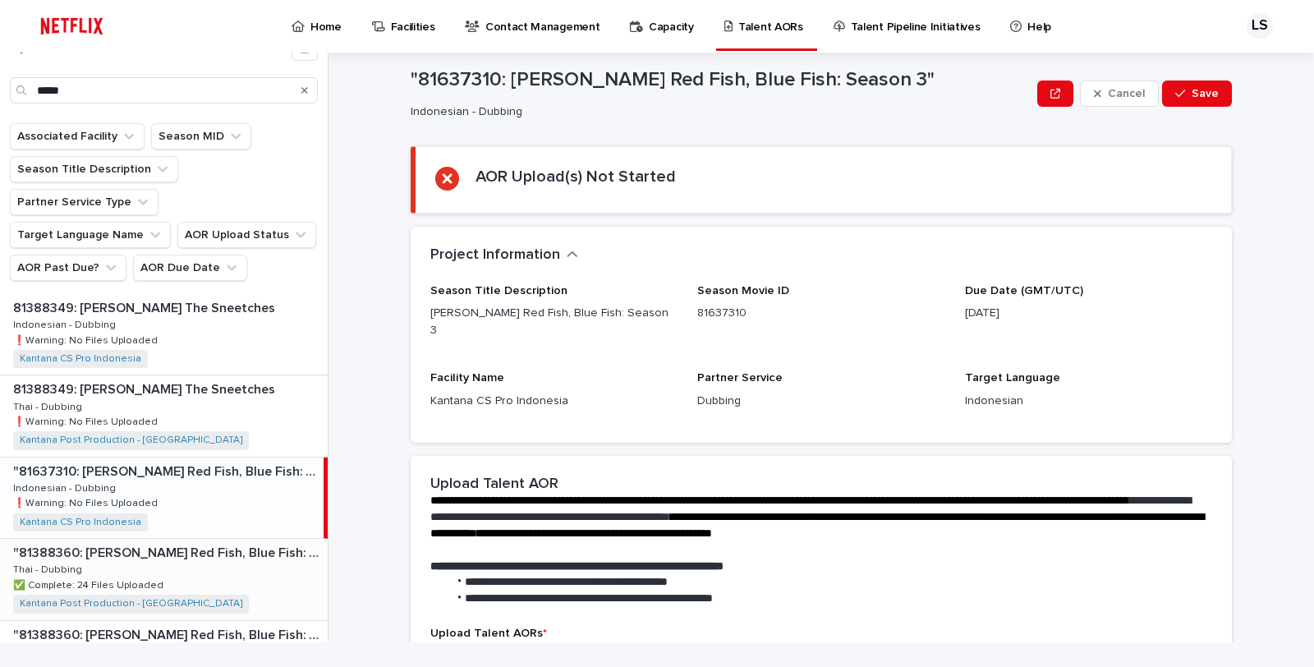
click at [274, 542] on p ""81388360: [PERSON_NAME] Red Fish, Blue Fish: Season 1"" at bounding box center [168, 551] width 311 height 19
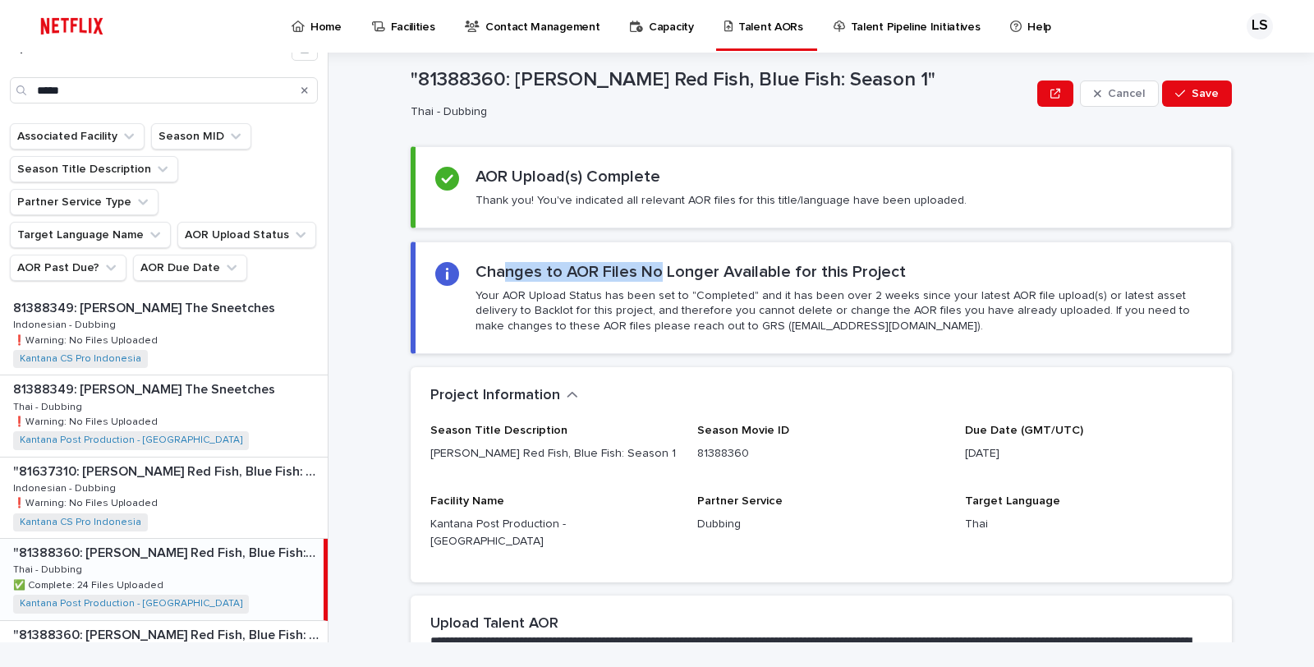
drag, startPoint x: 499, startPoint y: 274, endPoint x: 679, endPoint y: 296, distance: 181.1
click at [667, 285] on div "Changes to AOR Files No Longer Available for this Project Your AOR Upload Statu…" at bounding box center [844, 297] width 736 height 71
click at [696, 324] on p "Your AOR Upload Status has been set to "Completed" and it has been over 2 weeks…" at bounding box center [844, 310] width 736 height 45
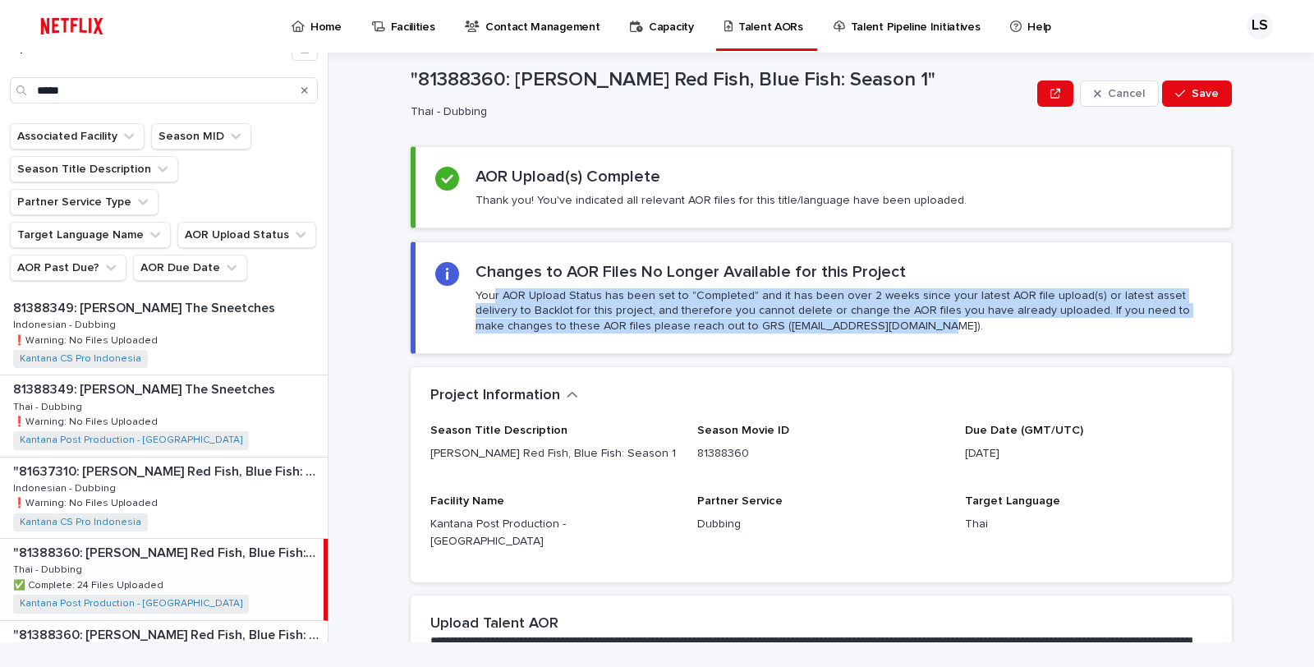
drag, startPoint x: 499, startPoint y: 302, endPoint x: 825, endPoint y: 333, distance: 327.5
click at [825, 333] on p "Your AOR Upload Status has been set to "Completed" and it has been over 2 weeks…" at bounding box center [844, 310] width 736 height 45
click at [827, 333] on section "Changes to AOR Files No Longer Available for this Project Your AOR Upload Statu…" at bounding box center [821, 297] width 821 height 113
drag, startPoint x: 511, startPoint y: 281, endPoint x: 826, endPoint y: 333, distance: 319.7
click at [805, 341] on section "Changes to AOR Files No Longer Available for this Project Your AOR Upload Statu…" at bounding box center [821, 297] width 821 height 113
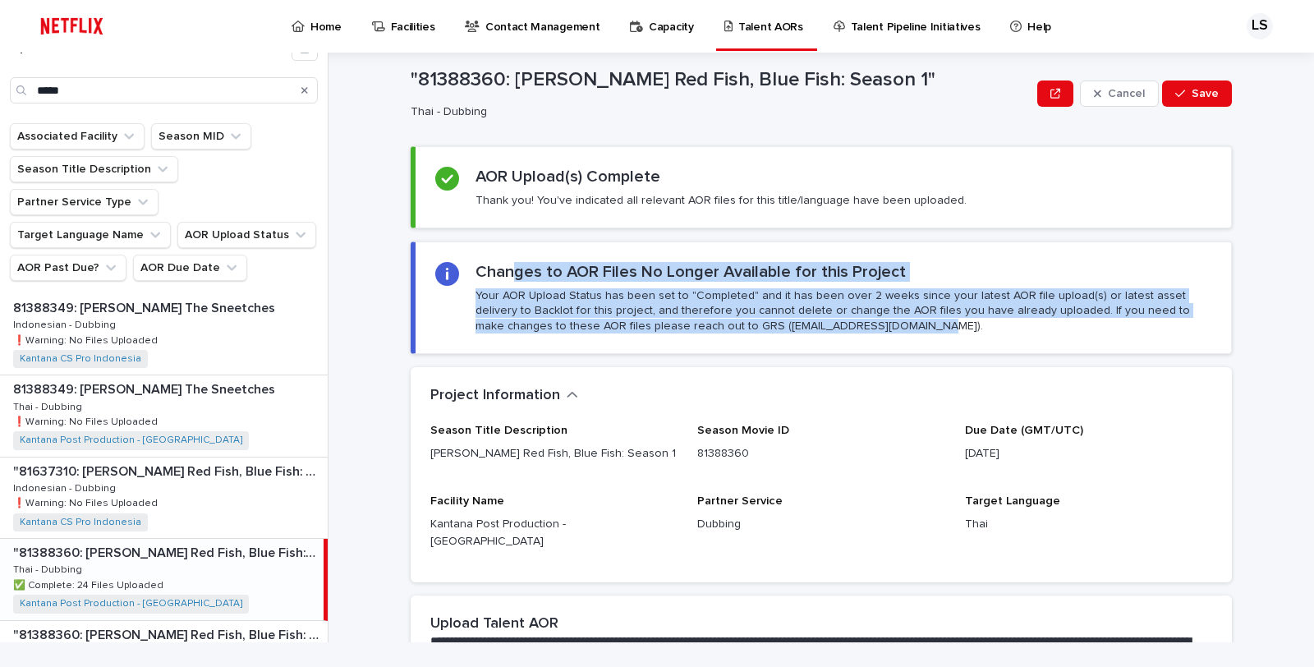
click at [826, 333] on section "Changes to AOR Files No Longer Available for this Project Your AOR Upload Statu…" at bounding box center [821, 297] width 821 height 113
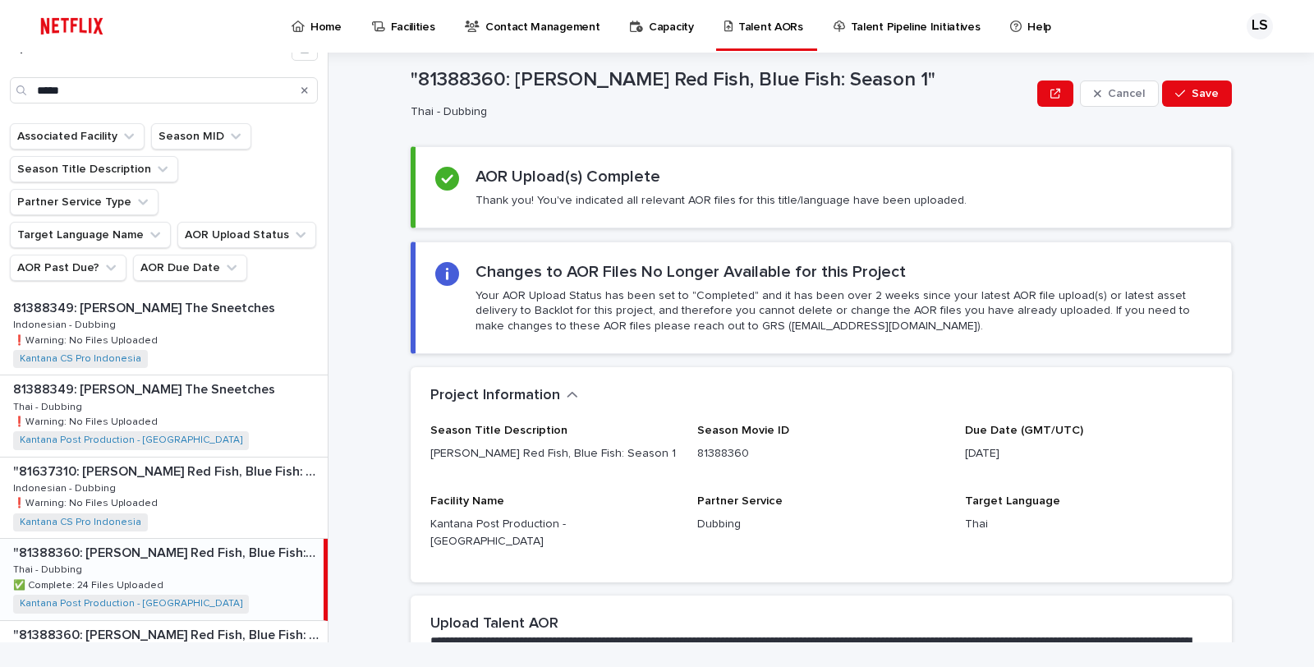
click at [256, 542] on p ""81388360: [PERSON_NAME] Red Fish, Blue Fish: Season 1"" at bounding box center [166, 551] width 307 height 19
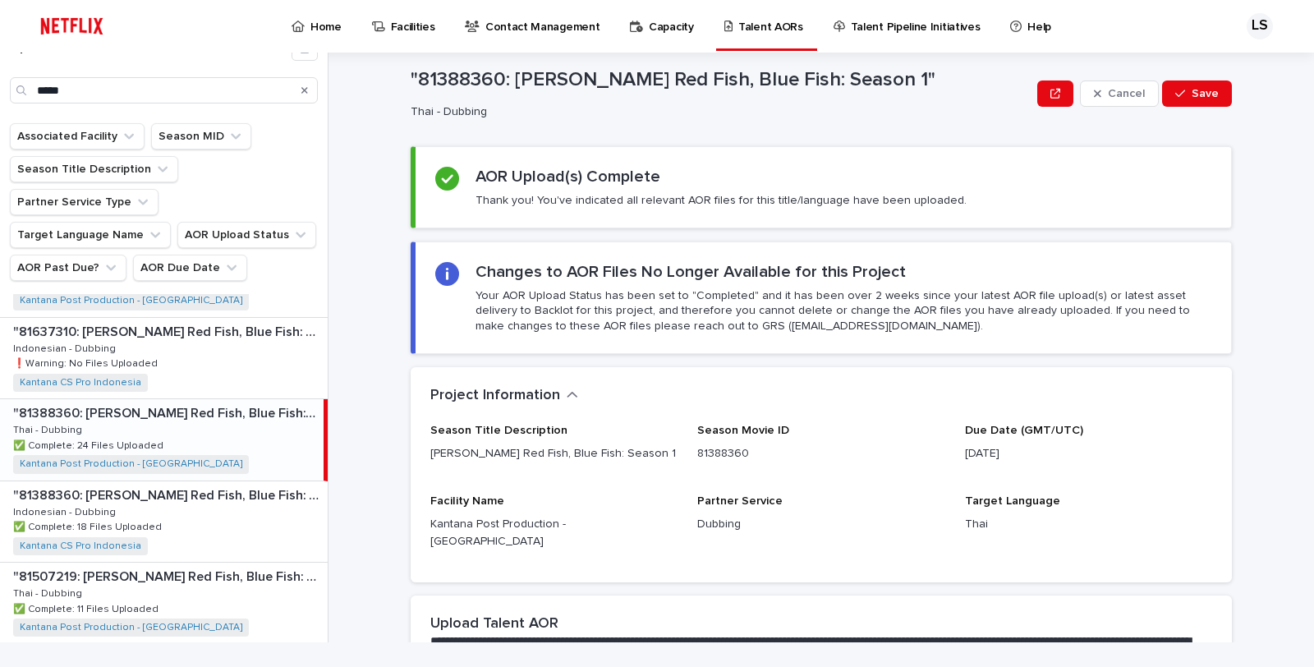
scroll to position [145, 0]
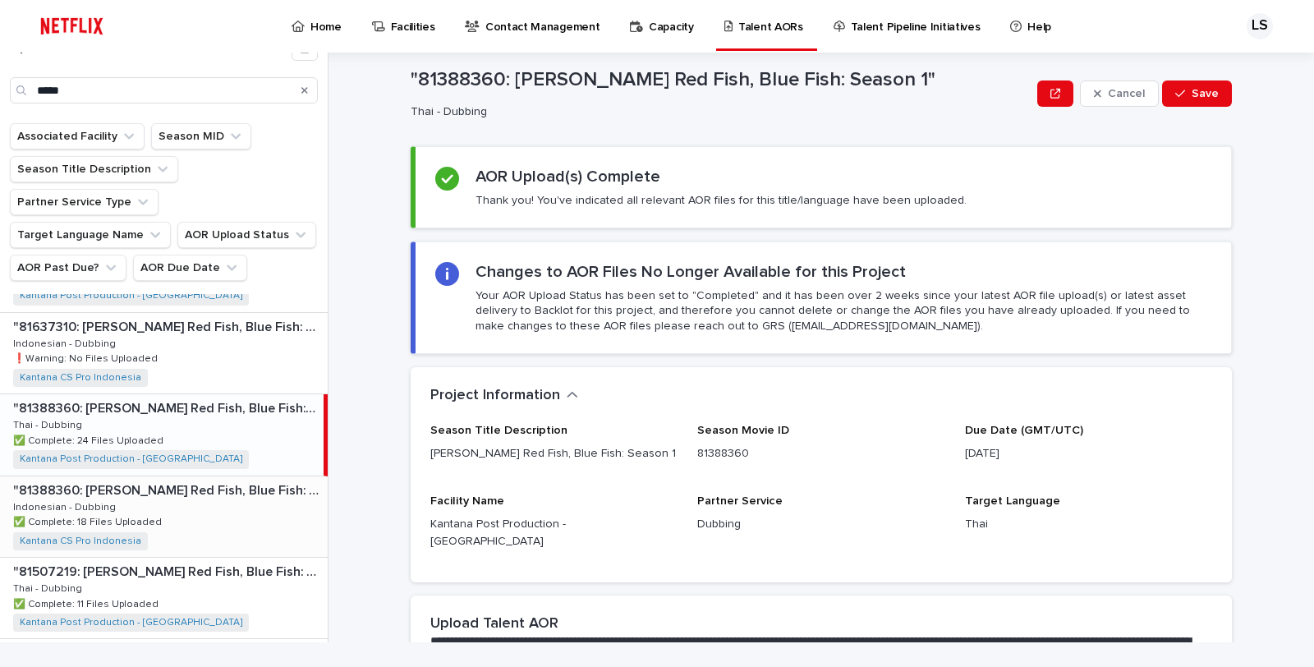
click at [266, 485] on div ""81388360: Dr. Seuss’s Red Fish, Blue Fish: Season 1" "81388360: Dr. Seuss’s Re…" at bounding box center [164, 516] width 328 height 80
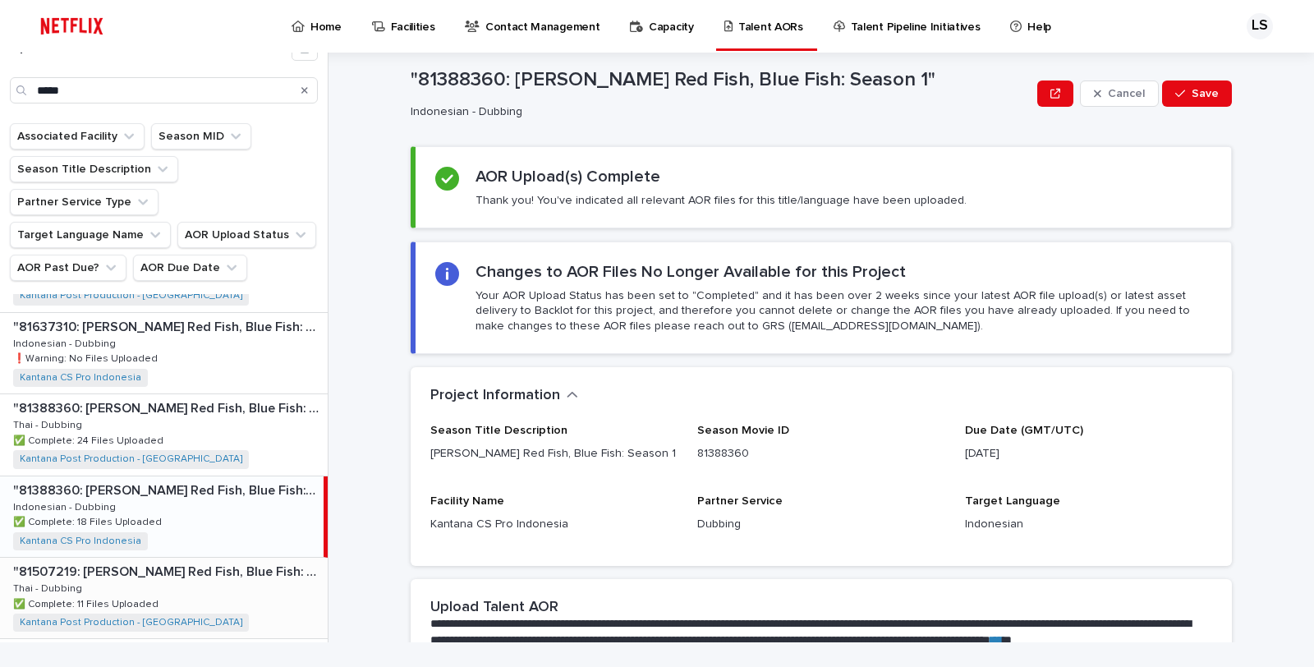
click at [232, 558] on div ""81507219: Dr. Seuss’s Red Fish, Blue Fish: Season 2" "81507219: Dr. Seuss’s Re…" at bounding box center [164, 598] width 328 height 80
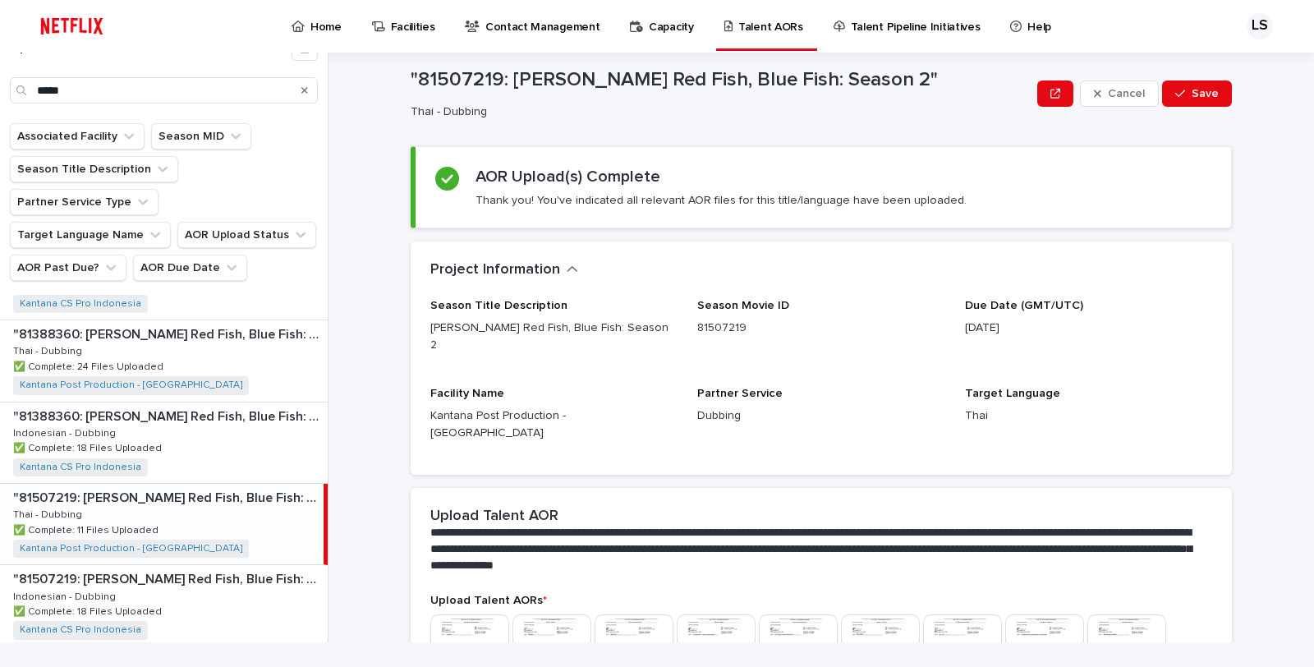
scroll to position [247, 0]
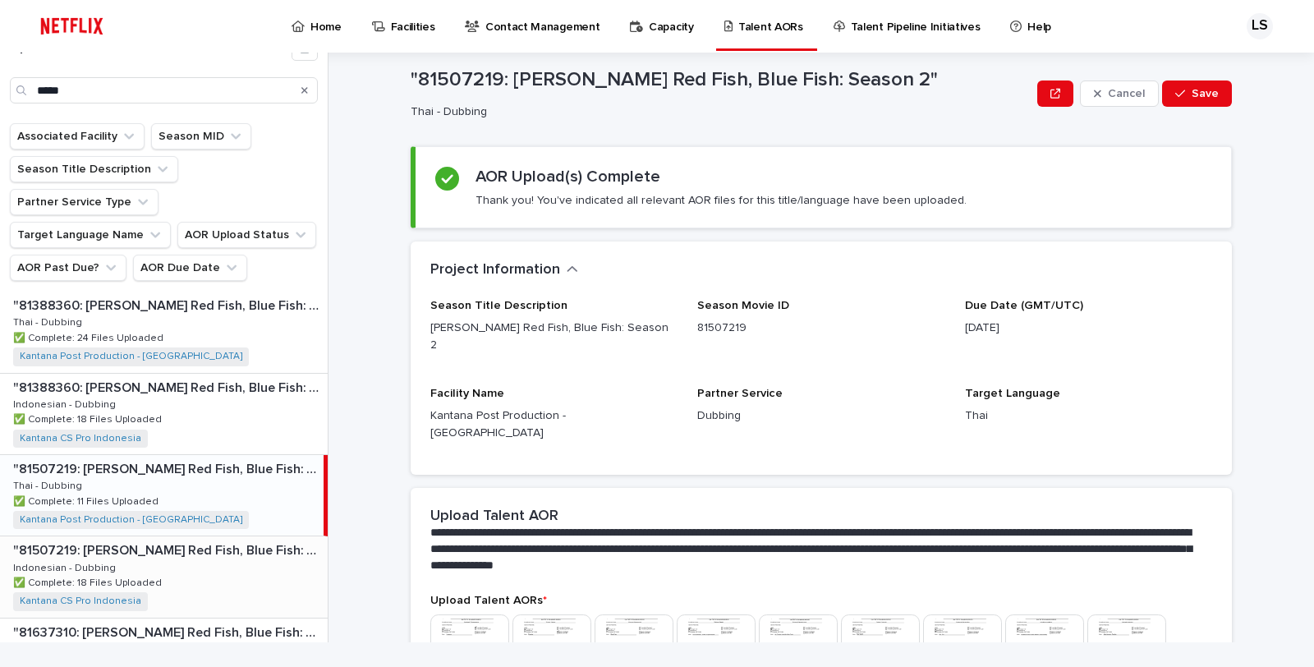
click at [244, 536] on div ""81507219: Dr. Seuss’s Red Fish, Blue Fish: Season 2" "81507219: Dr. Seuss’s Re…" at bounding box center [164, 576] width 328 height 80
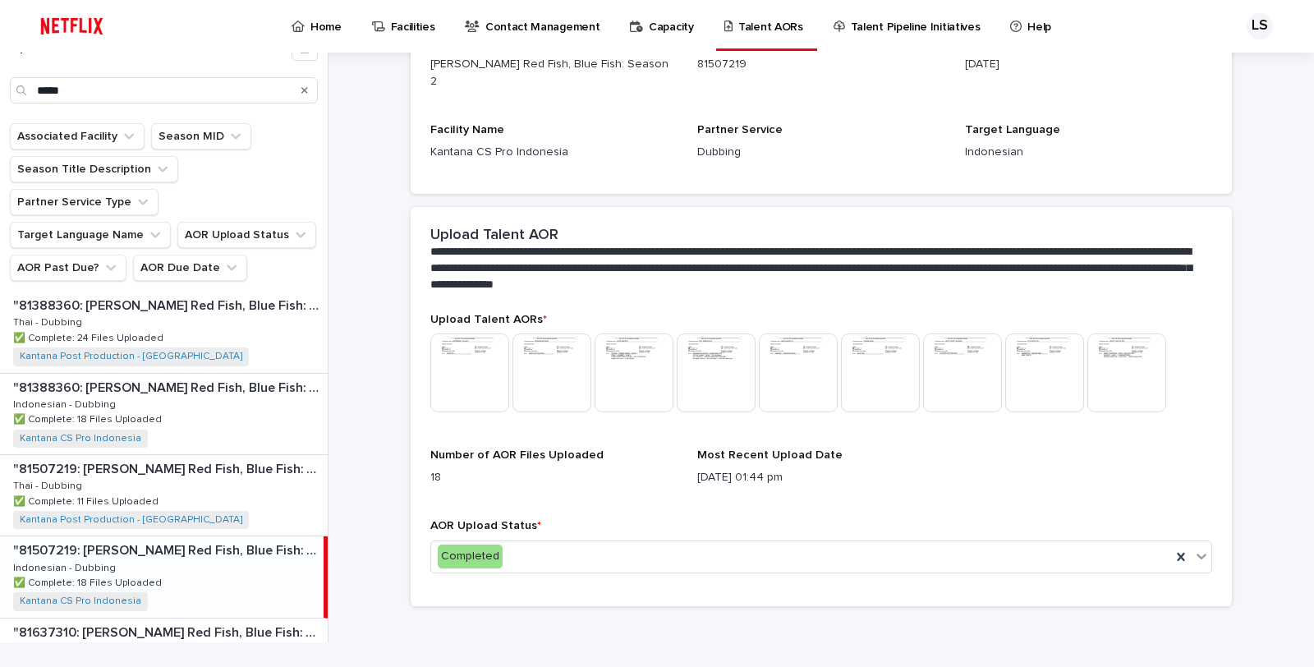
scroll to position [269, 0]
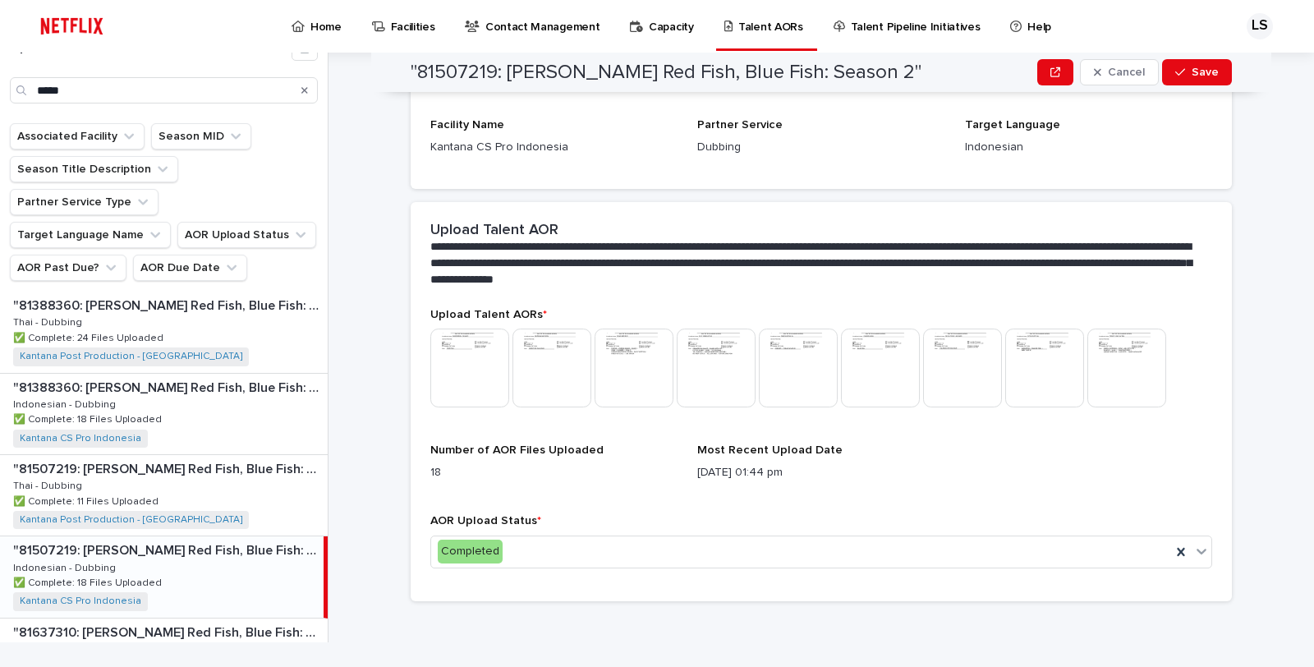
click at [444, 362] on img at bounding box center [469, 368] width 79 height 79
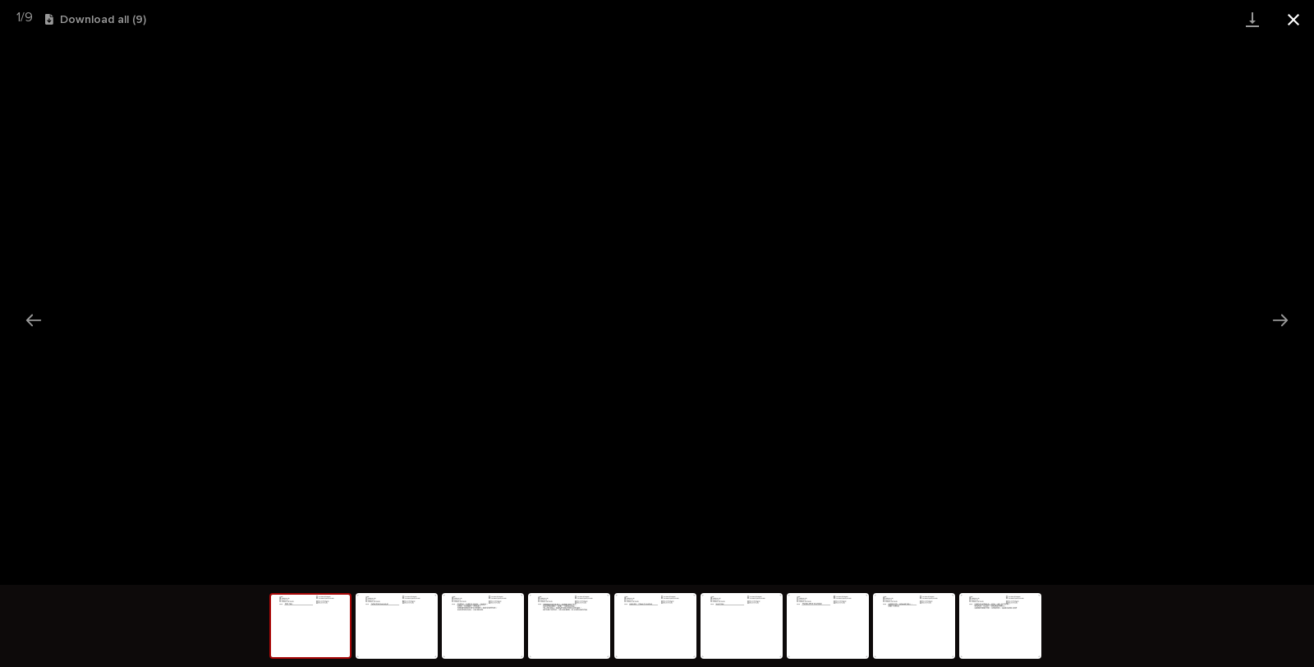
click at [1294, 11] on button "Close gallery" at bounding box center [1293, 19] width 41 height 39
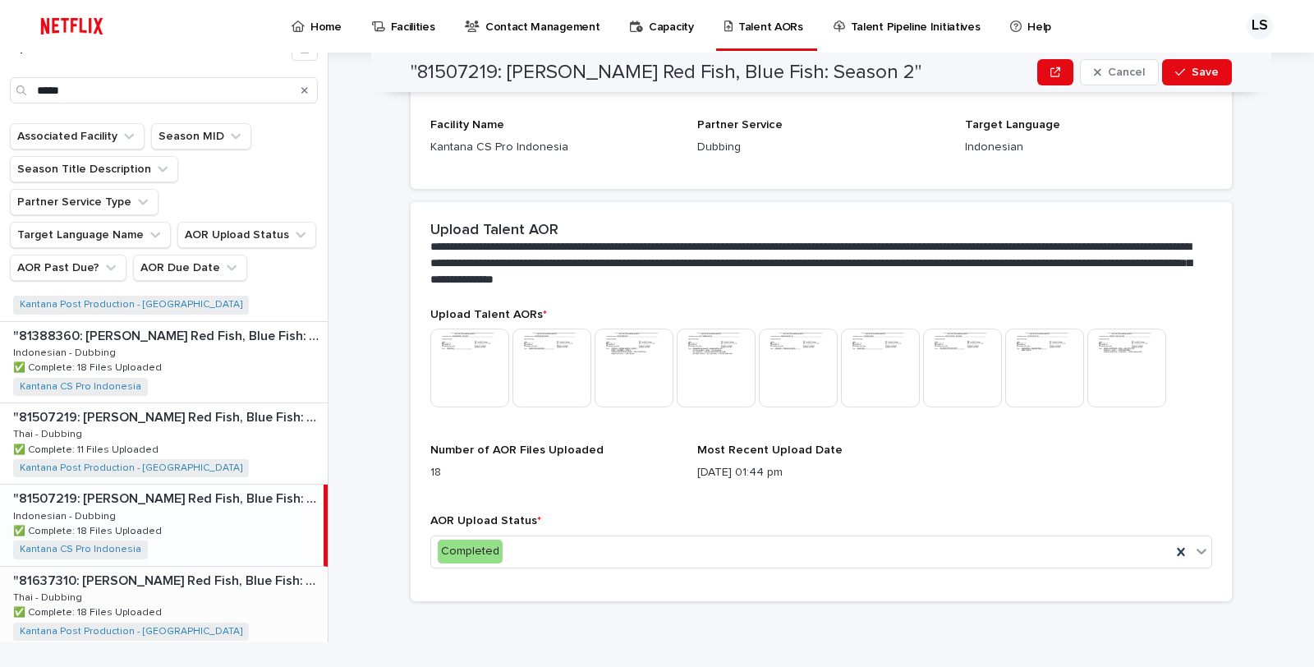
scroll to position [326, 0]
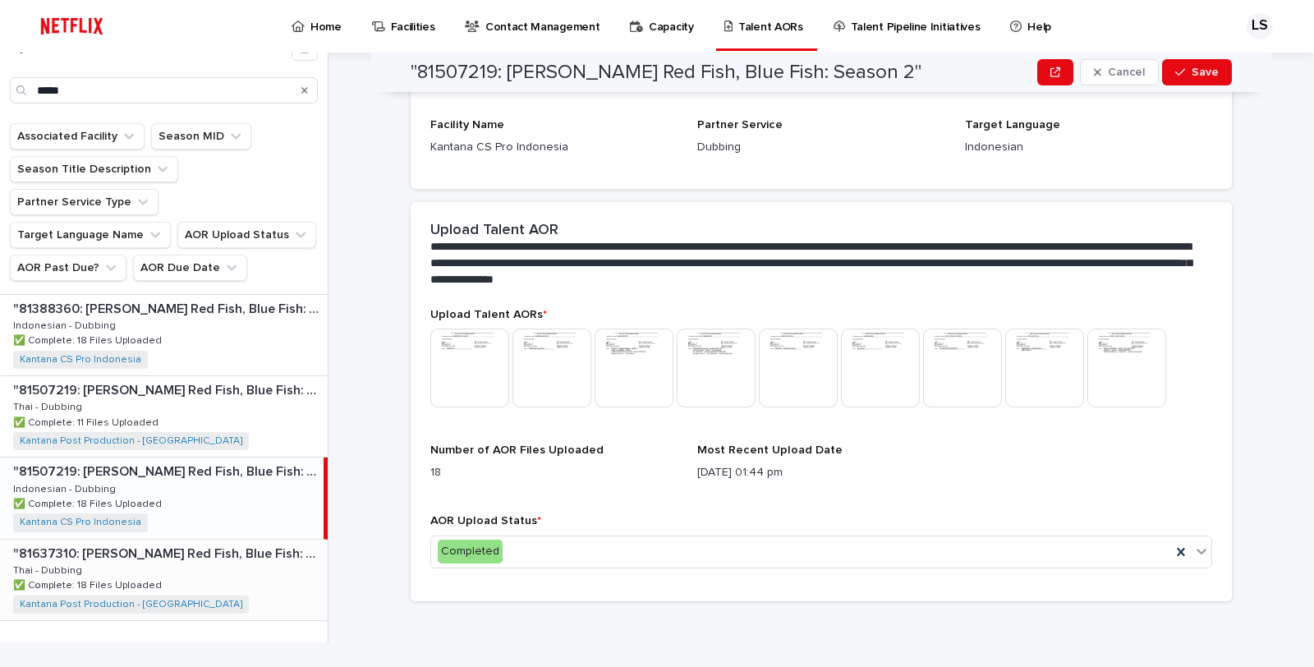
click at [228, 547] on div ""81637310: Dr. Seuss’s Red Fish, Blue Fish: Season 3" "81637310: Dr. Seuss’s Re…" at bounding box center [164, 580] width 328 height 80
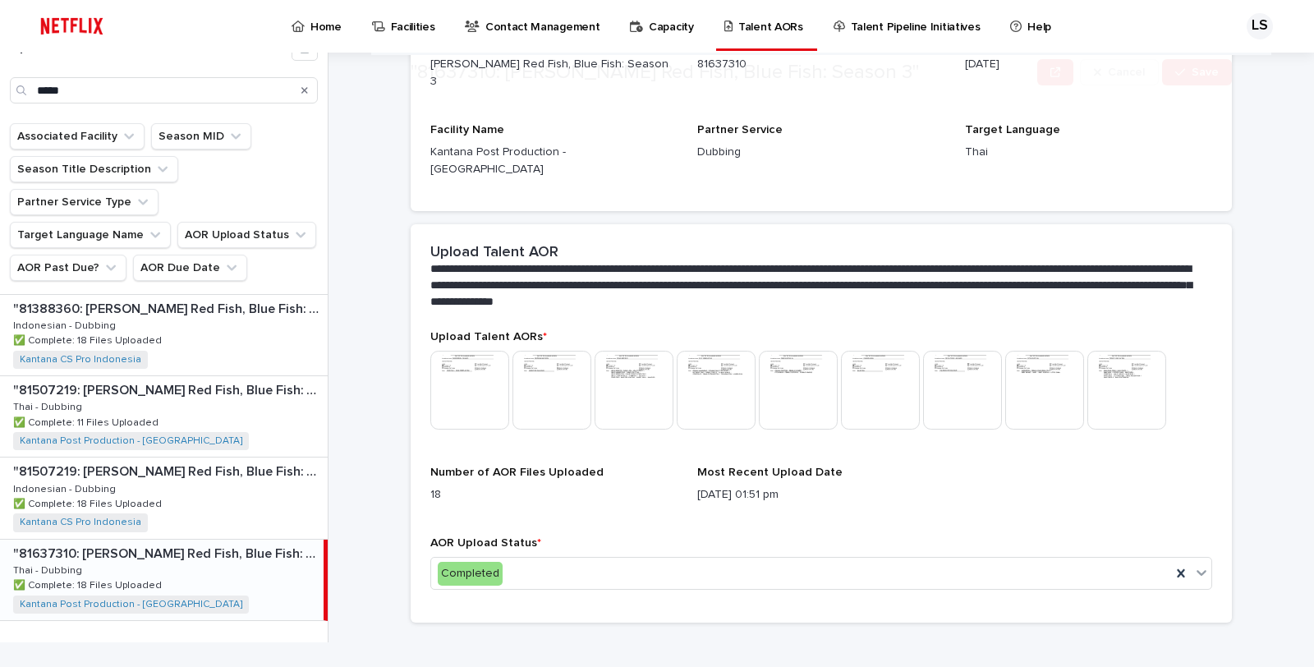
scroll to position [269, 0]
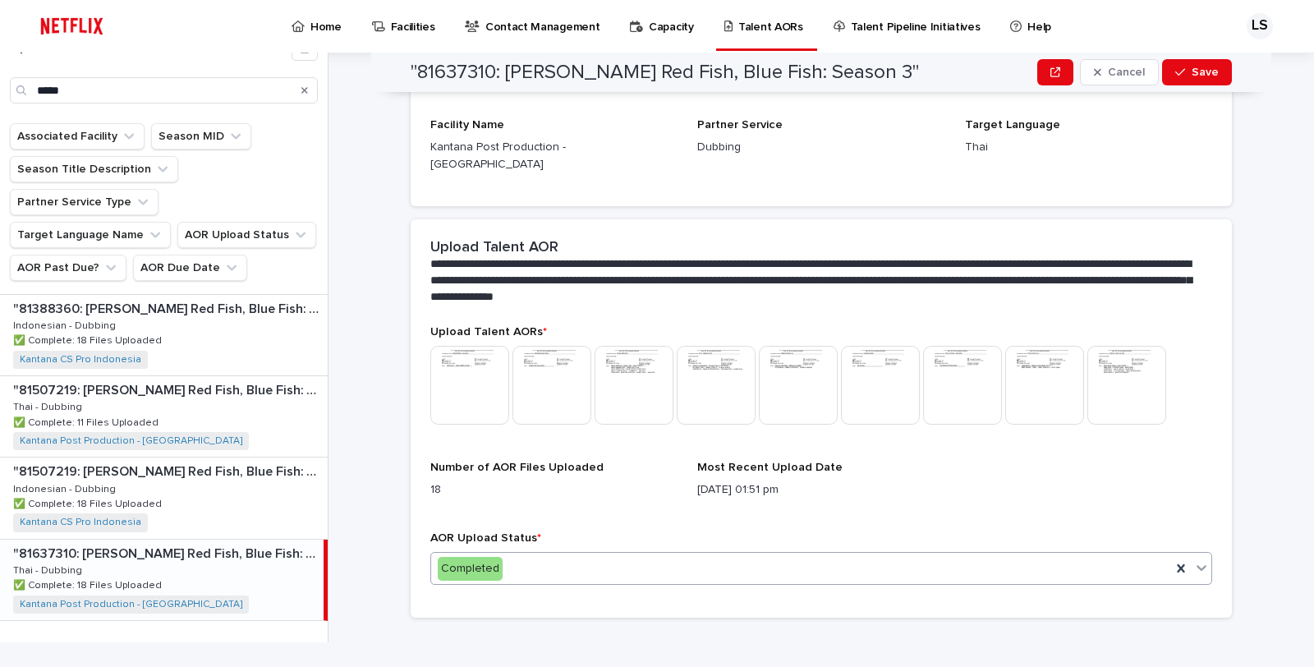
click at [862, 555] on div "Completed" at bounding box center [801, 568] width 740 height 27
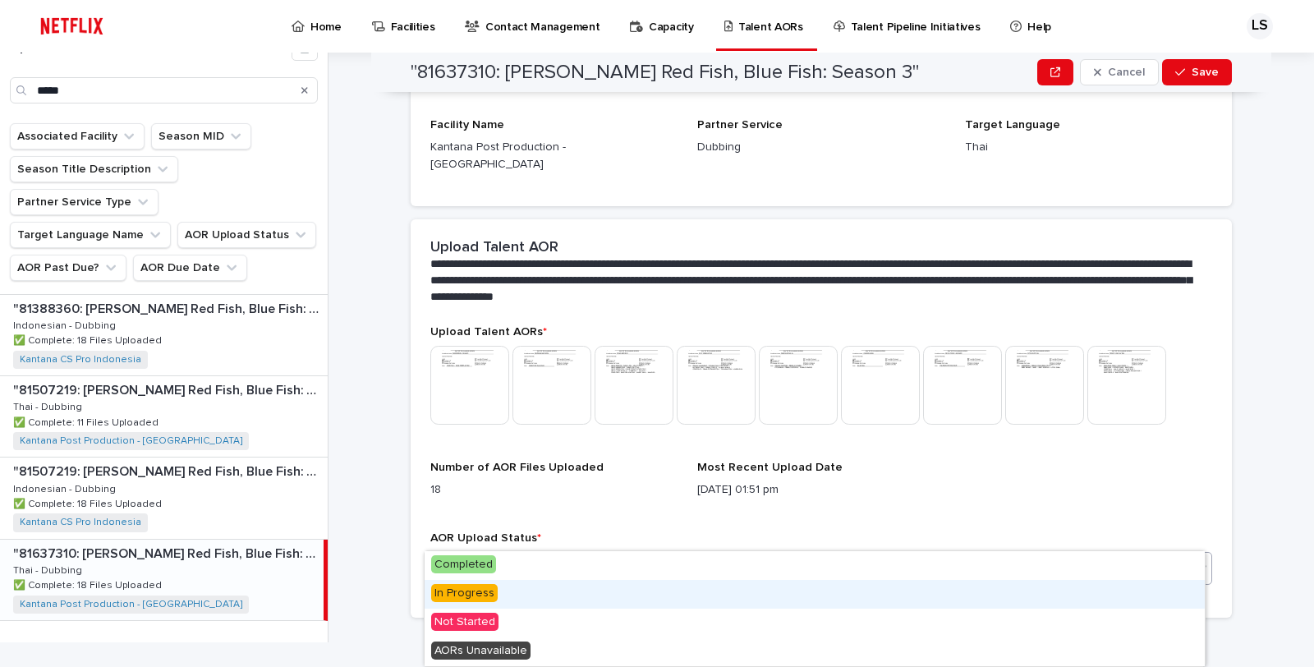
click at [784, 256] on p "**********" at bounding box center [817, 280] width 775 height 49
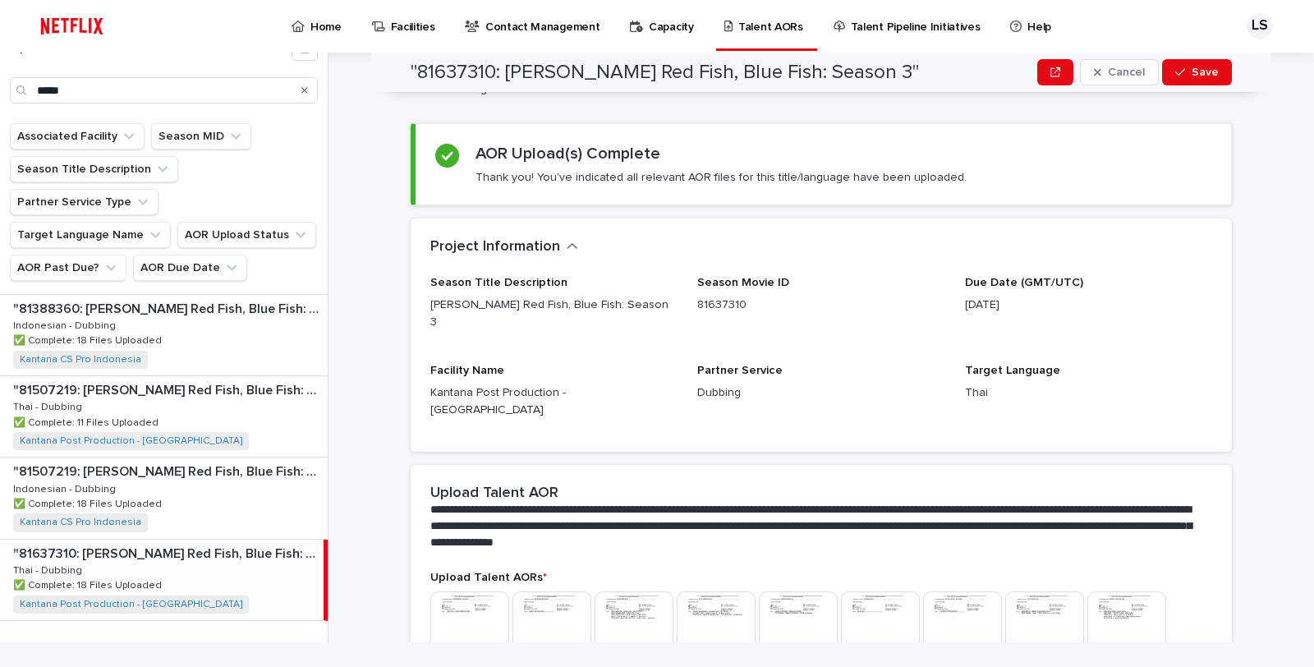
scroll to position [0, 0]
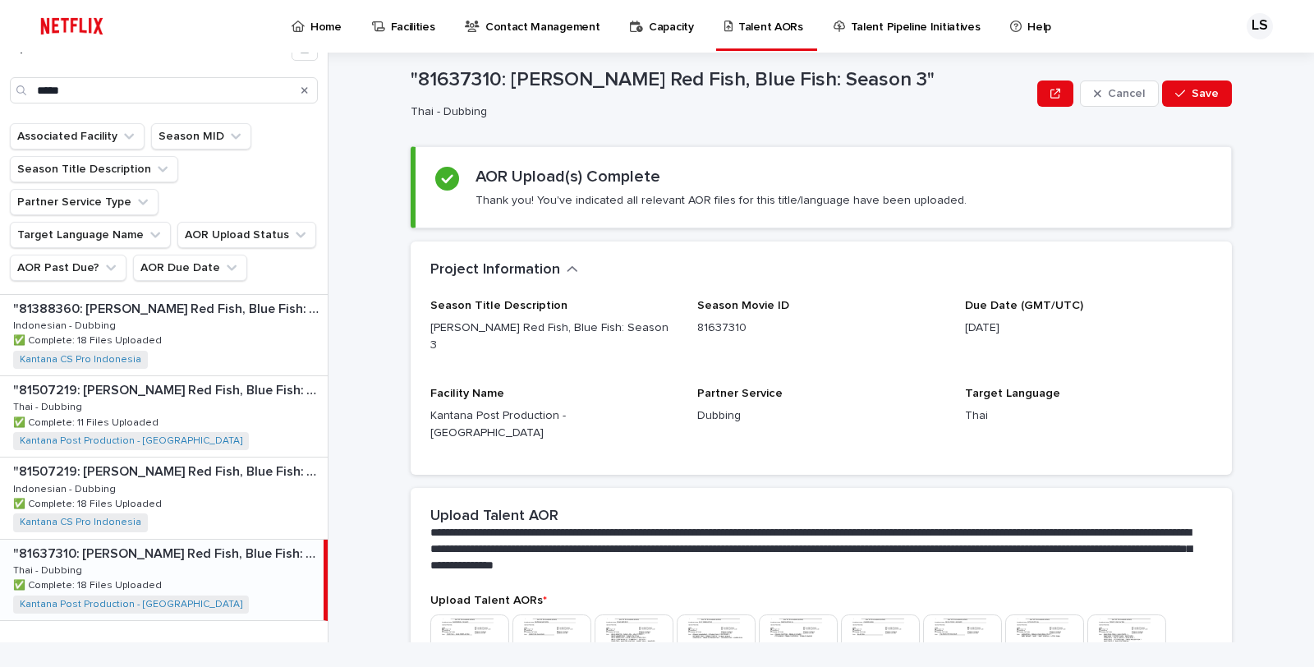
click at [543, 614] on img at bounding box center [552, 653] width 79 height 79
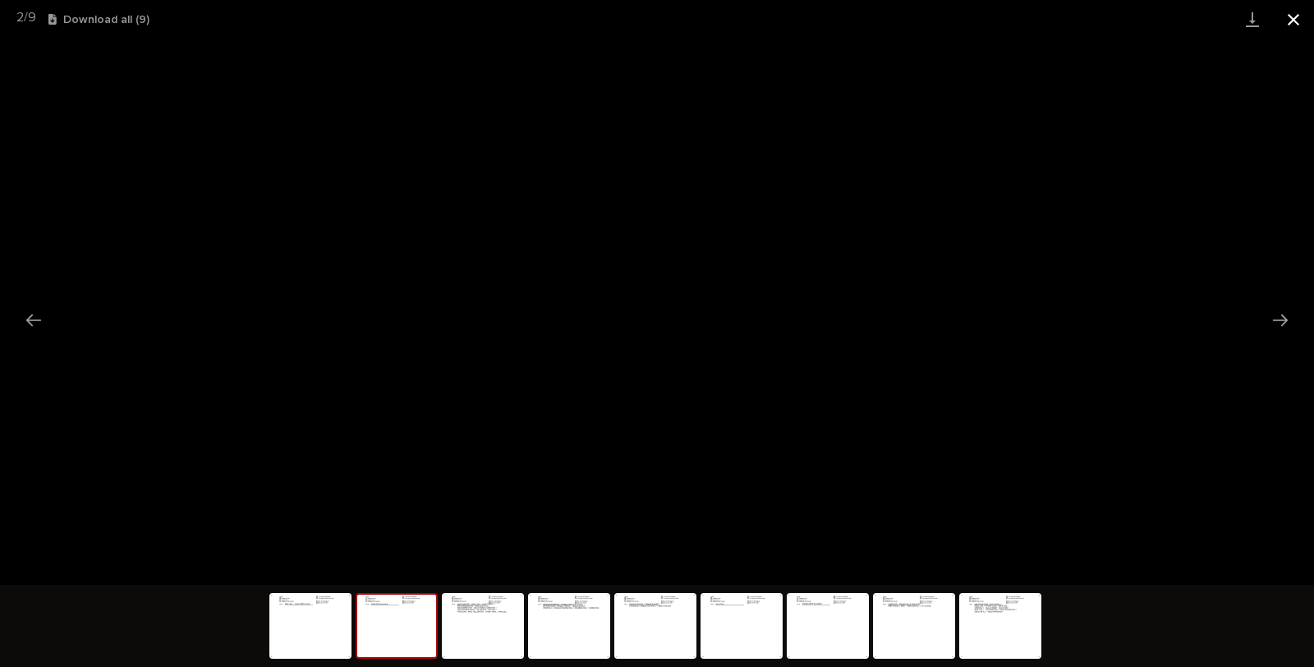
click at [1298, 12] on button "Close gallery" at bounding box center [1293, 19] width 41 height 39
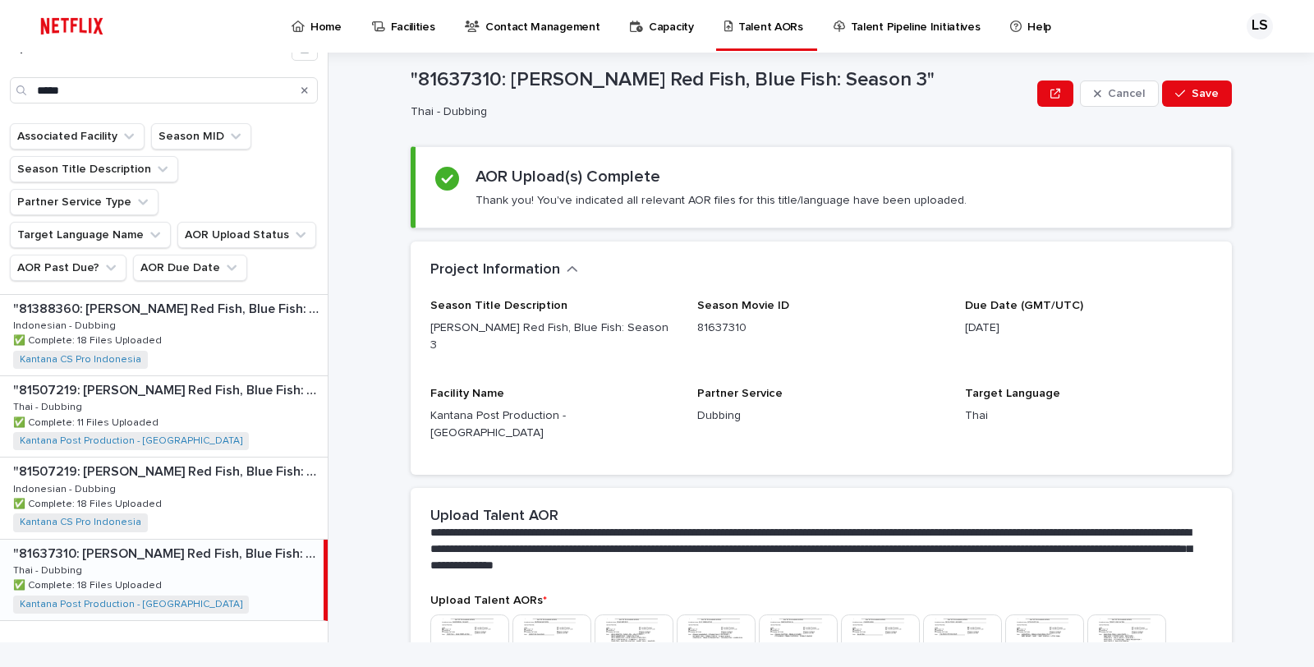
click at [600, 357] on div "Season Title Description Dr. Seuss’s Red Fish, Blue Fish: Season 3 Season Movie…" at bounding box center [821, 377] width 782 height 156
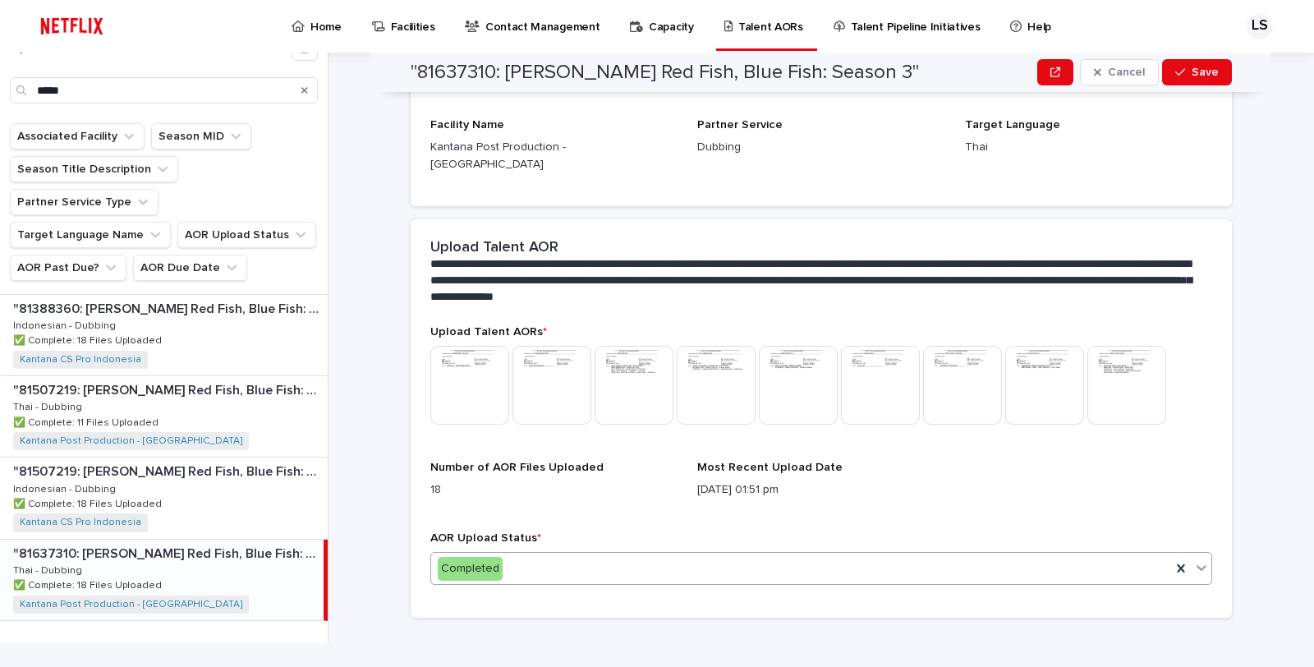
click at [595, 555] on div "Completed" at bounding box center [801, 568] width 740 height 27
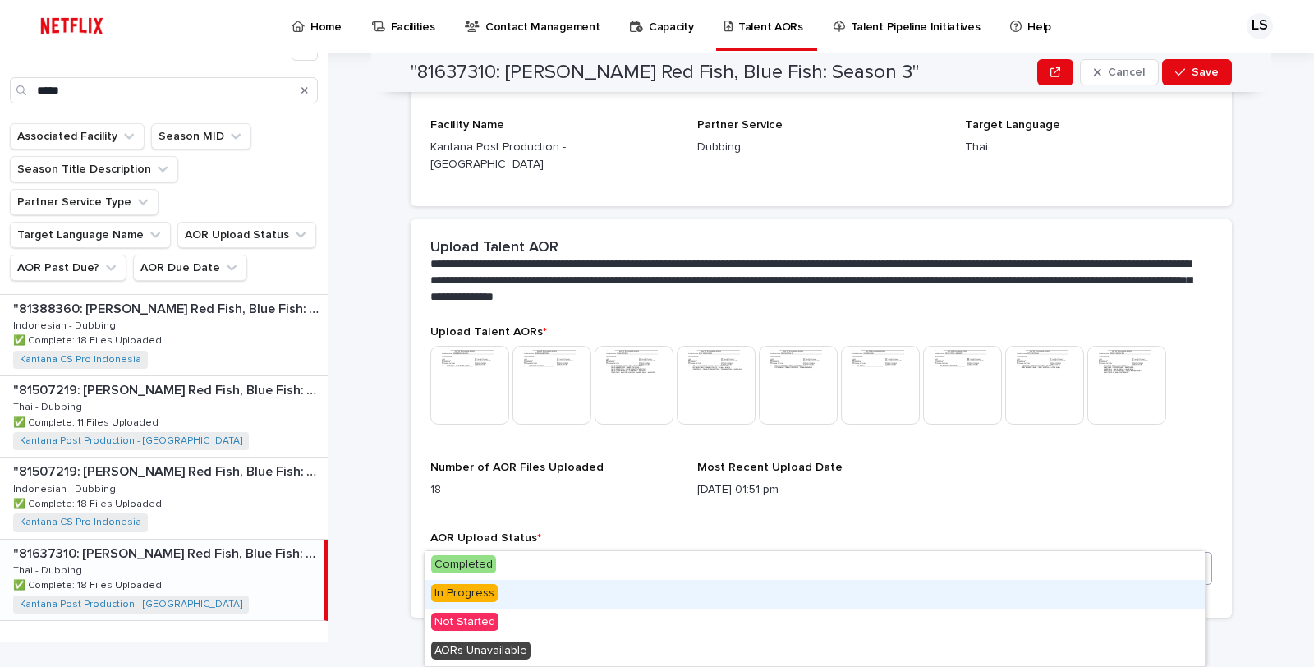
click at [540, 601] on div "In Progress" at bounding box center [815, 594] width 780 height 29
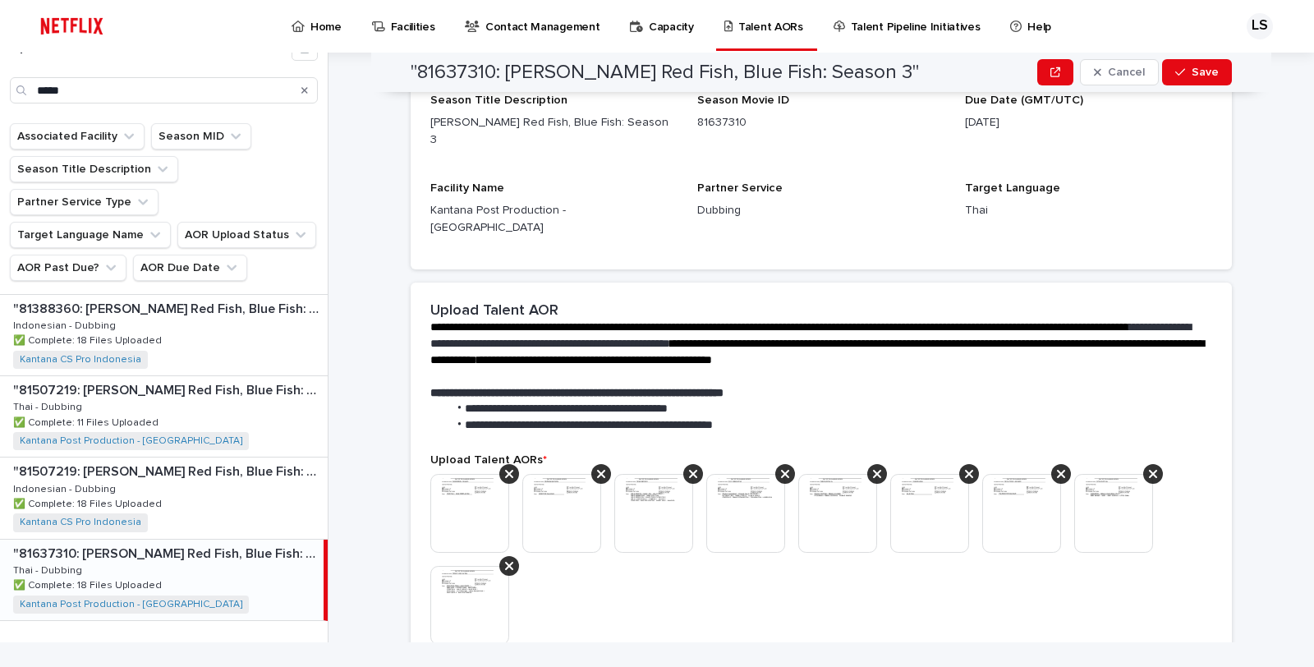
scroll to position [226, 0]
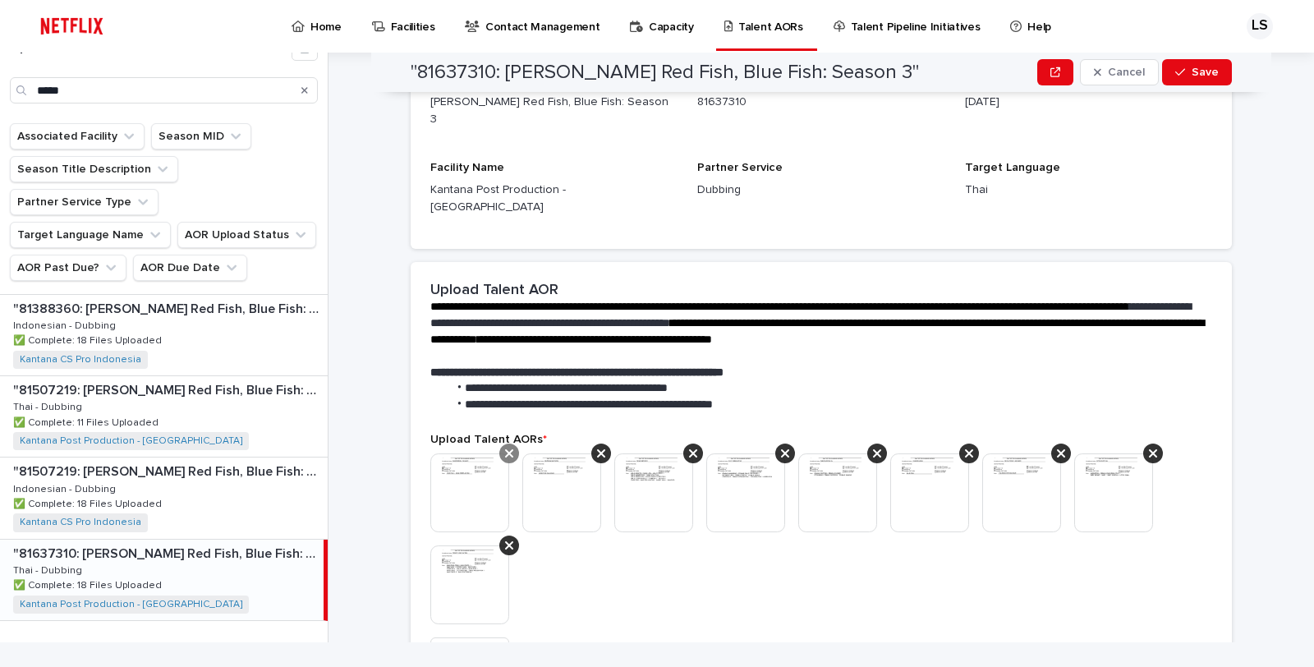
click at [499, 444] on div at bounding box center [509, 454] width 20 height 20
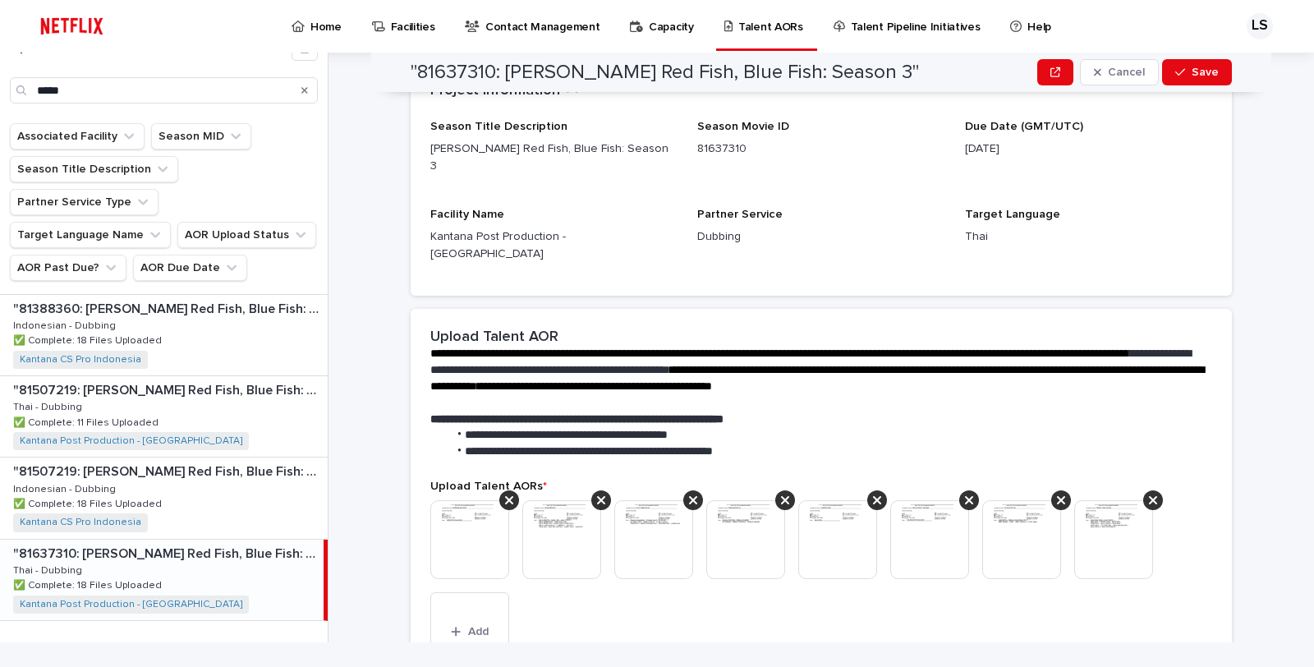
drag, startPoint x: 499, startPoint y: 447, endPoint x: 515, endPoint y: 461, distance: 21.6
click at [499, 480] on span "Upload Talent AORs *" at bounding box center [488, 485] width 117 height 11
click at [506, 490] on div at bounding box center [509, 500] width 20 height 20
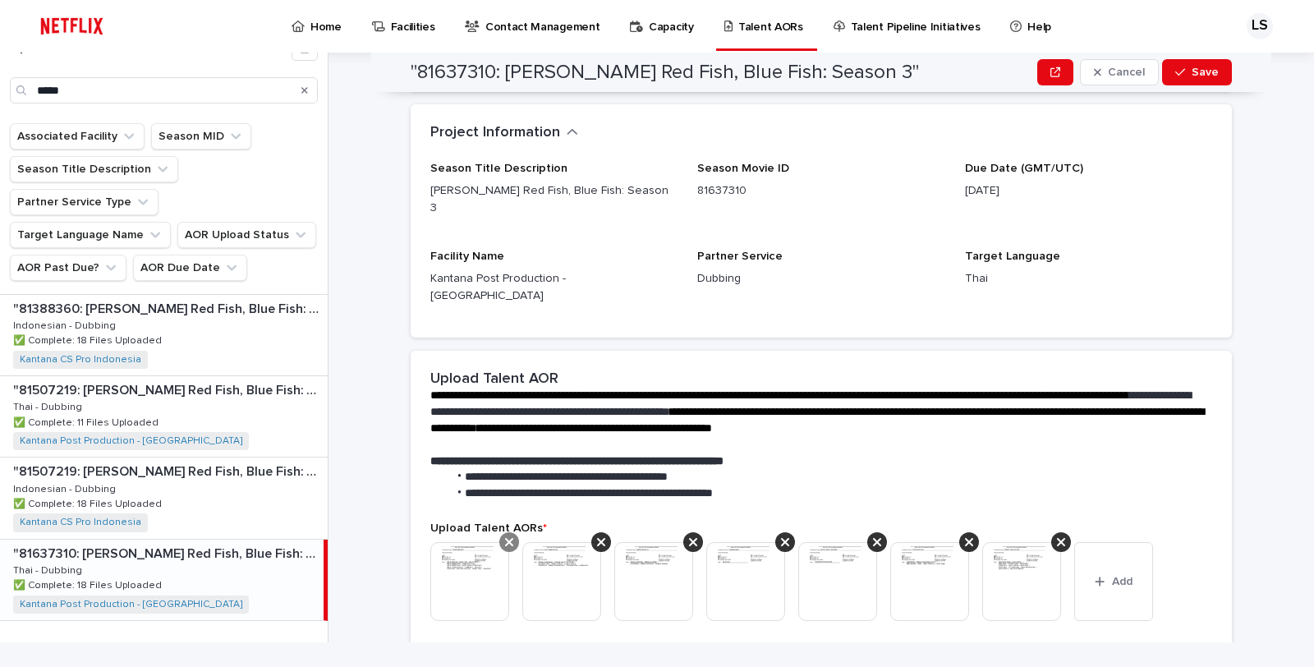
click at [505, 536] on icon at bounding box center [509, 542] width 8 height 13
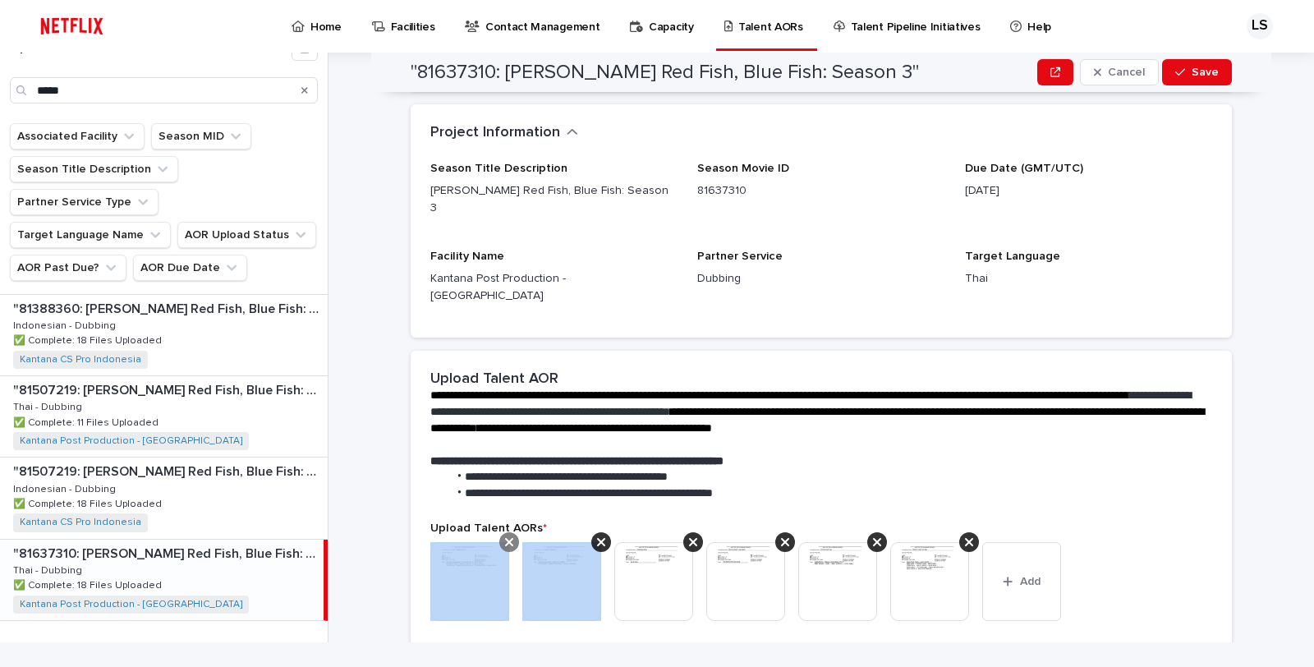
click at [505, 536] on icon at bounding box center [509, 542] width 8 height 13
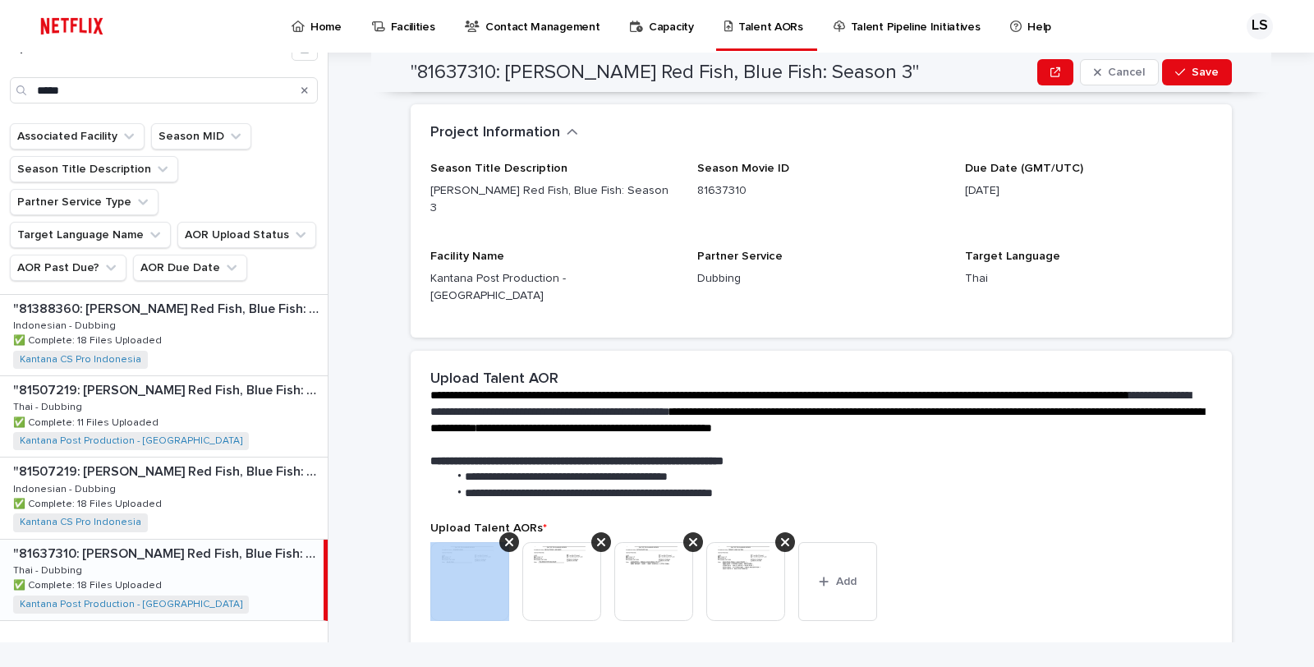
click at [505, 536] on icon at bounding box center [509, 542] width 8 height 13
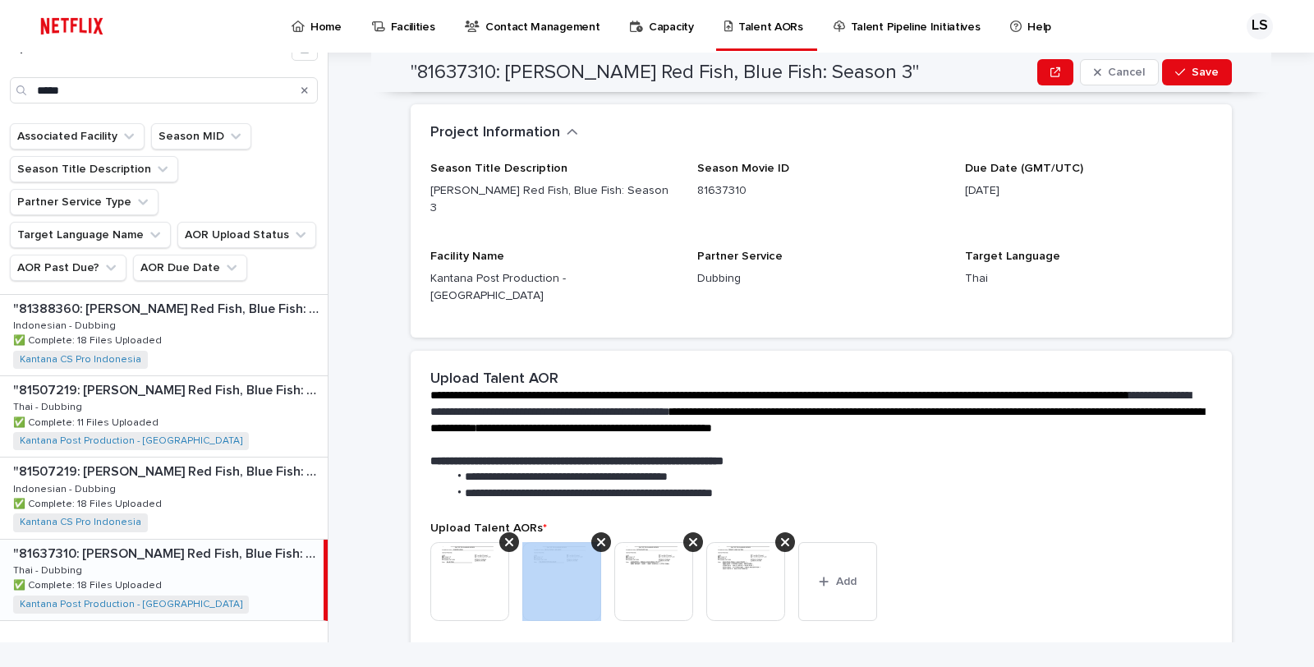
click at [597, 536] on icon at bounding box center [601, 542] width 8 height 13
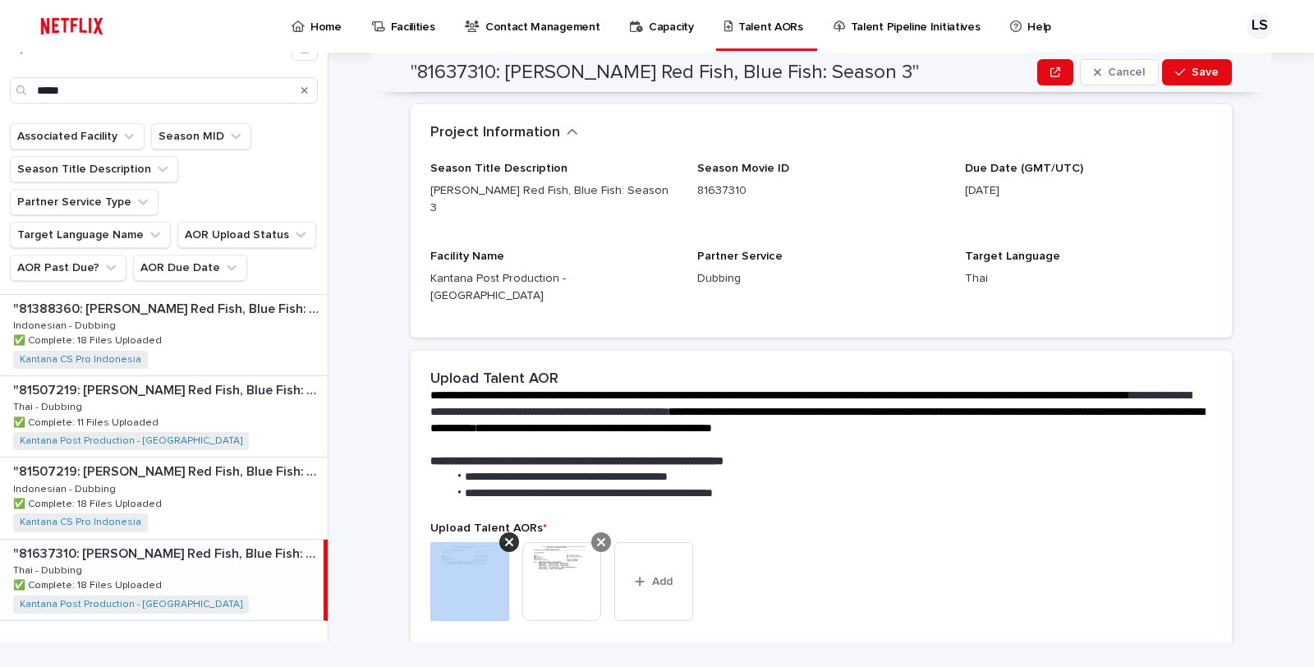
click at [505, 536] on icon at bounding box center [509, 542] width 8 height 13
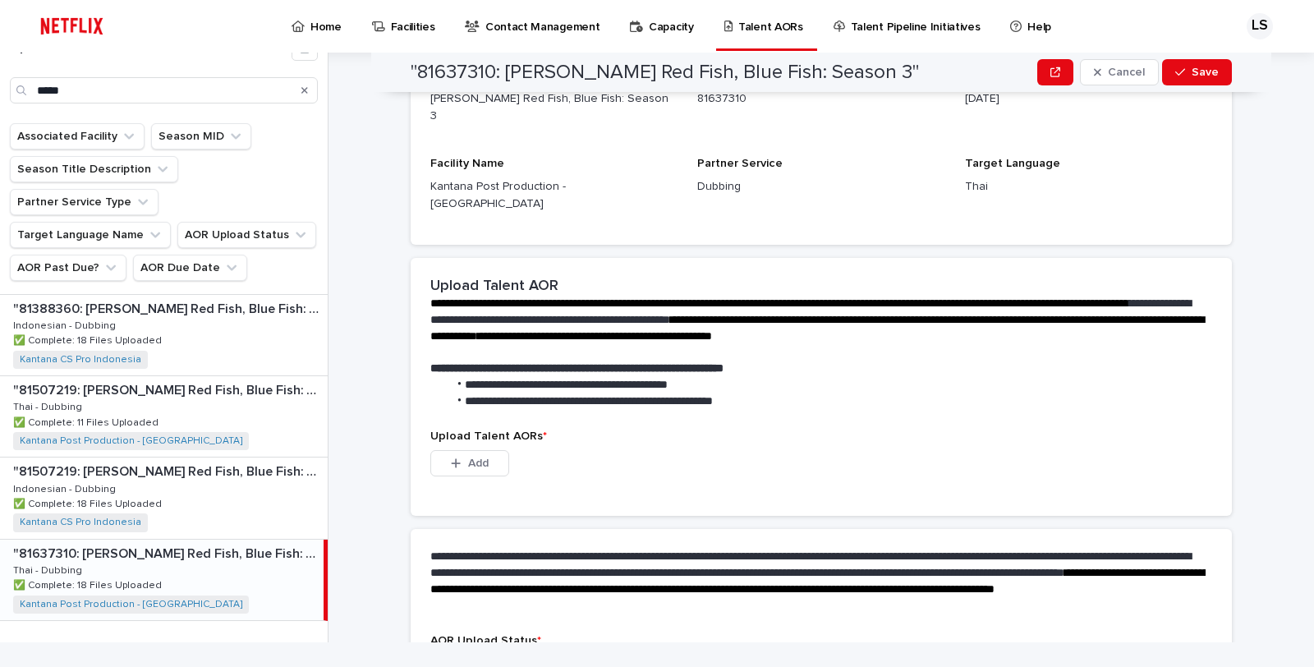
scroll to position [25, 0]
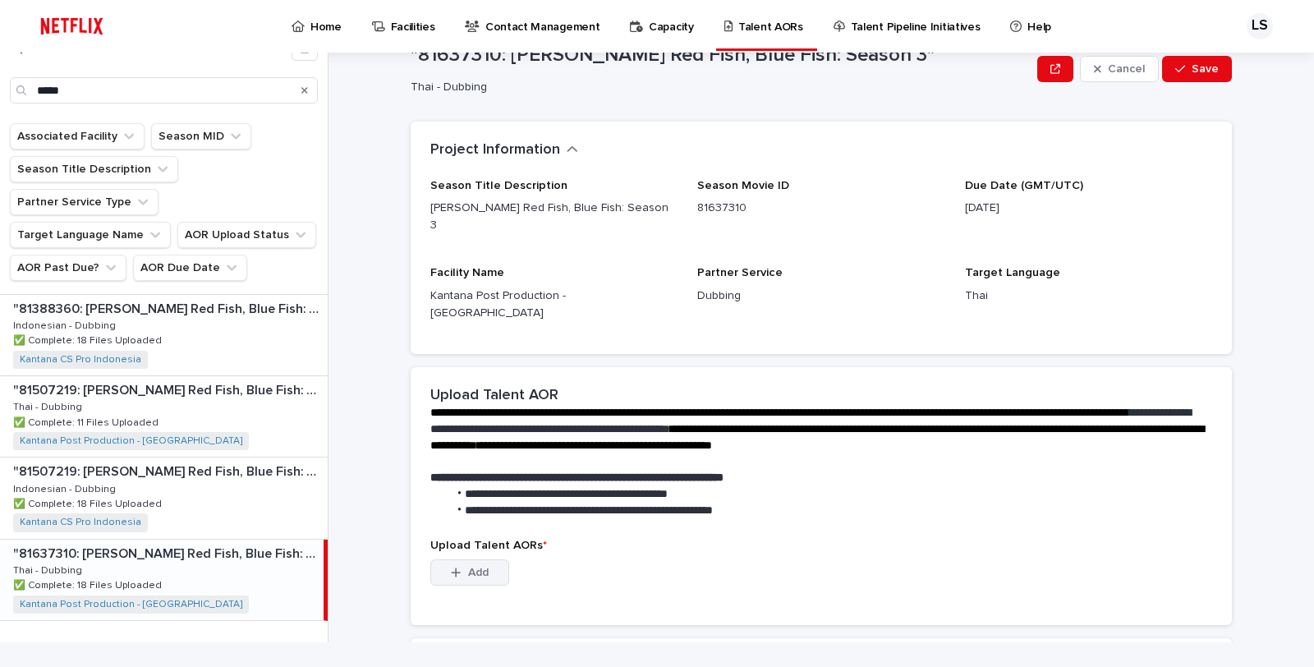
click at [431, 559] on button "Add" at bounding box center [469, 572] width 79 height 26
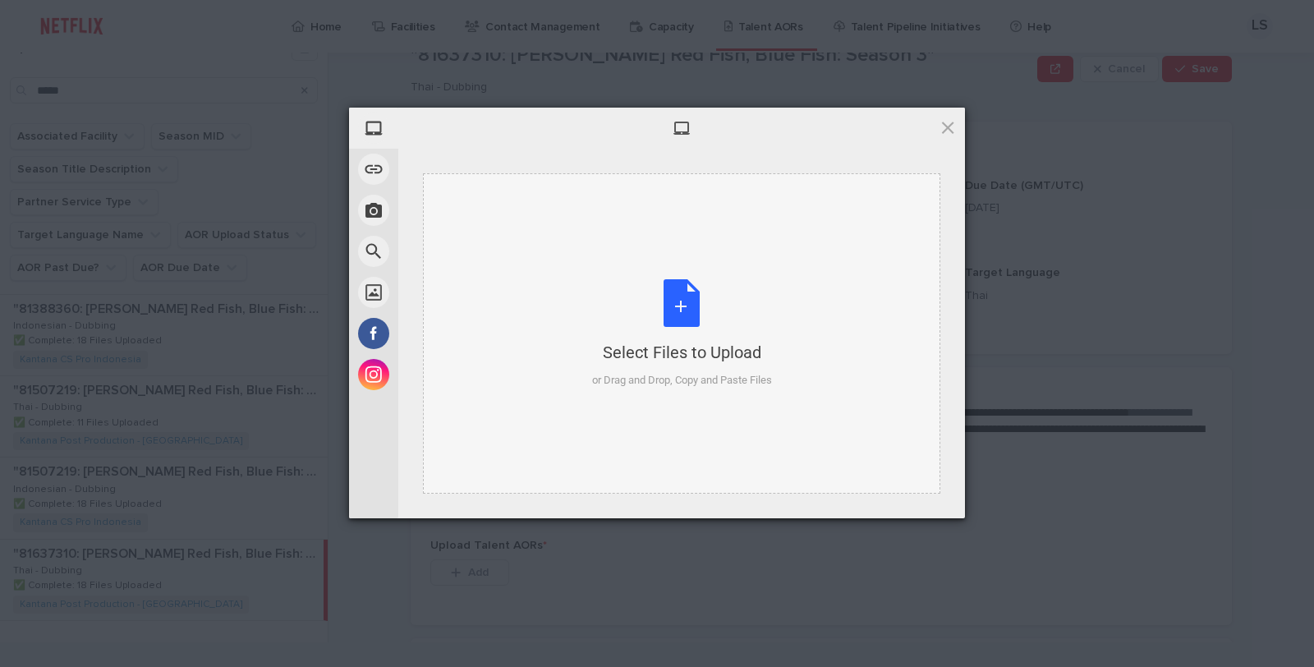
click at [708, 307] on div "Select Files to Upload or Drag and Drop, Copy and Paste Files" at bounding box center [682, 333] width 180 height 109
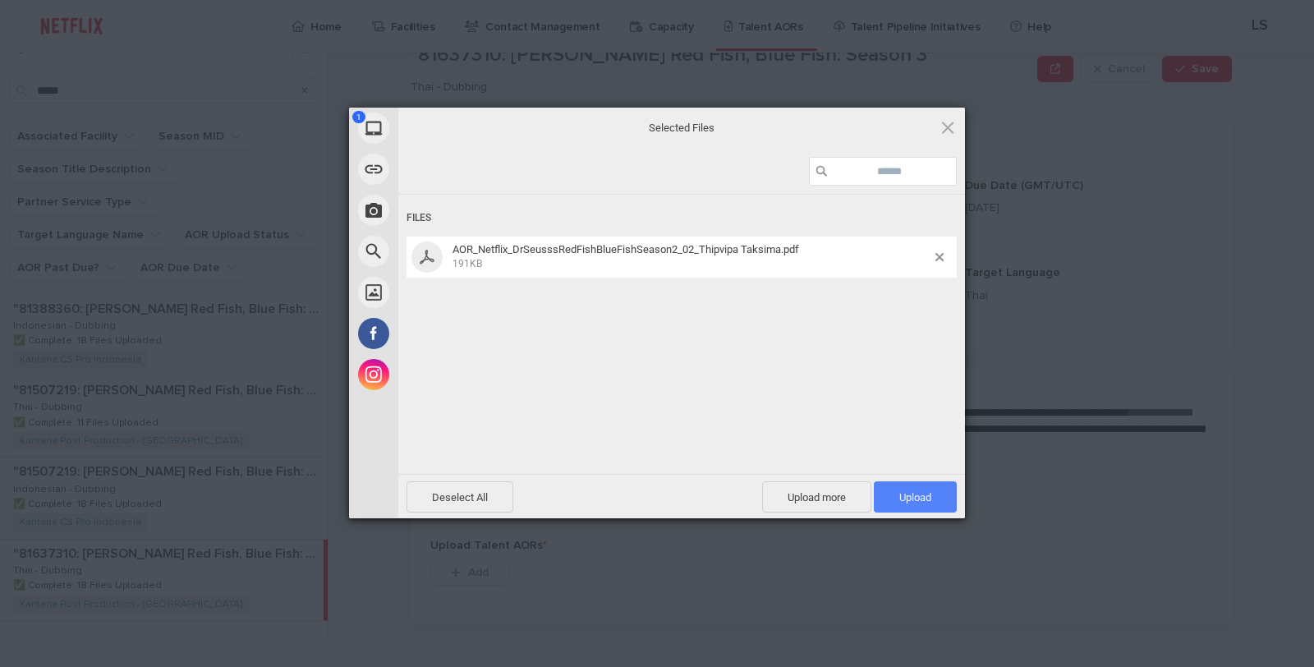
click at [902, 486] on span "Upload 1" at bounding box center [915, 496] width 83 height 31
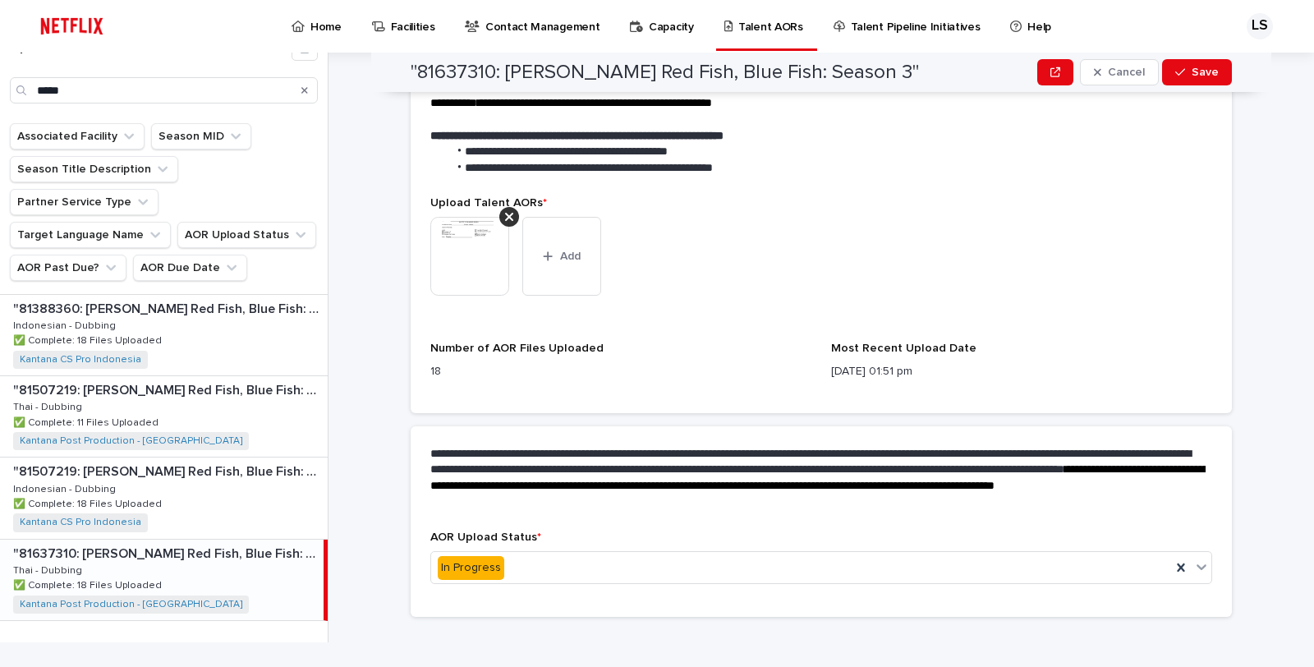
scroll to position [0, 0]
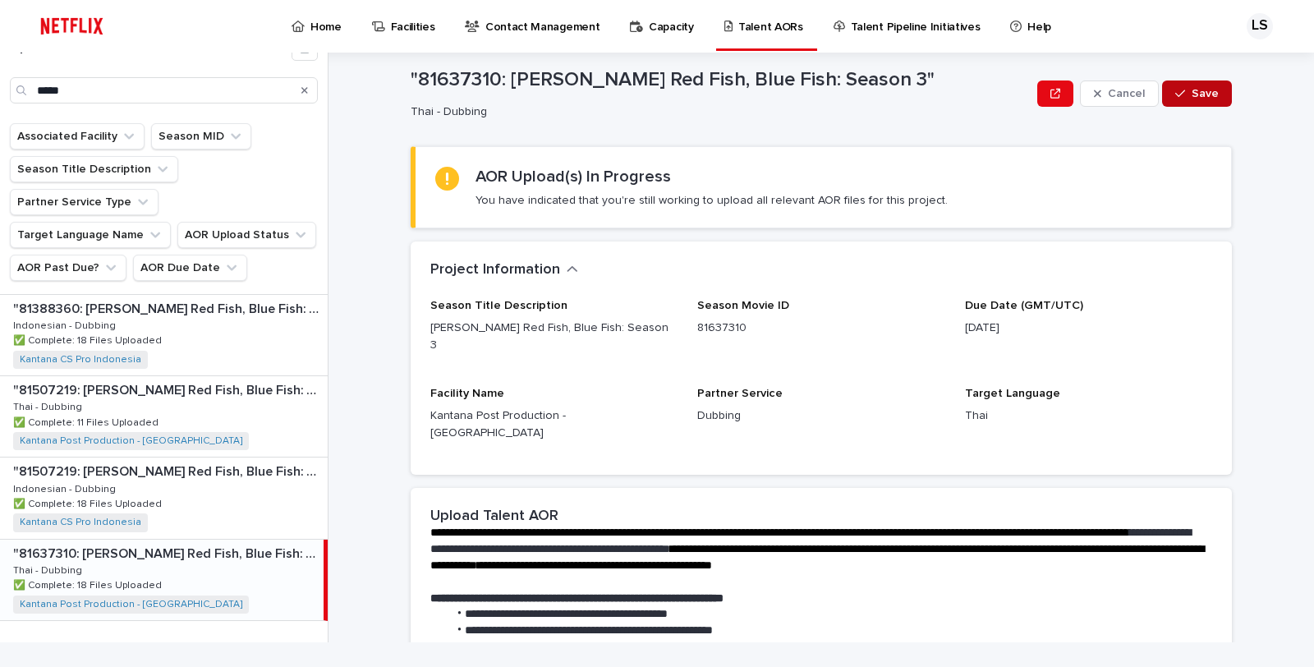
click at [1209, 83] on button "Save" at bounding box center [1197, 93] width 70 height 26
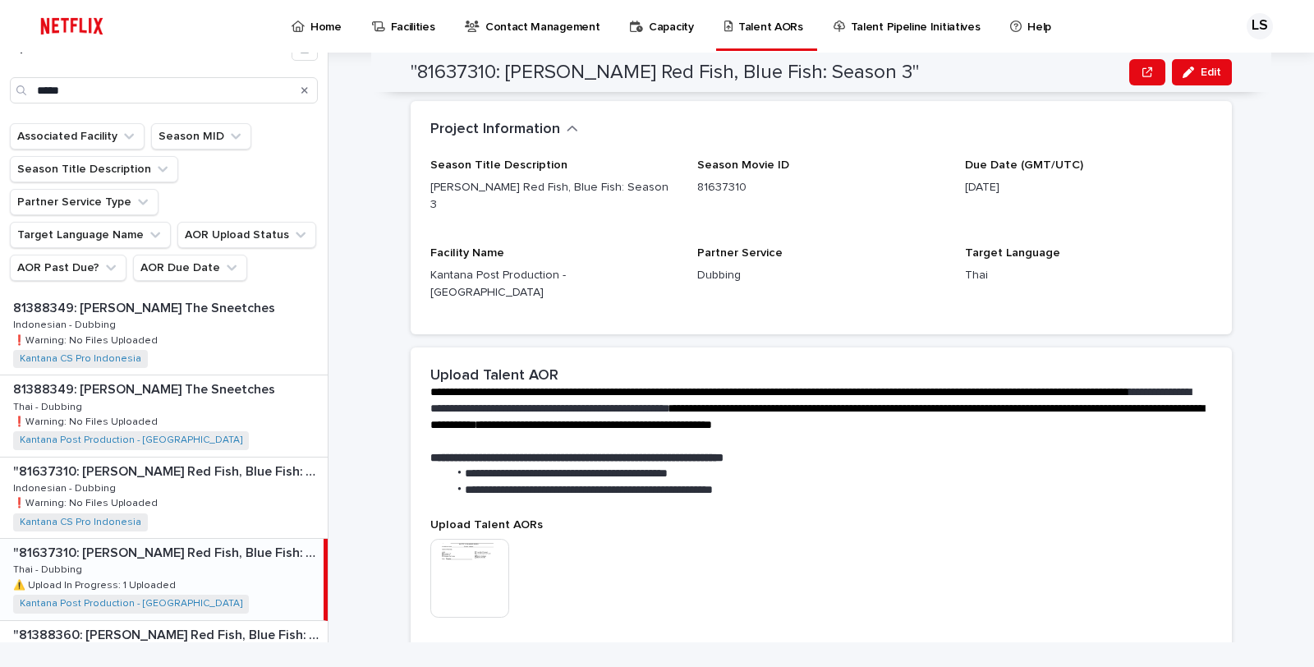
scroll to position [108, 0]
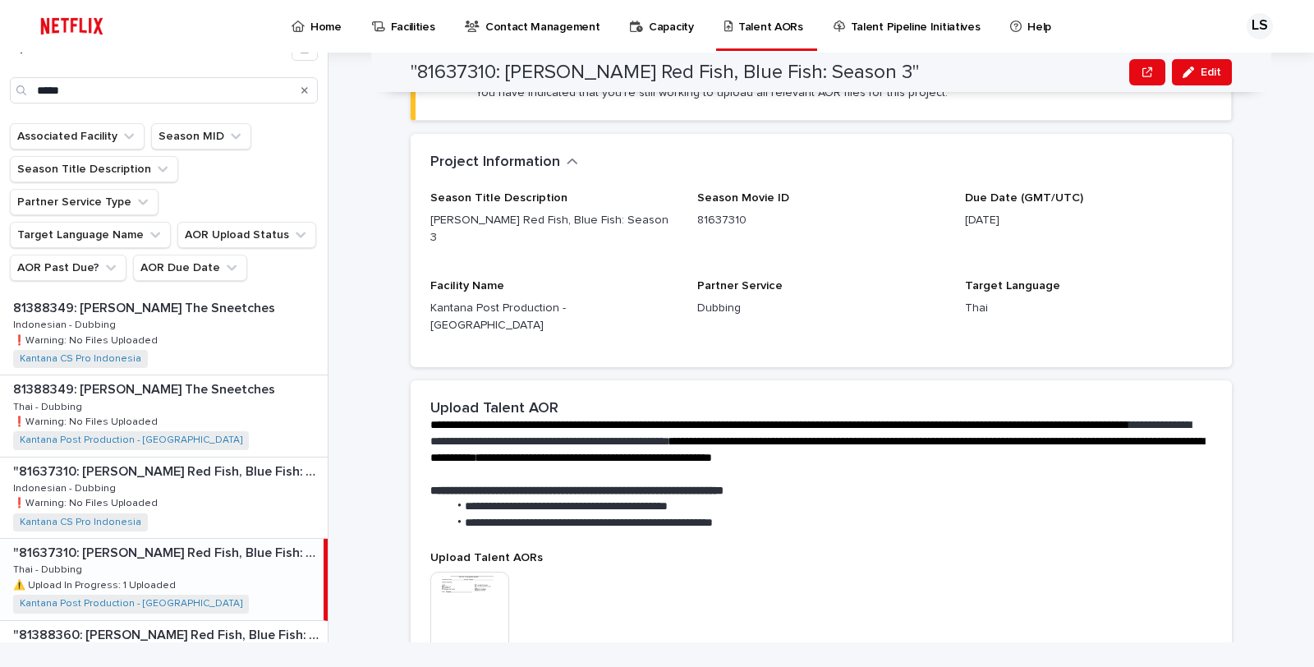
click at [469, 572] on img at bounding box center [469, 611] width 79 height 79
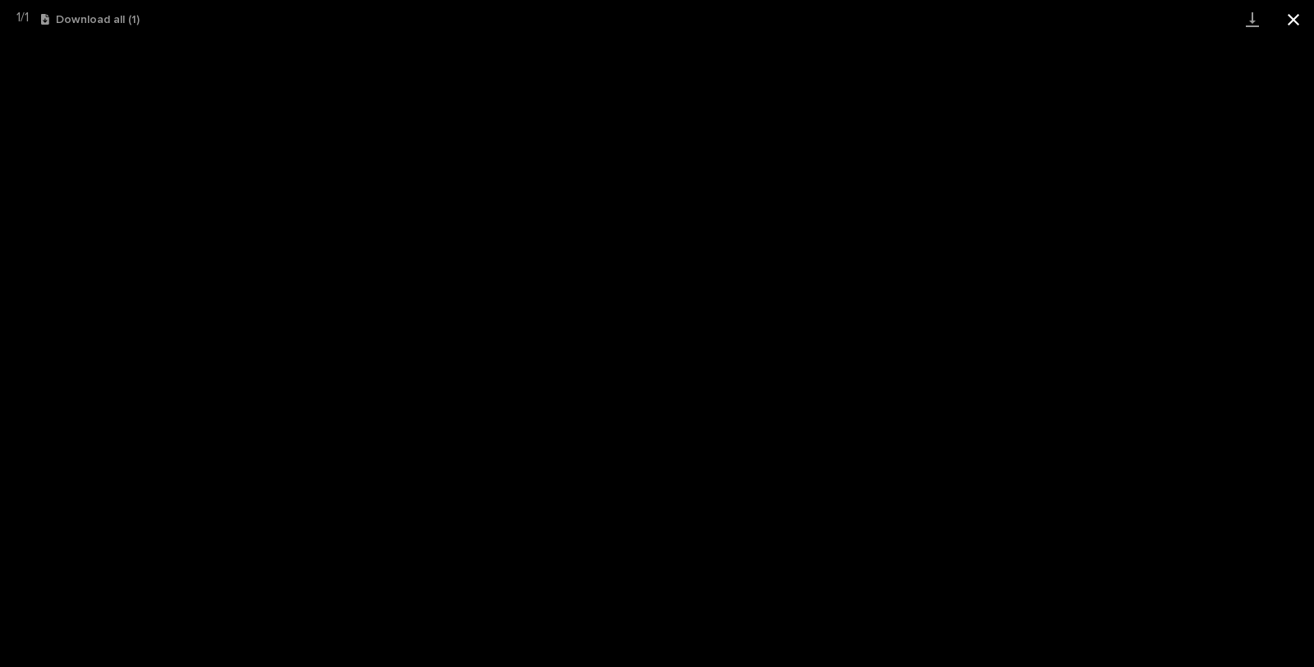
click at [1295, 12] on button "Close gallery" at bounding box center [1293, 19] width 41 height 39
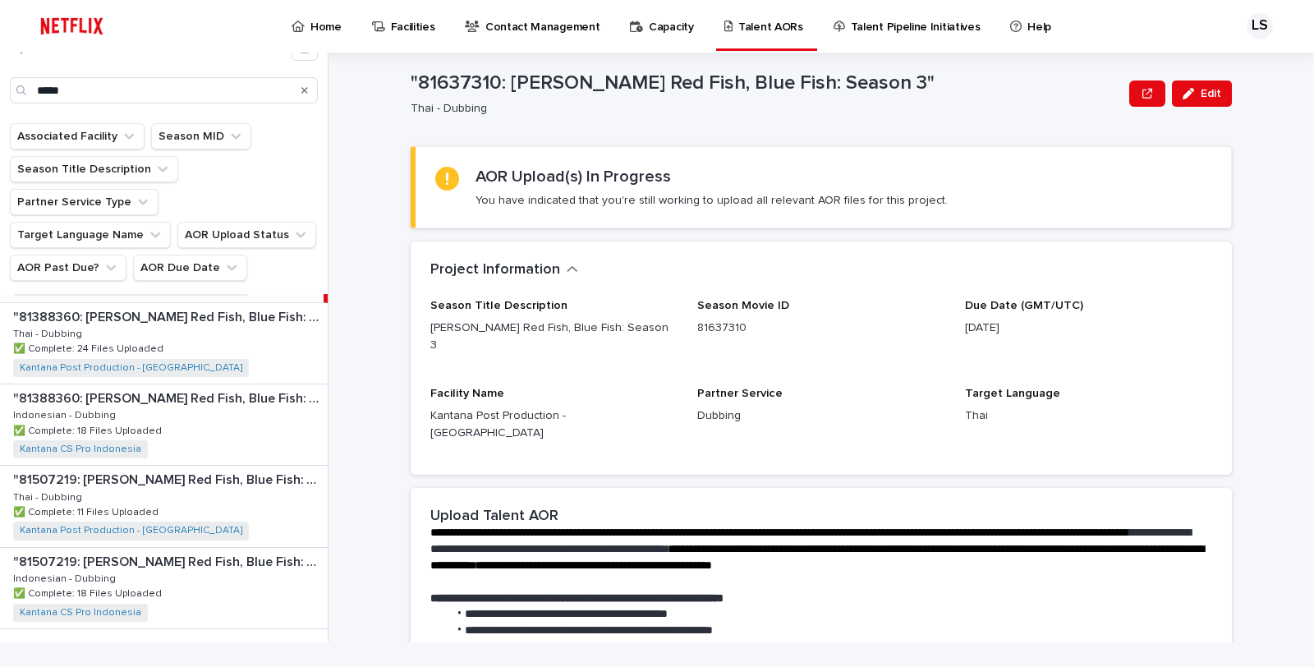
scroll to position [326, 0]
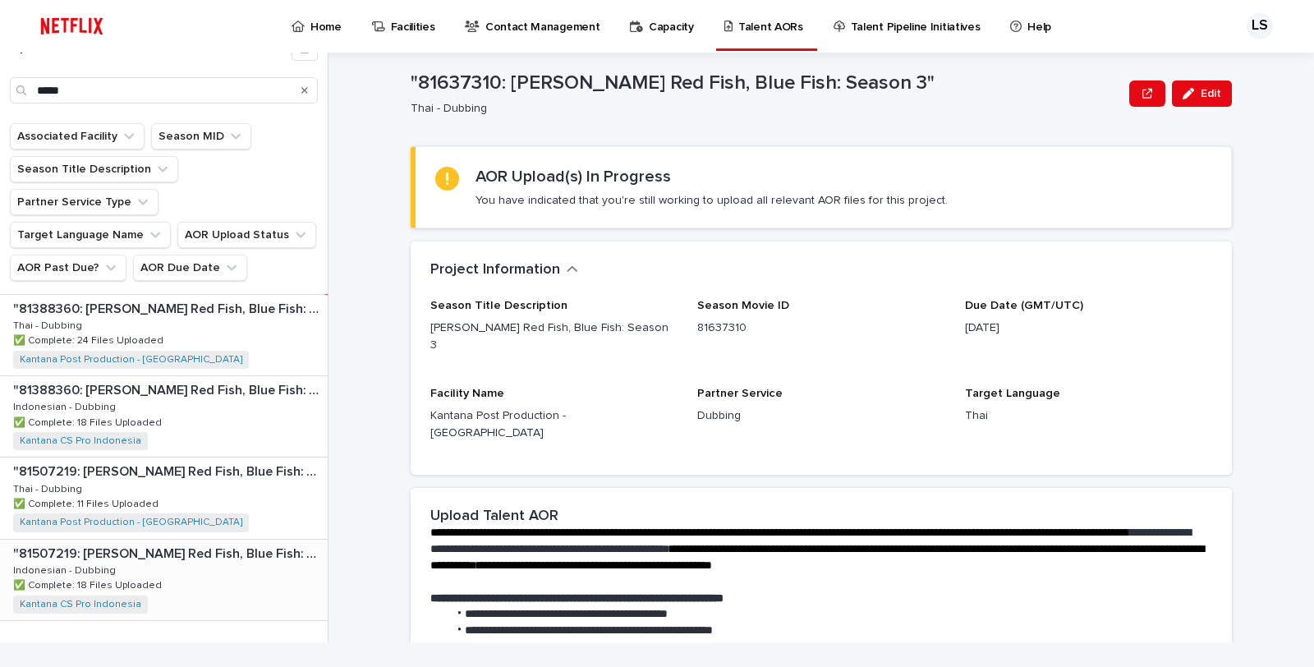
click at [197, 572] on div ""81507219: Dr. Seuss’s Red Fish, Blue Fish: Season 2" "81507219: Dr. Seuss’s Re…" at bounding box center [164, 580] width 328 height 80
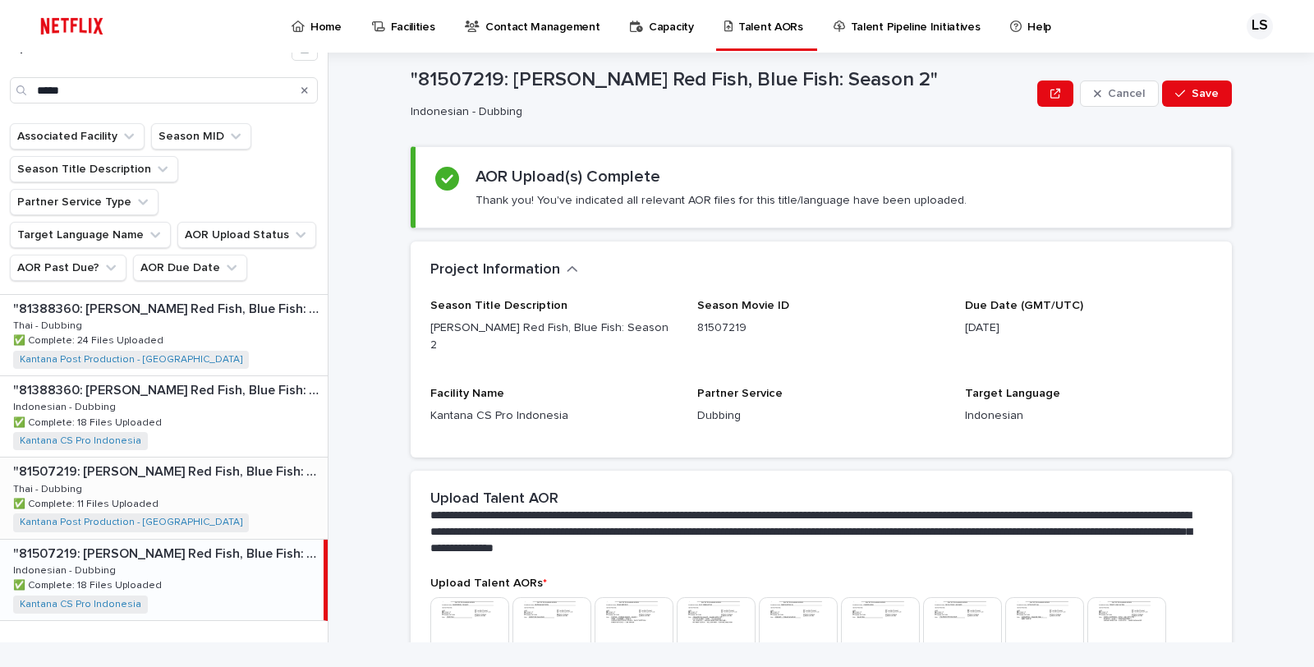
click at [246, 458] on div ""81507219: Dr. Seuss’s Red Fish, Blue Fish: Season 2" "81507219: Dr. Seuss’s Re…" at bounding box center [164, 497] width 328 height 80
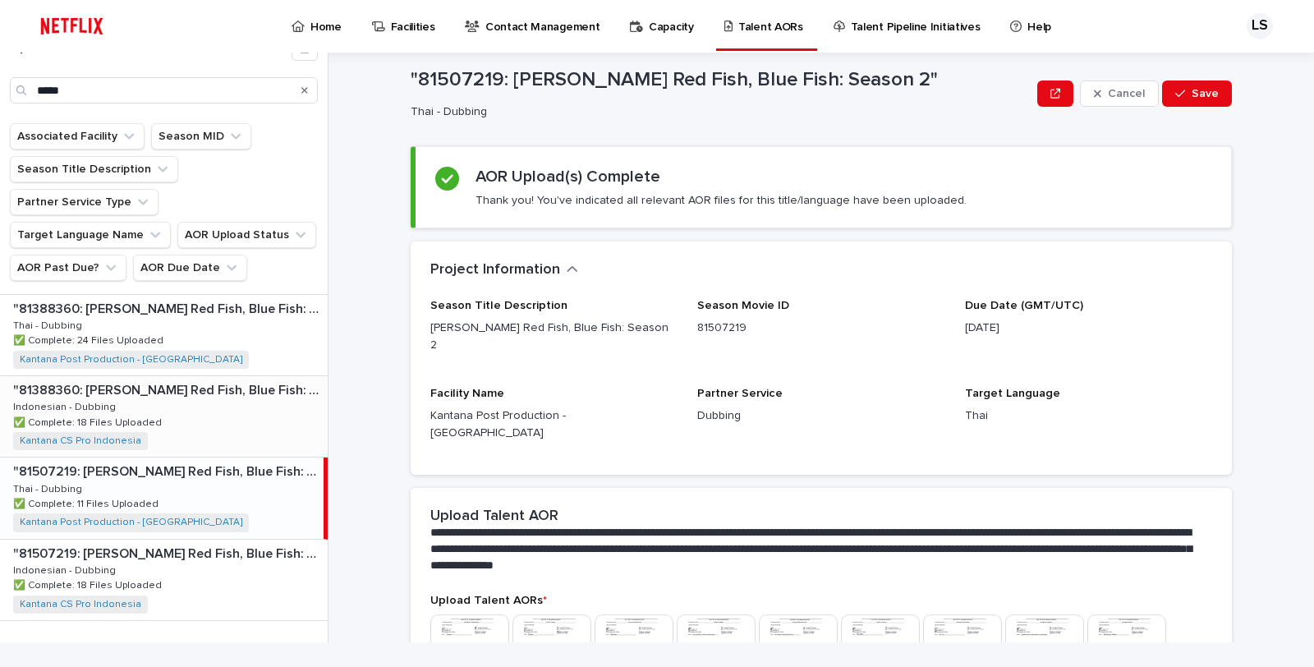
click at [263, 380] on div ""81388360: Dr. Seuss’s Red Fish, Blue Fish: Season 1" "81388360: Dr. Seuss’s Re…" at bounding box center [164, 416] width 328 height 80
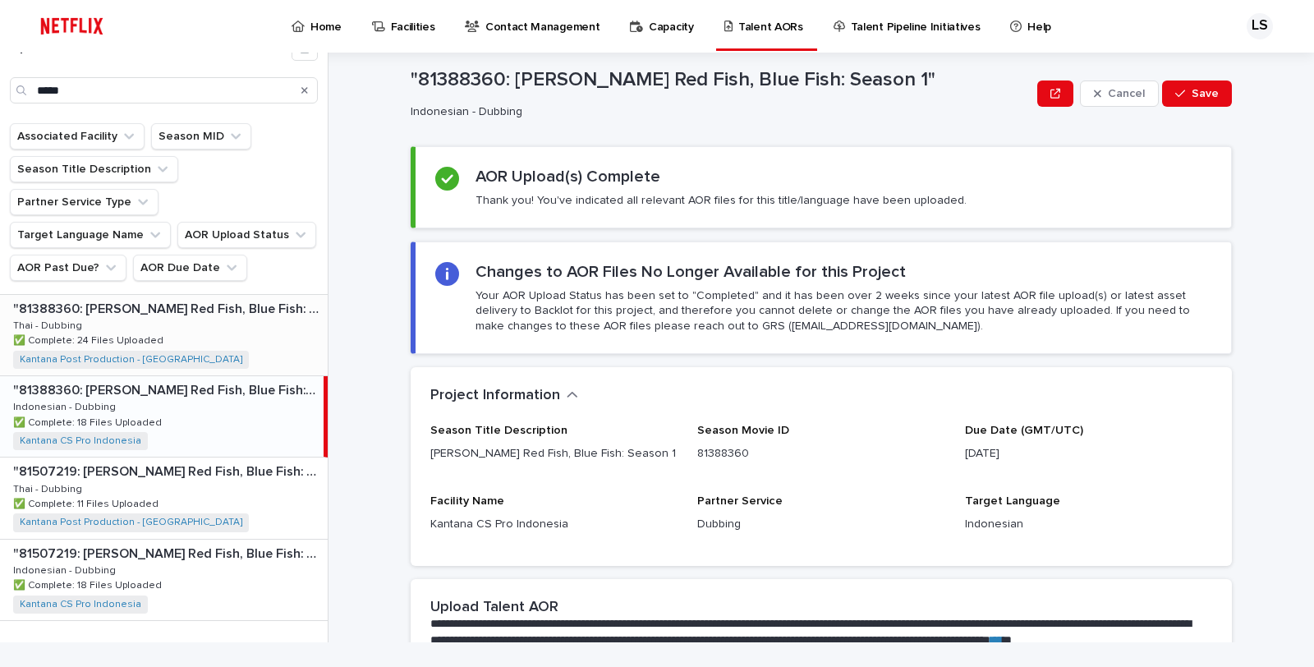
click at [255, 316] on div ""81388360: Dr. Seuss’s Red Fish, Blue Fish: Season 1" "81388360: Dr. Seuss’s Re…" at bounding box center [164, 335] width 328 height 80
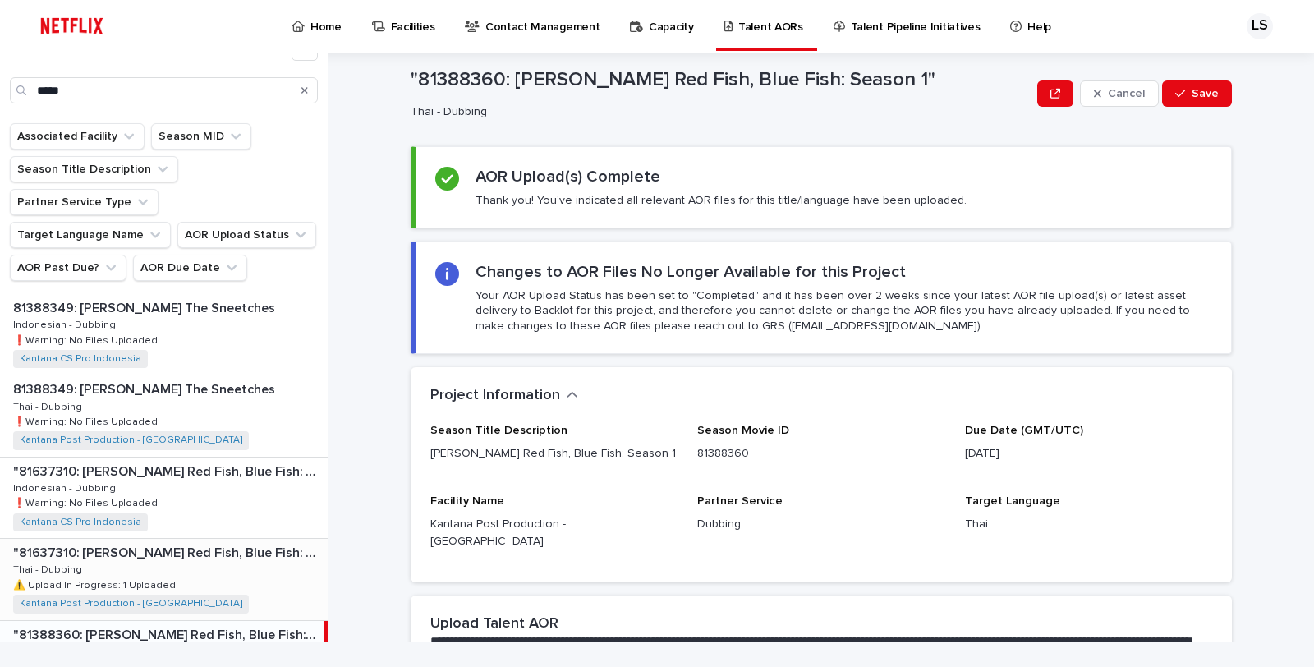
click at [264, 544] on div ""81637310: Dr. Seuss’s Red Fish, Blue Fish: Season 3" "81637310: Dr. Seuss’s Re…" at bounding box center [164, 579] width 328 height 80
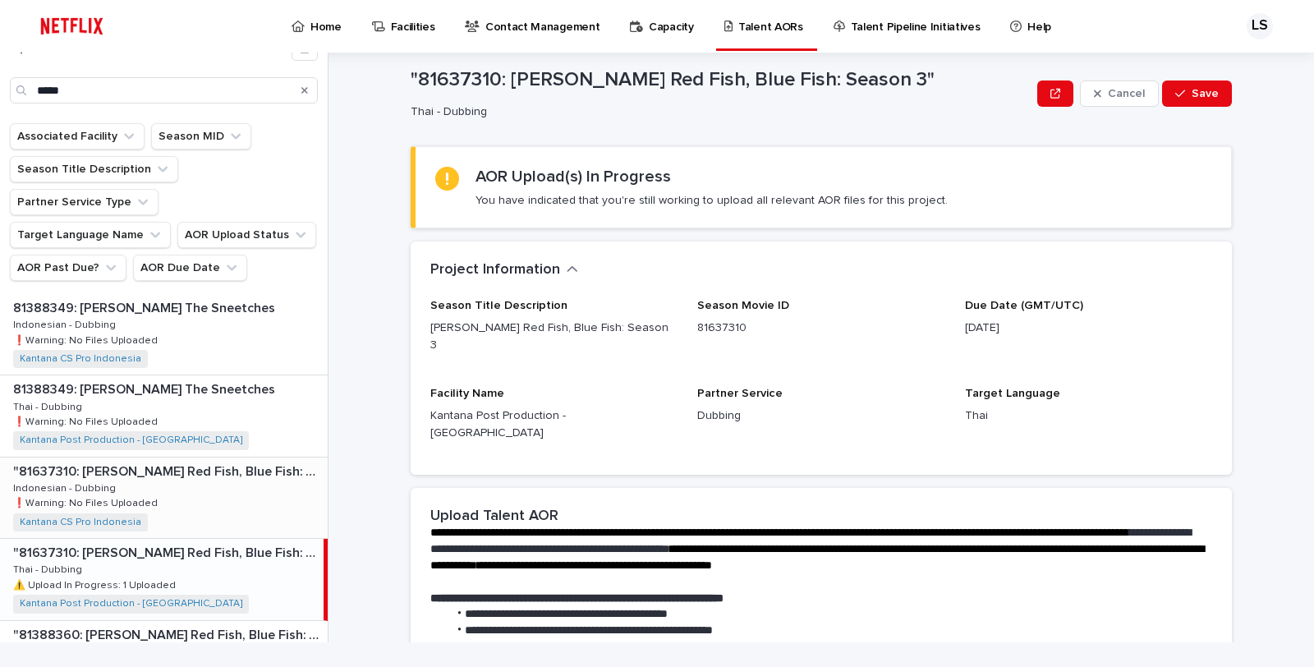
click at [230, 466] on div ""81637310: Dr. Seuss’s Red Fish, Blue Fish: Season 3" "81637310: Dr. Seuss’s Re…" at bounding box center [164, 497] width 328 height 80
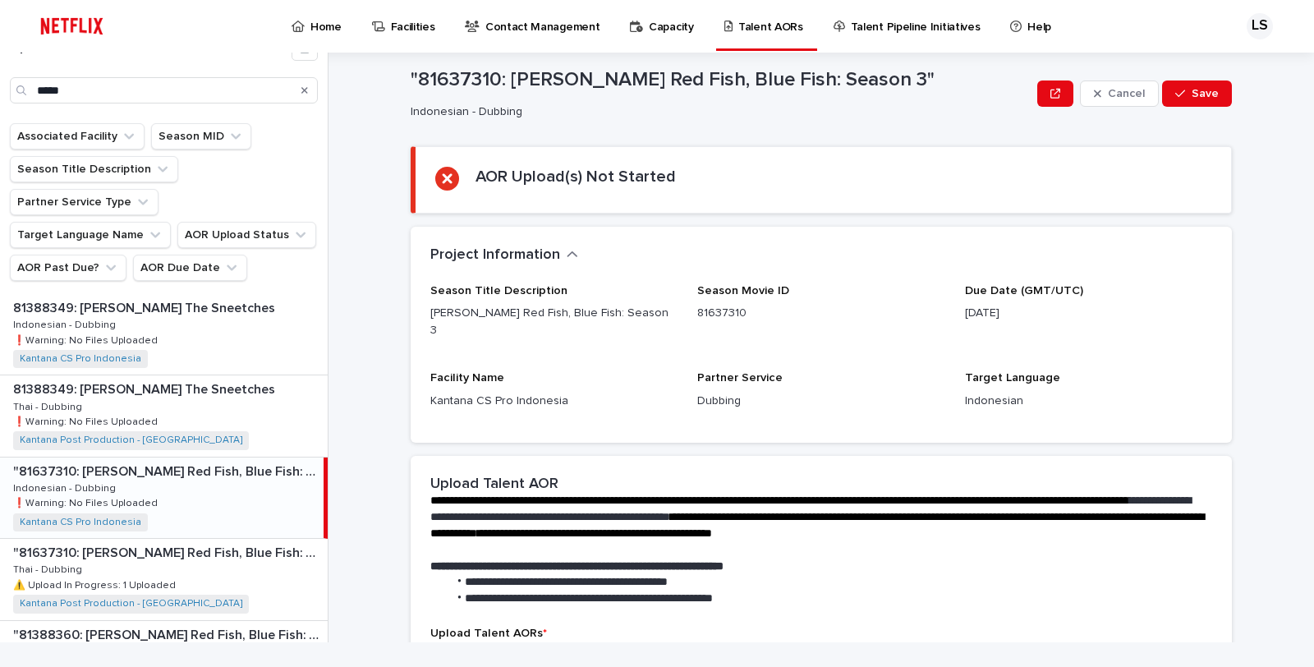
scroll to position [317, 0]
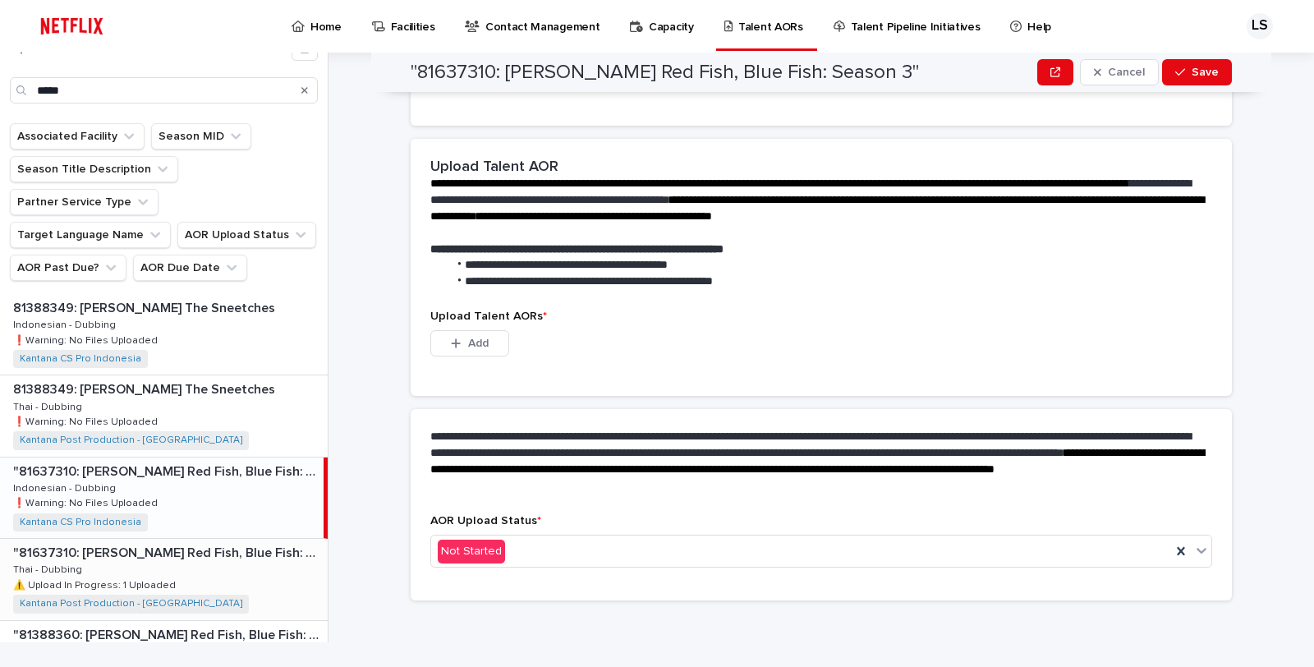
click at [207, 545] on div ""81637310: Dr. Seuss’s Red Fish, Blue Fish: Season 3" "81637310: Dr. Seuss’s Re…" at bounding box center [164, 579] width 328 height 80
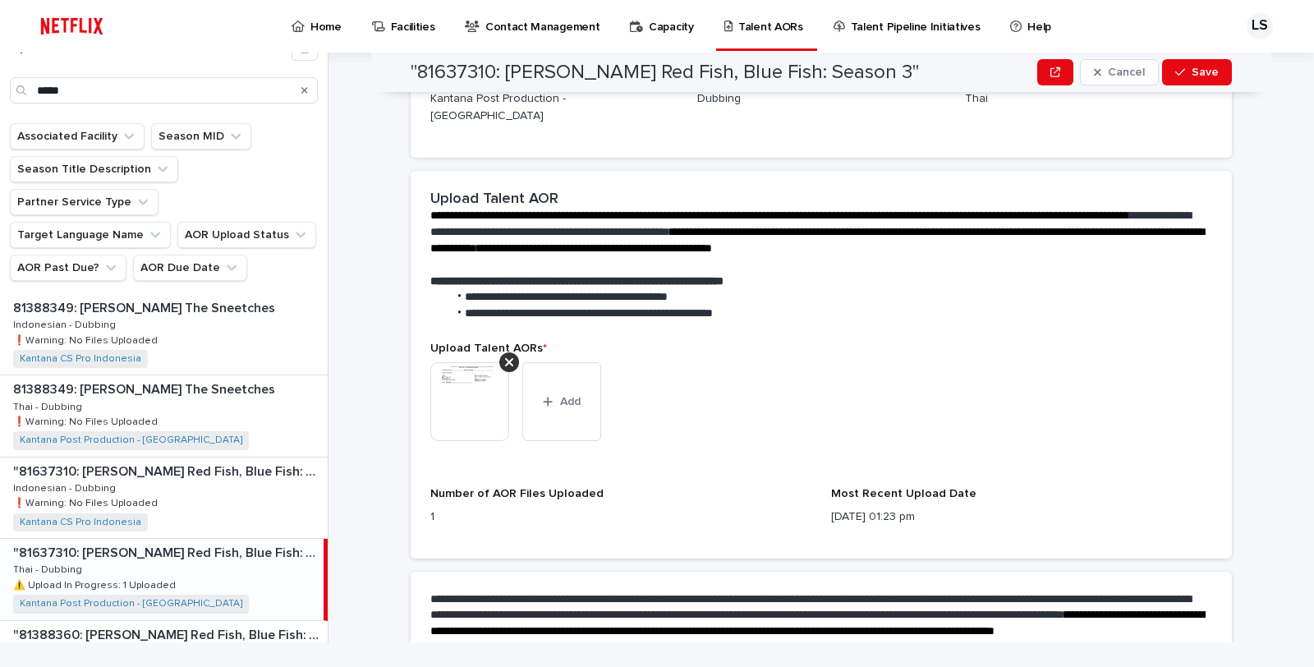
drag, startPoint x: 823, startPoint y: 448, endPoint x: 982, endPoint y: 489, distance: 164.5
click at [981, 488] on div "Upload Talent AORs * This file cannot be opened Download File Add Number of AOR…" at bounding box center [821, 440] width 782 height 196
click at [986, 508] on p "08/18/2025 01:23 pm" at bounding box center [1021, 516] width 381 height 17
click at [924, 508] on p "08/18/2025 01:23 pm" at bounding box center [1021, 516] width 381 height 17
click at [187, 478] on div ""81637310: Dr. Seuss’s Red Fish, Blue Fish: Season 3" "81637310: Dr. Seuss’s Re…" at bounding box center [164, 497] width 328 height 80
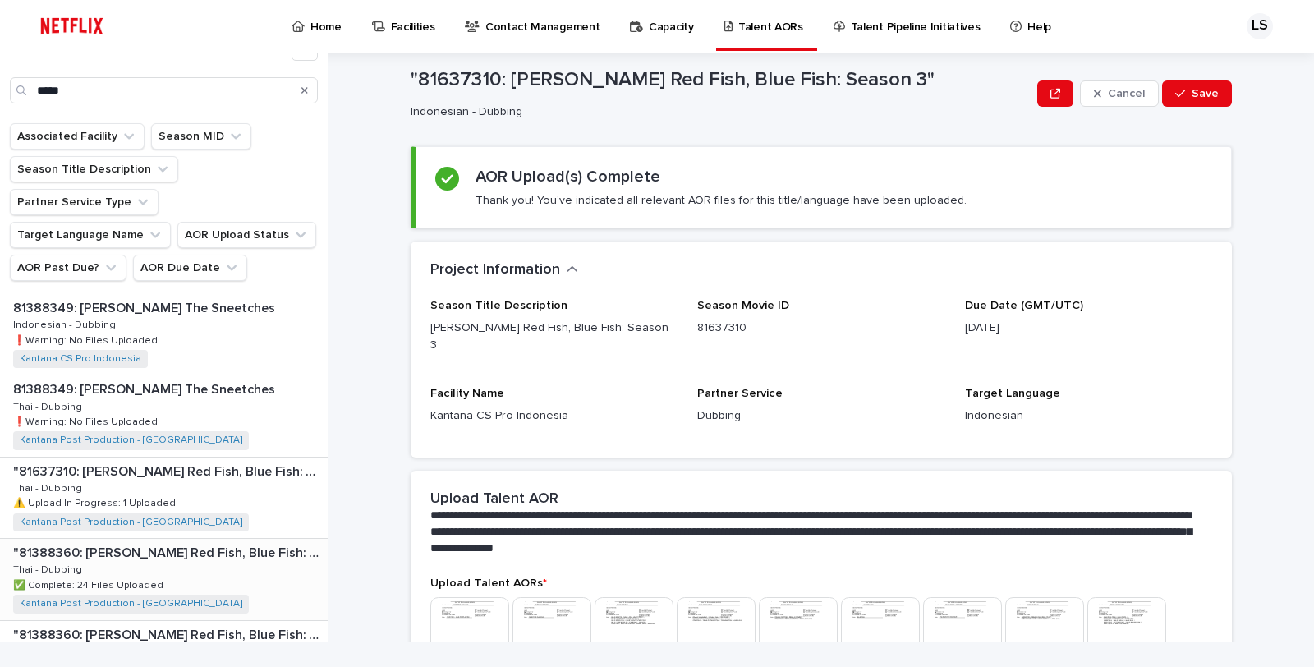
scroll to position [326, 0]
